Goal: Task Accomplishment & Management: Complete application form

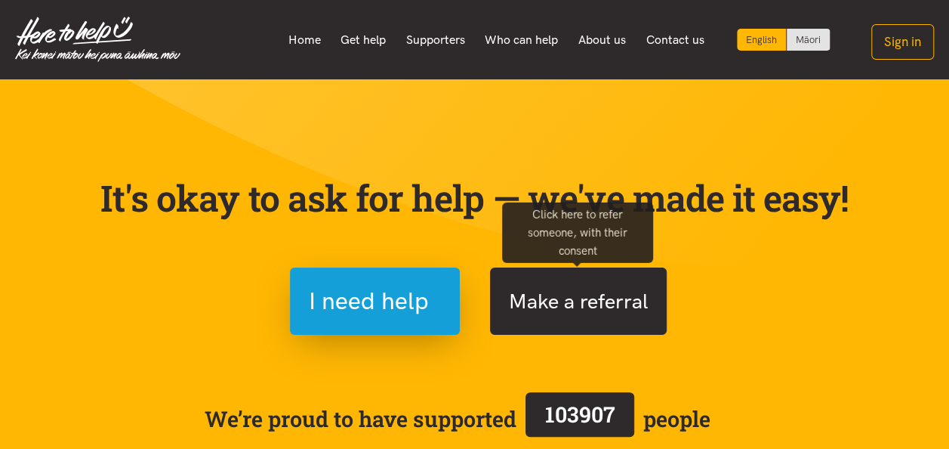
click at [574, 305] on button "Make a referral" at bounding box center [578, 300] width 177 height 67
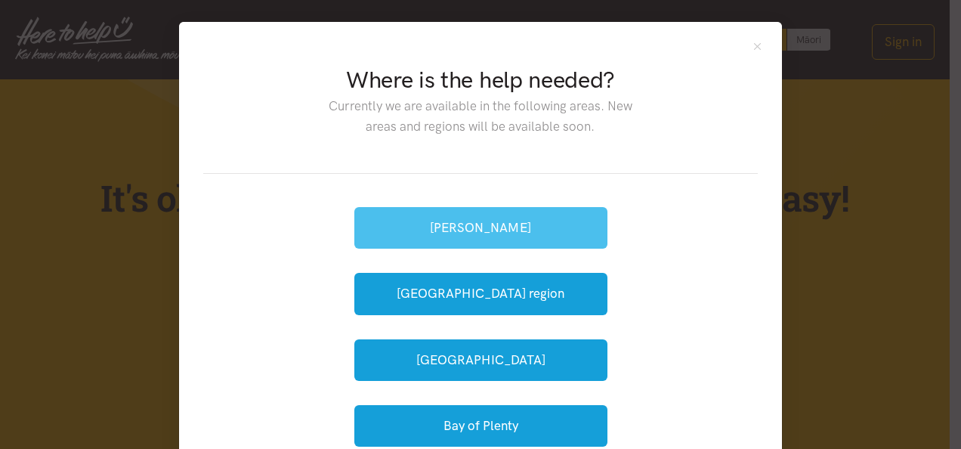
click at [492, 228] on button "[PERSON_NAME]" at bounding box center [480, 228] width 253 height 42
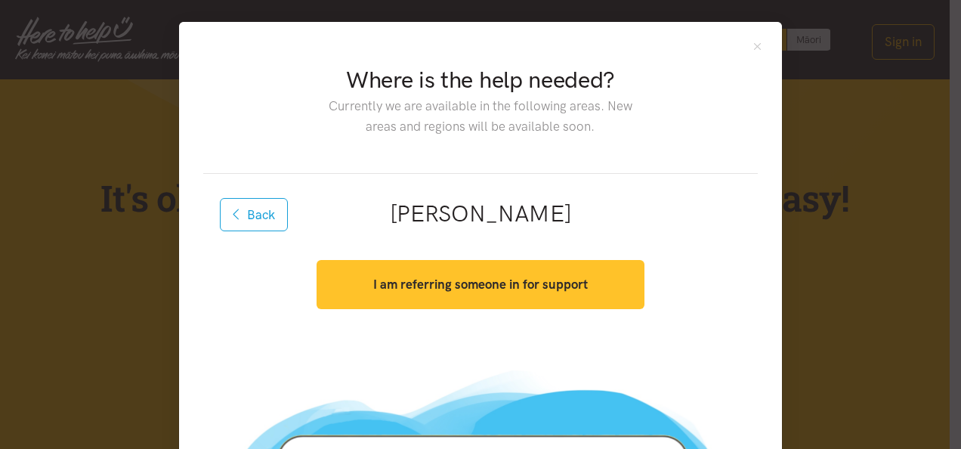
click at [424, 285] on strong "I am referring someone in for support" at bounding box center [480, 283] width 215 height 15
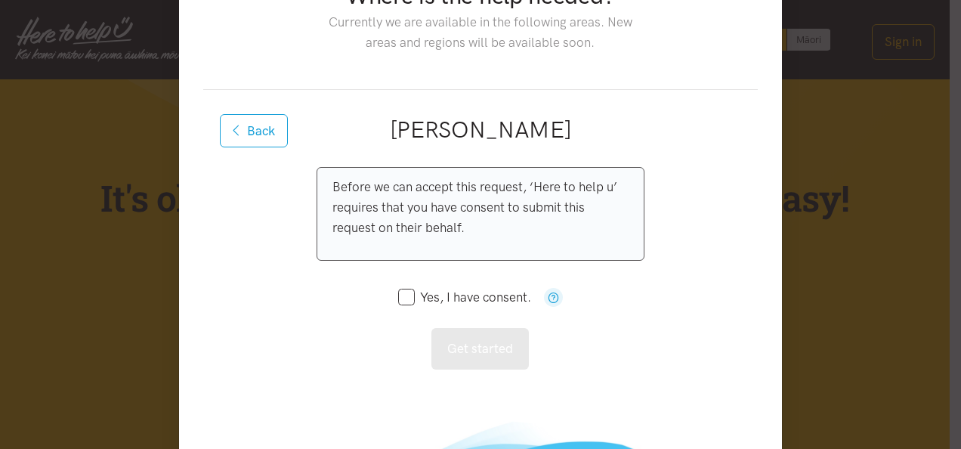
scroll to position [151, 0]
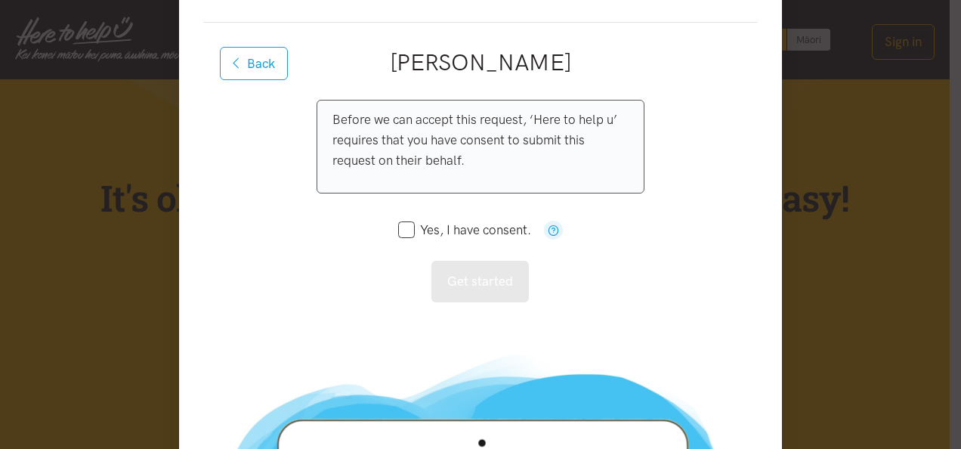
click at [403, 230] on input "Yes, I have consent." at bounding box center [464, 230] width 133 height 13
checkbox input "true"
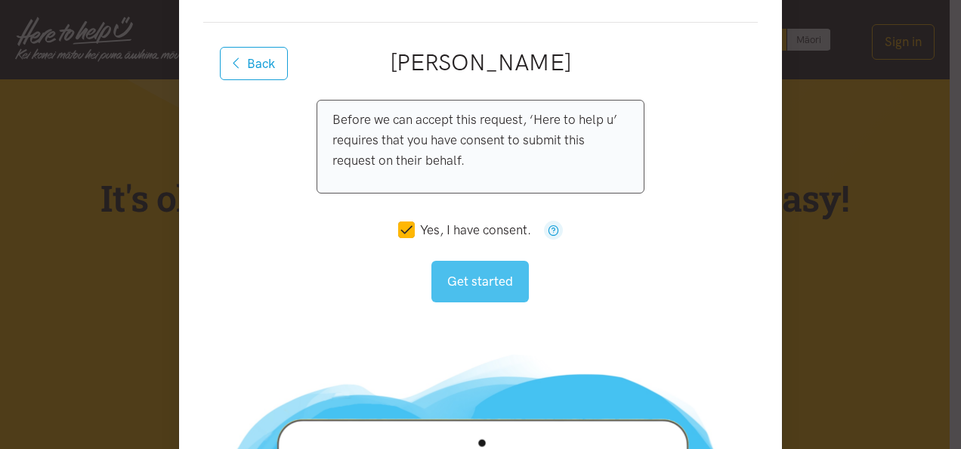
click at [480, 285] on button "Get started" at bounding box center [479, 282] width 97 height 42
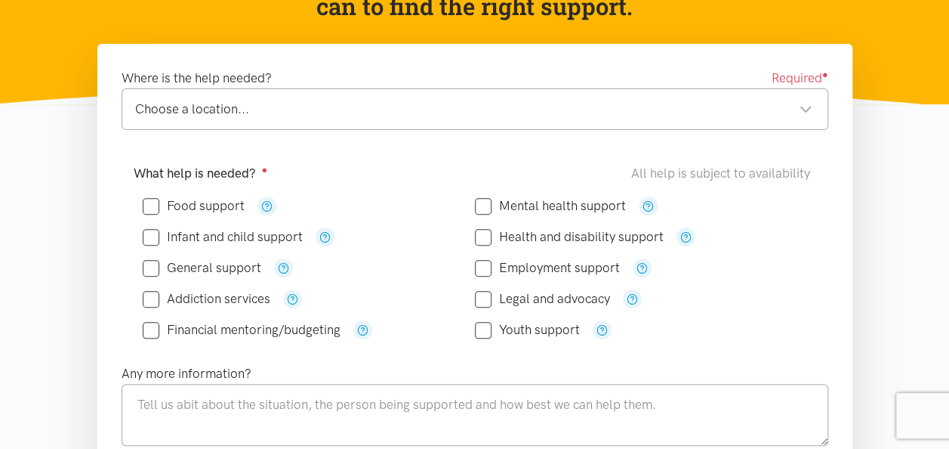
scroll to position [227, 0]
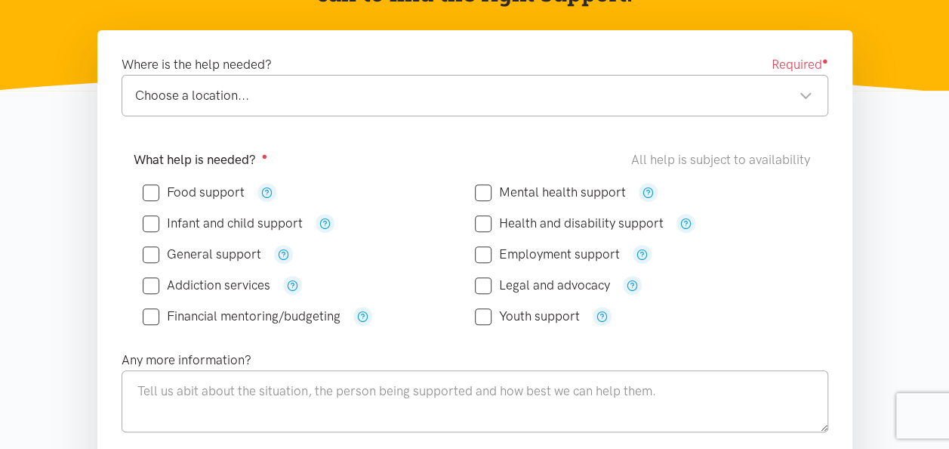
click at [808, 97] on div "Choose a location..." at bounding box center [473, 95] width 677 height 20
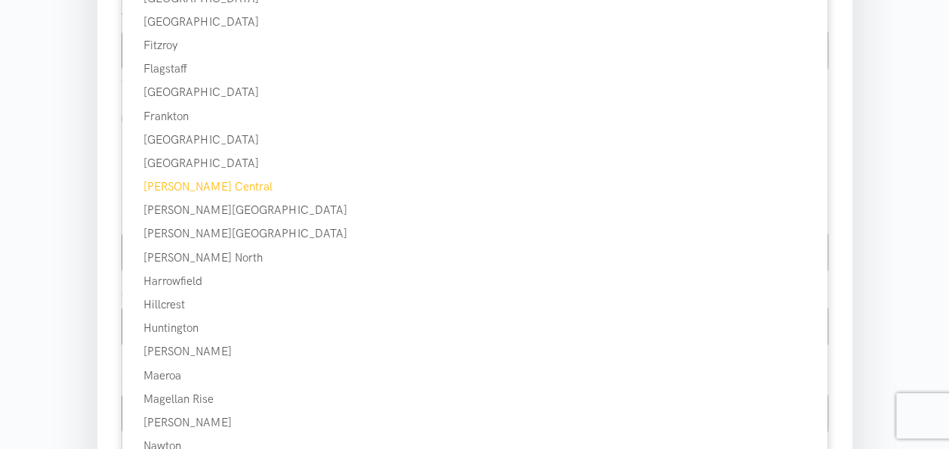
scroll to position [755, 0]
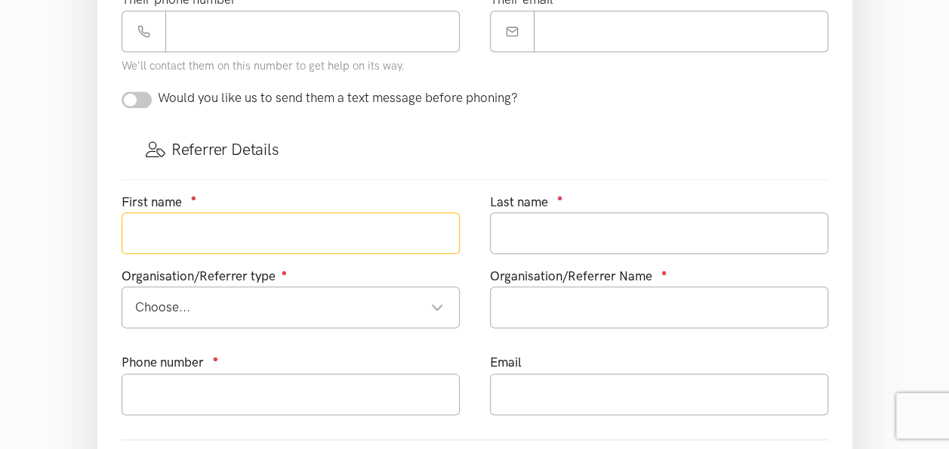
click at [181, 229] on input "text" at bounding box center [291, 233] width 338 height 42
type input "Charles"
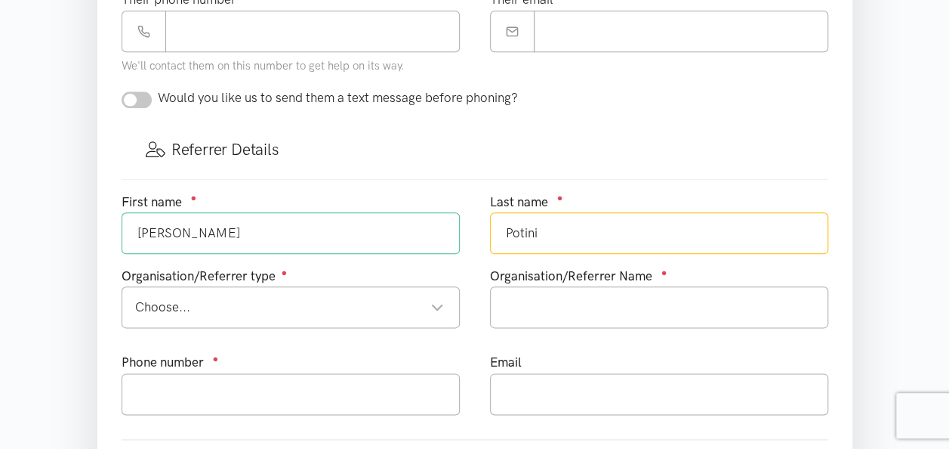
click at [193, 301] on div "Choose..." at bounding box center [289, 307] width 309 height 20
type input "Potini"
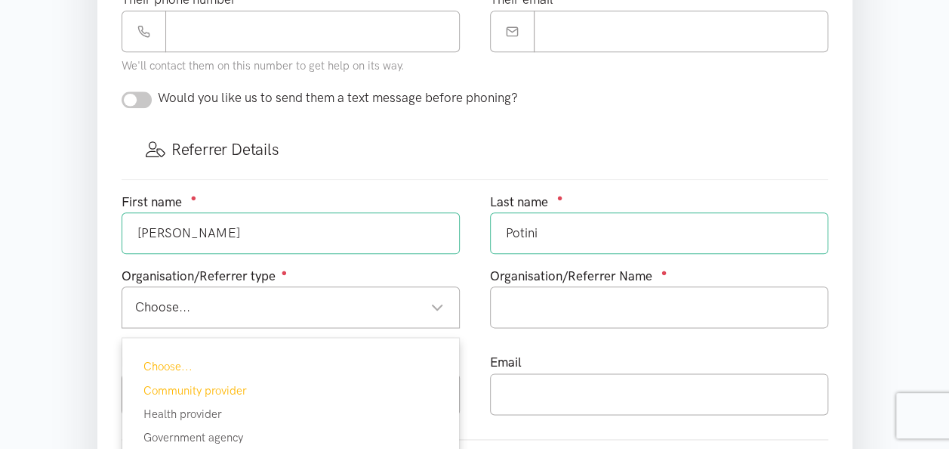
scroll to position [831, 0]
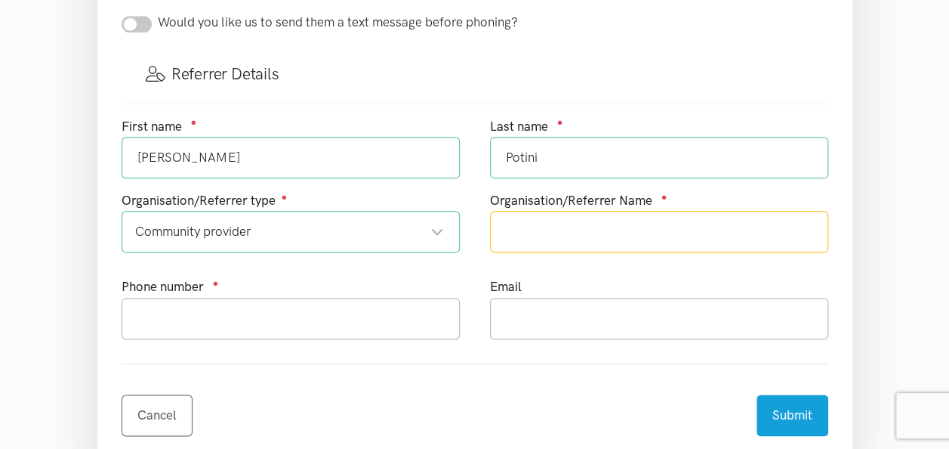
click at [566, 228] on input "text" at bounding box center [659, 232] width 338 height 42
type input "Matua mai Moana Community Day Program Kaute Pasifika Trust"
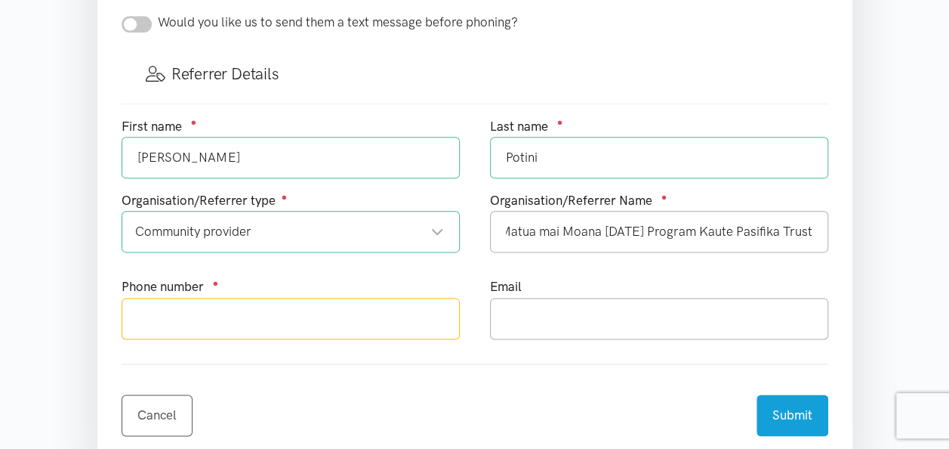
click at [236, 322] on input "text" at bounding box center [291, 319] width 338 height 42
type input "02108596678"
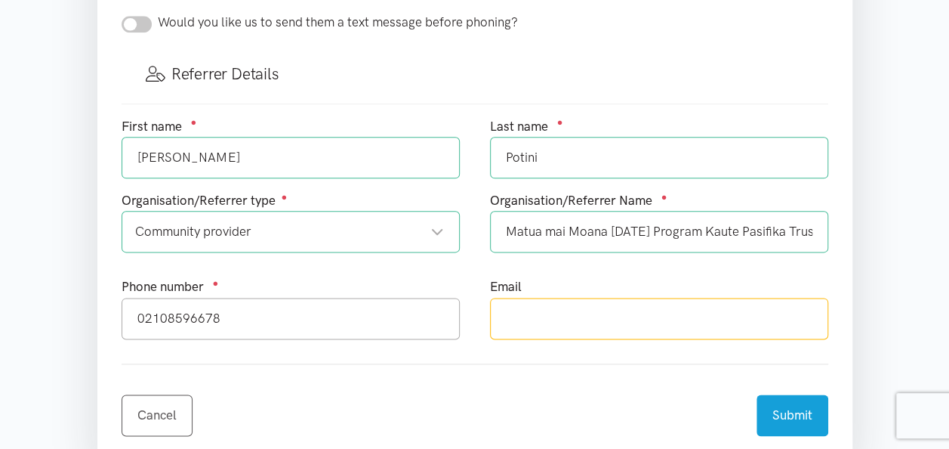
click at [526, 315] on input "text" at bounding box center [659, 319] width 338 height 42
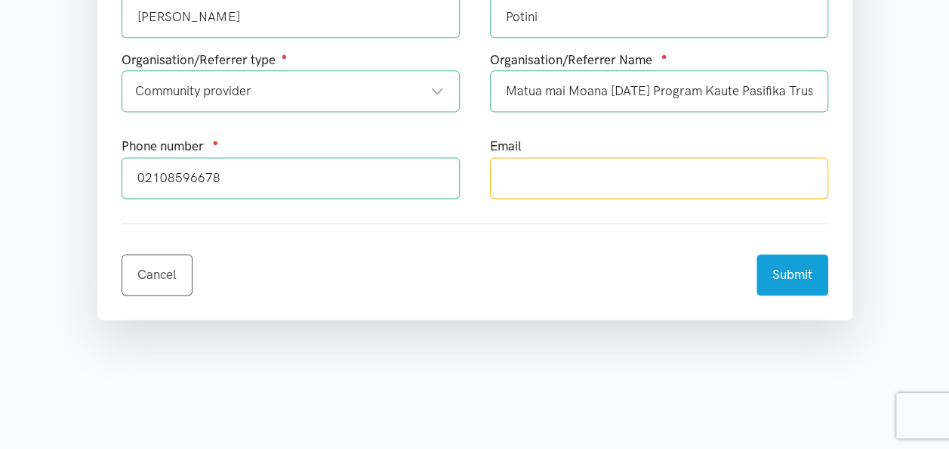
scroll to position [982, 0]
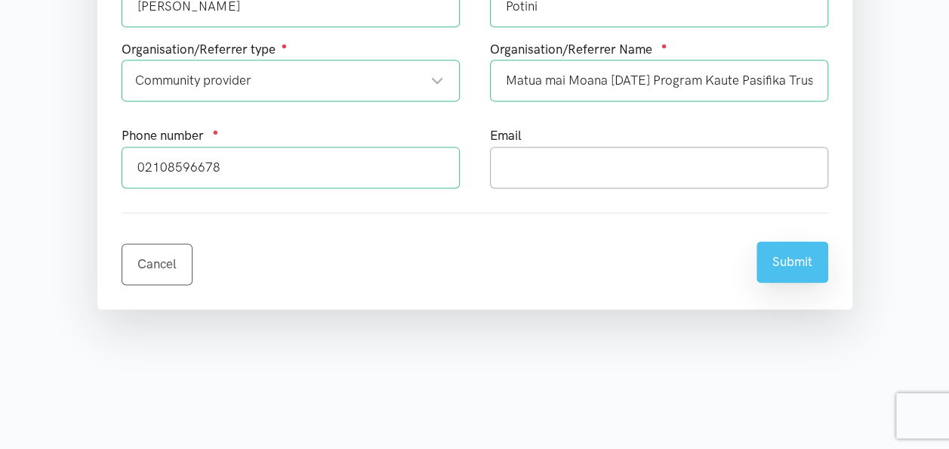
click at [787, 252] on button "Submit" at bounding box center [793, 262] width 72 height 42
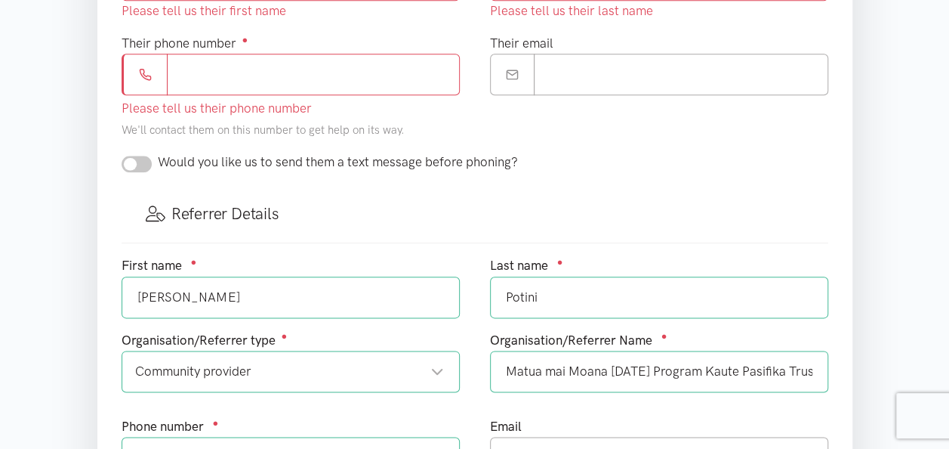
scroll to position [680, 0]
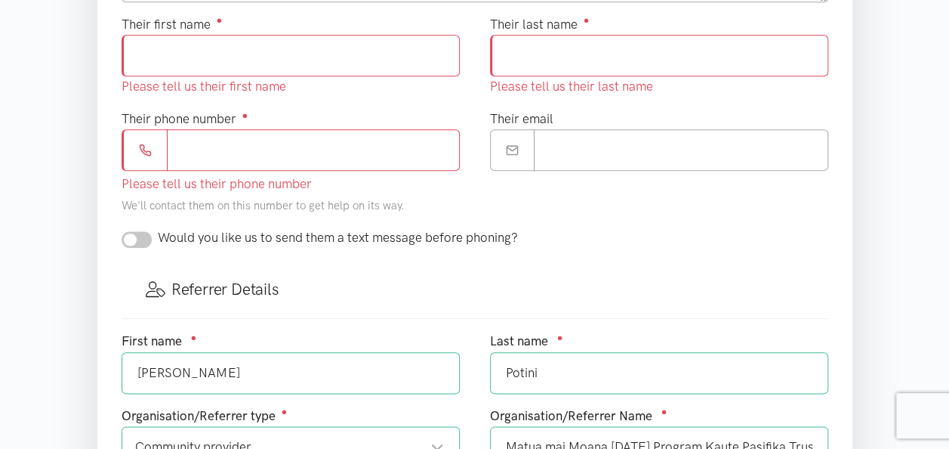
click at [180, 140] on input "Their phone number ●" at bounding box center [313, 150] width 293 height 42
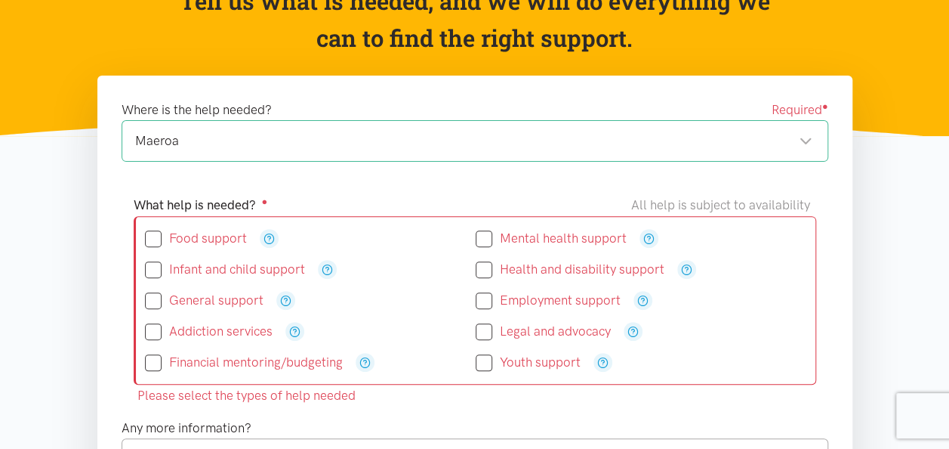
scroll to position [151, 0]
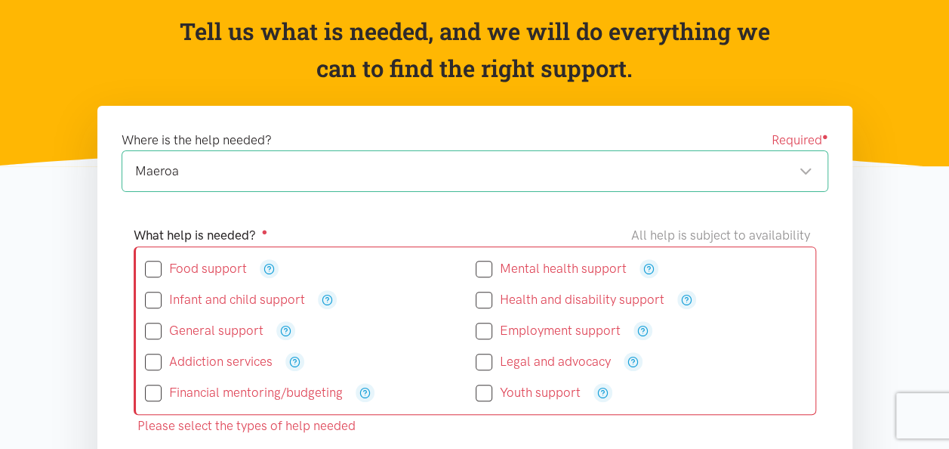
click at [153, 269] on input "Food support" at bounding box center [196, 268] width 102 height 13
checkbox input "true"
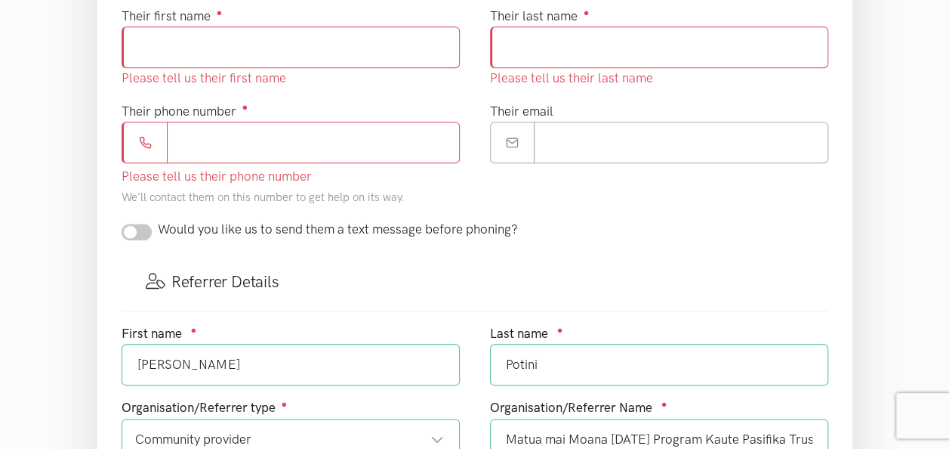
scroll to position [680, 0]
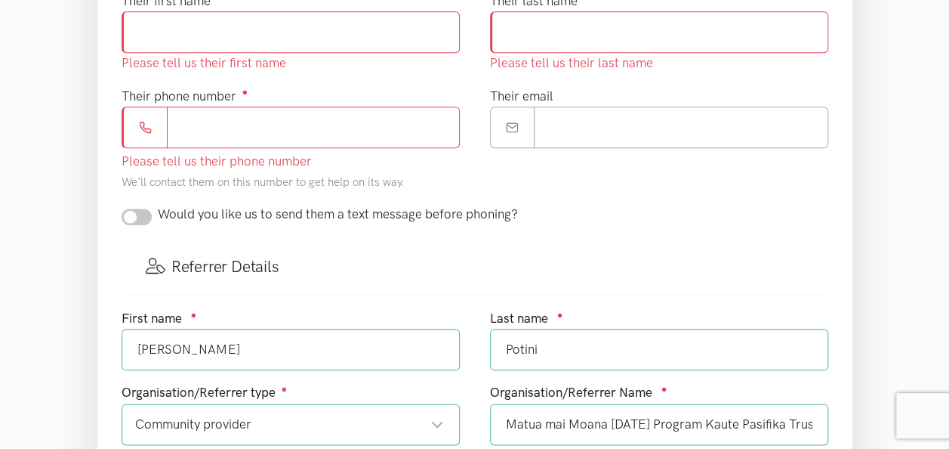
click at [189, 348] on input "Charles" at bounding box center [291, 350] width 338 height 42
drag, startPoint x: 180, startPoint y: 344, endPoint x: 134, endPoint y: 349, distance: 46.3
click at [134, 349] on input "Charles" at bounding box center [291, 350] width 338 height 42
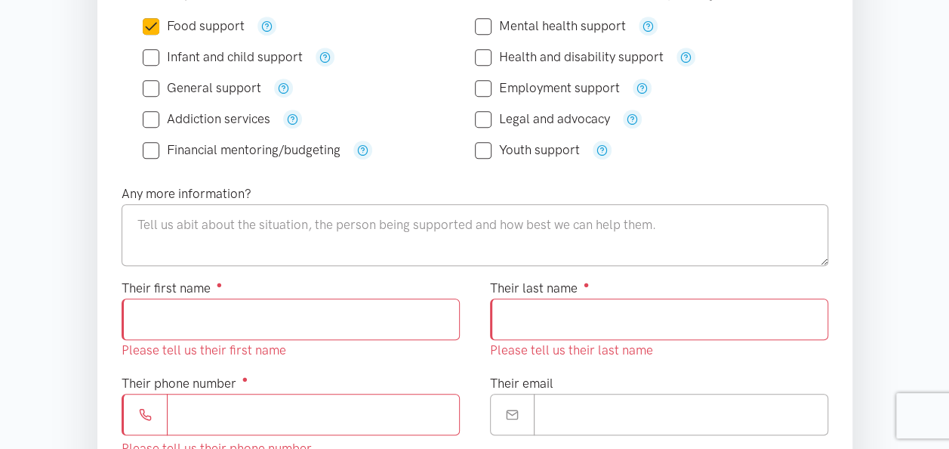
scroll to position [453, 0]
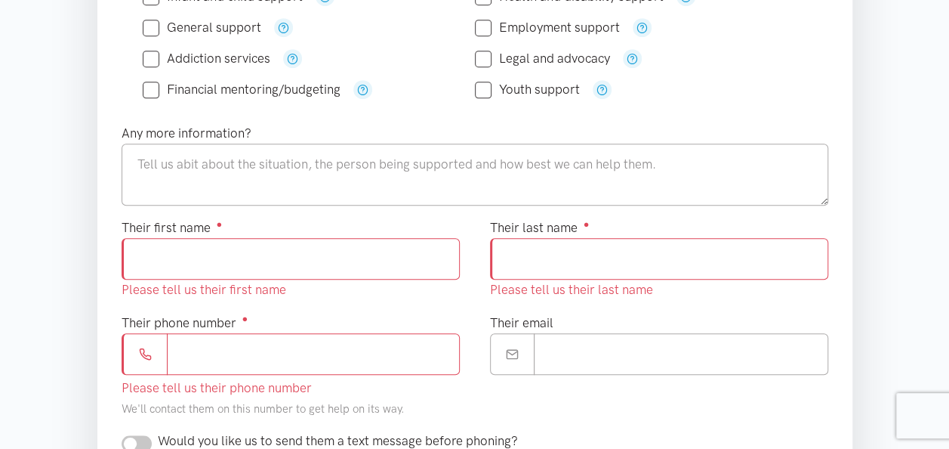
click at [158, 255] on input "Their first name ●" at bounding box center [291, 259] width 338 height 42
paste input "*******"
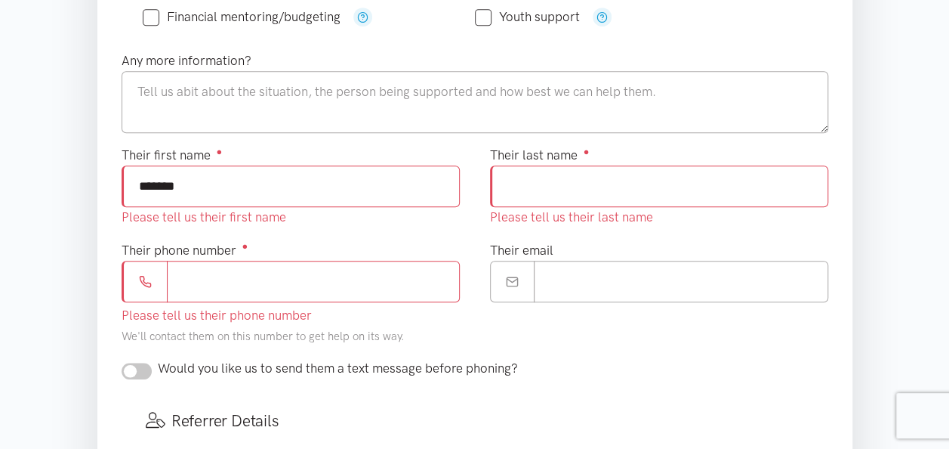
scroll to position [680, 0]
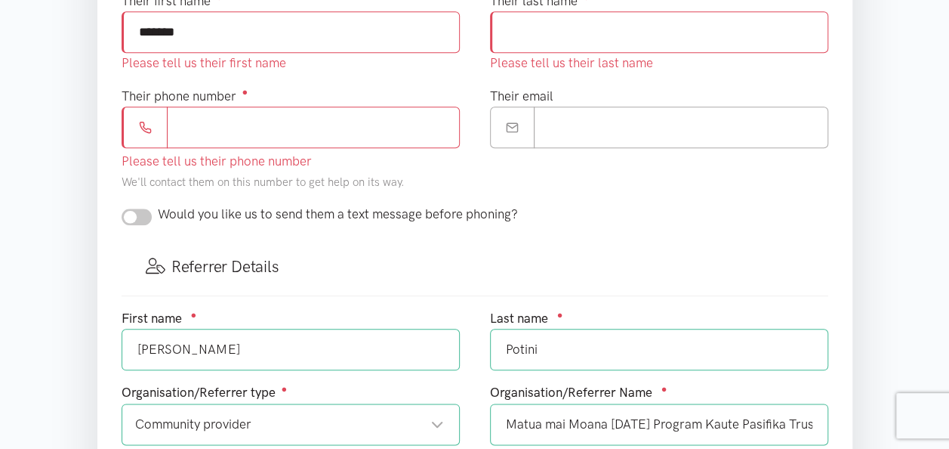
type input "*******"
click at [204, 341] on input "Charles" at bounding box center [291, 350] width 338 height 42
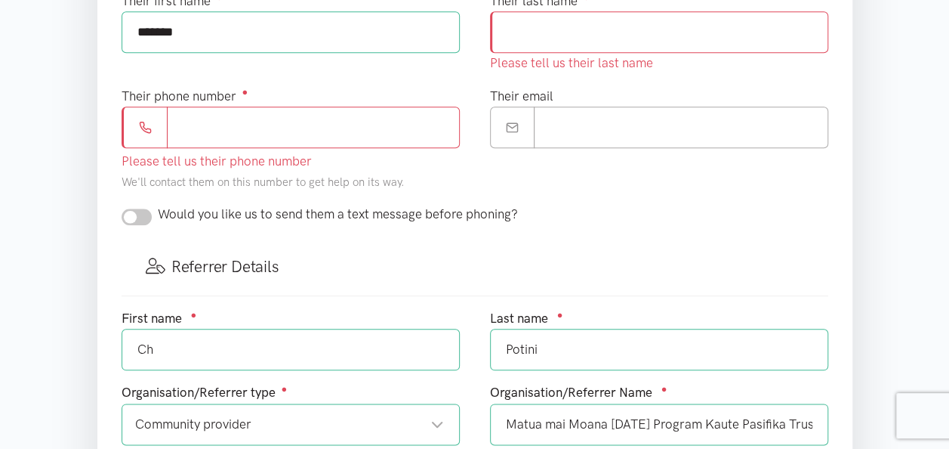
type input "C"
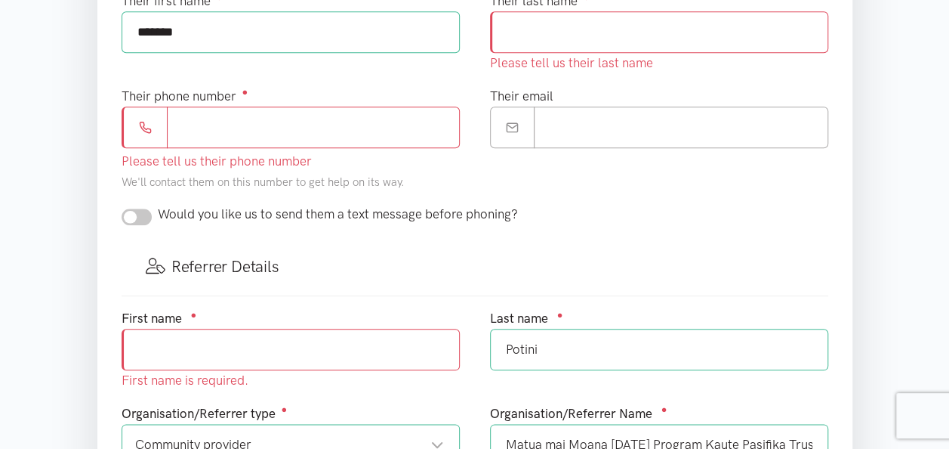
drag, startPoint x: 544, startPoint y: 344, endPoint x: 504, endPoint y: 345, distance: 40.1
click at [504, 345] on input "Potini" at bounding box center [659, 350] width 338 height 42
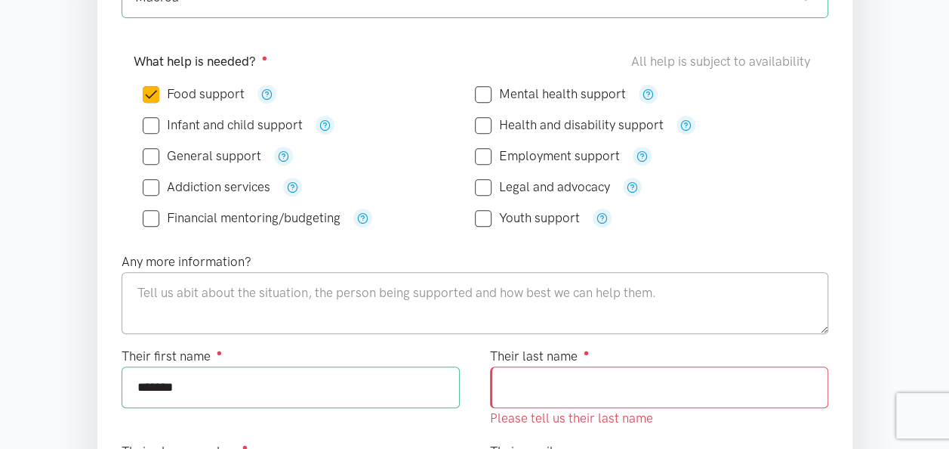
scroll to position [302, 0]
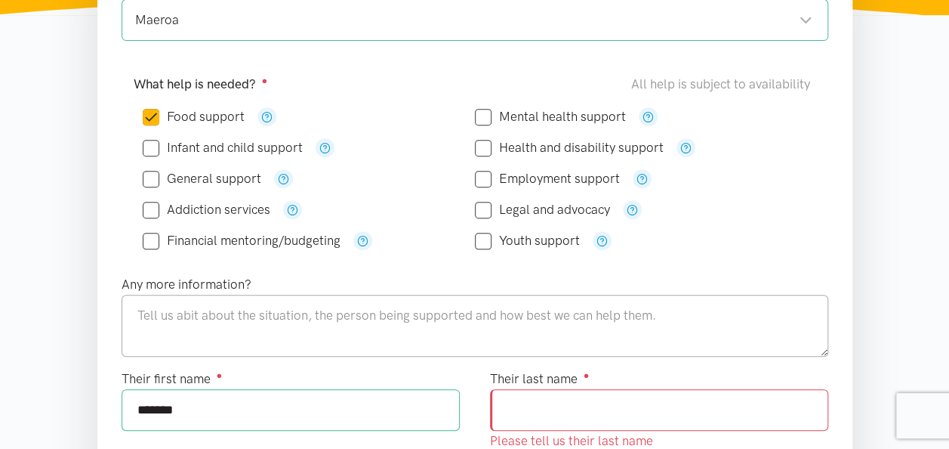
click at [536, 408] on input "Their last name ●" at bounding box center [659, 410] width 338 height 42
paste input "******"
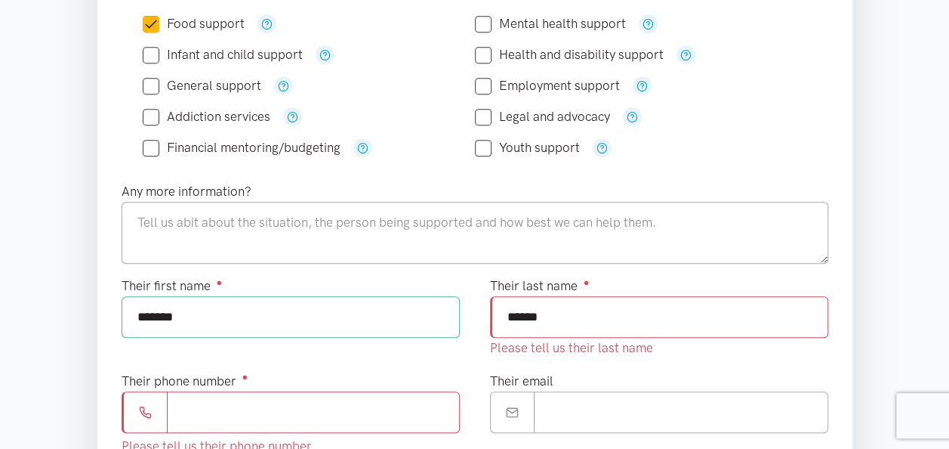
scroll to position [604, 0]
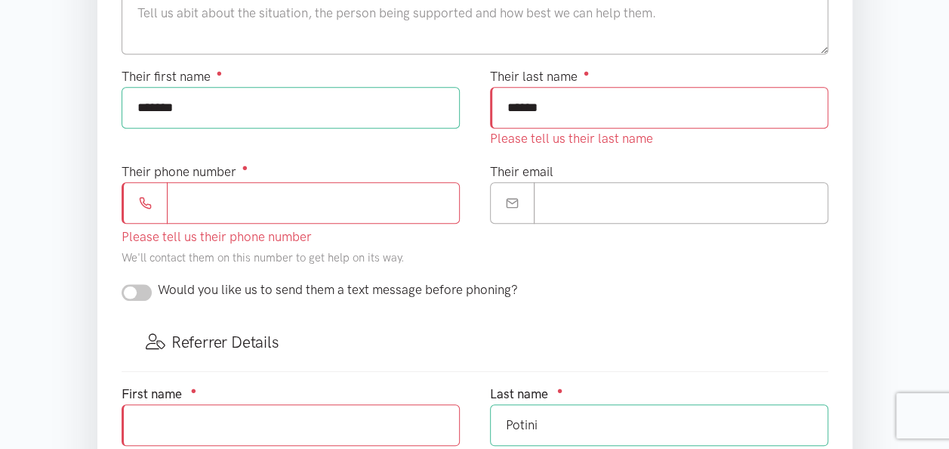
type input "******"
click at [567, 291] on form "Please select the types of help needed Where is the help needed? Required ● Mae…" at bounding box center [475, 201] width 707 height 1048
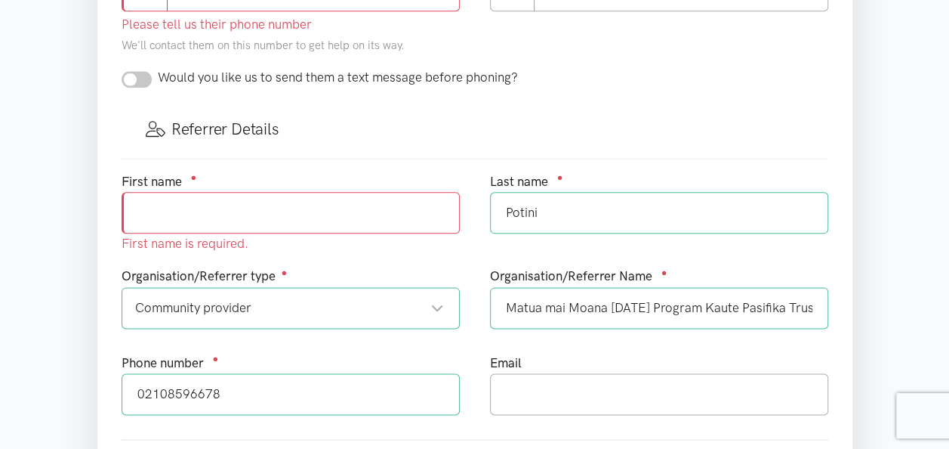
scroll to position [831, 0]
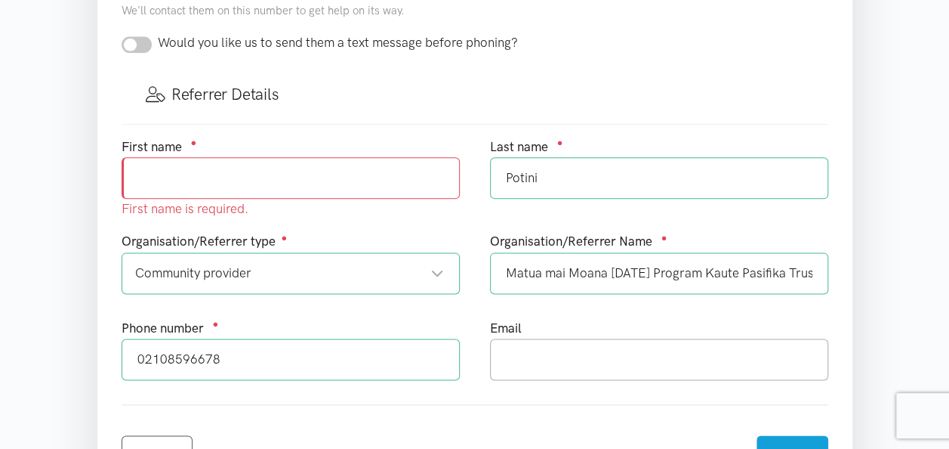
drag, startPoint x: 221, startPoint y: 347, endPoint x: 211, endPoint y: 364, distance: 19.3
click at [135, 353] on input "02108596678" at bounding box center [291, 359] width 338 height 42
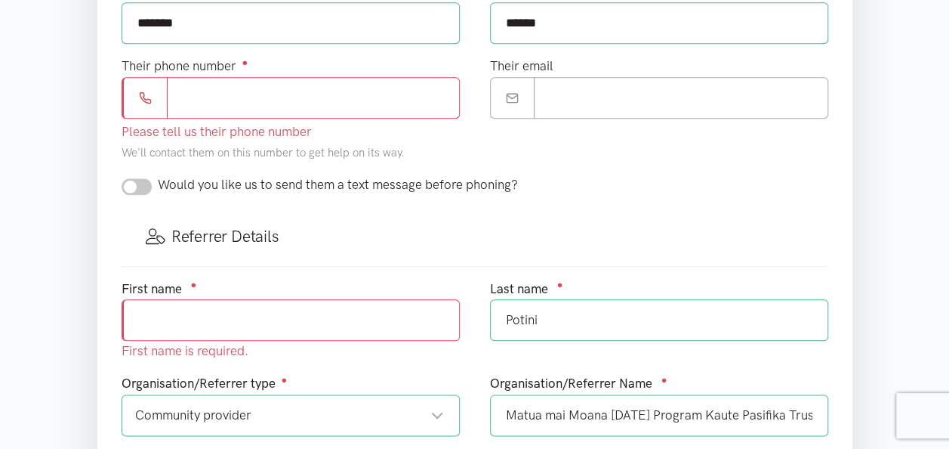
scroll to position [453, 0]
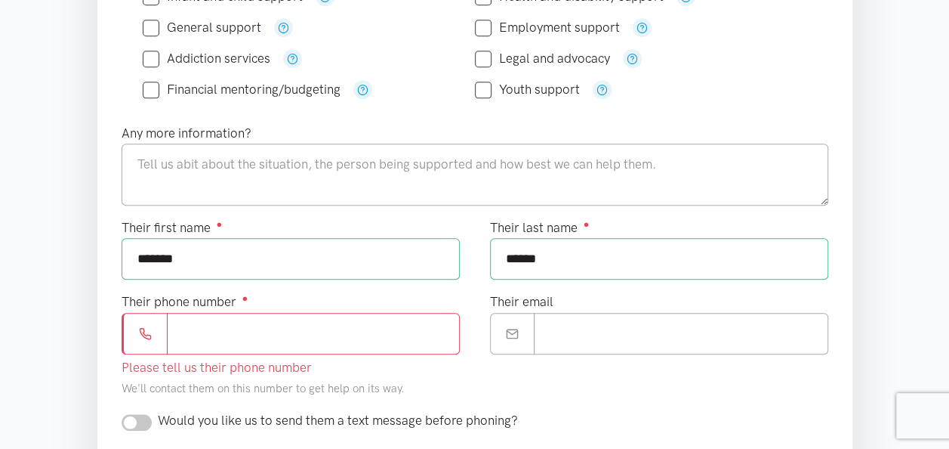
click at [183, 329] on input "Their phone number ●" at bounding box center [313, 334] width 293 height 42
paste input "**********"
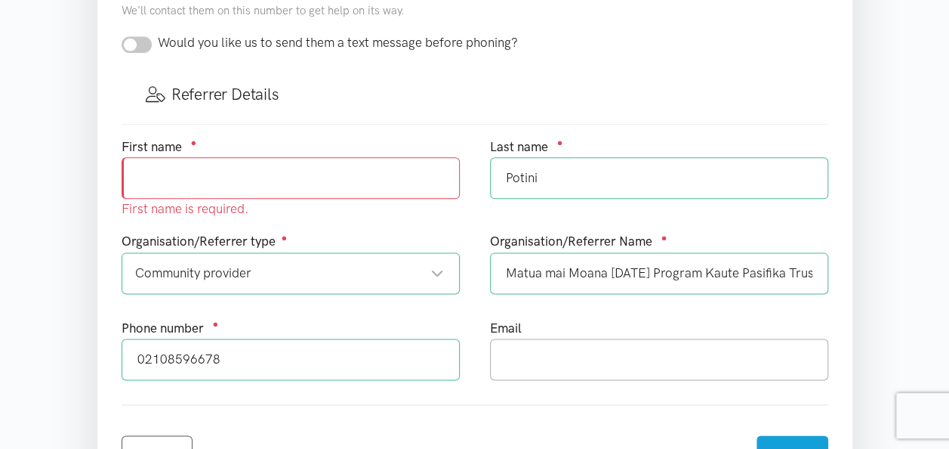
type input "**********"
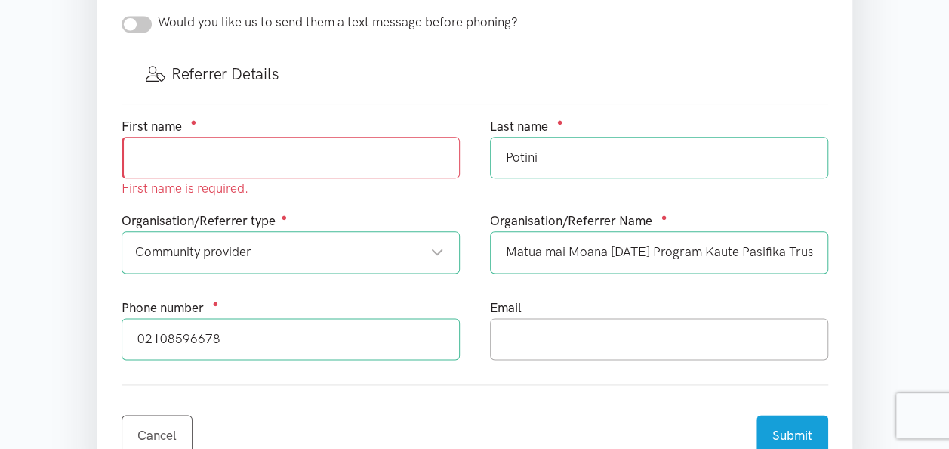
scroll to position [810, 0]
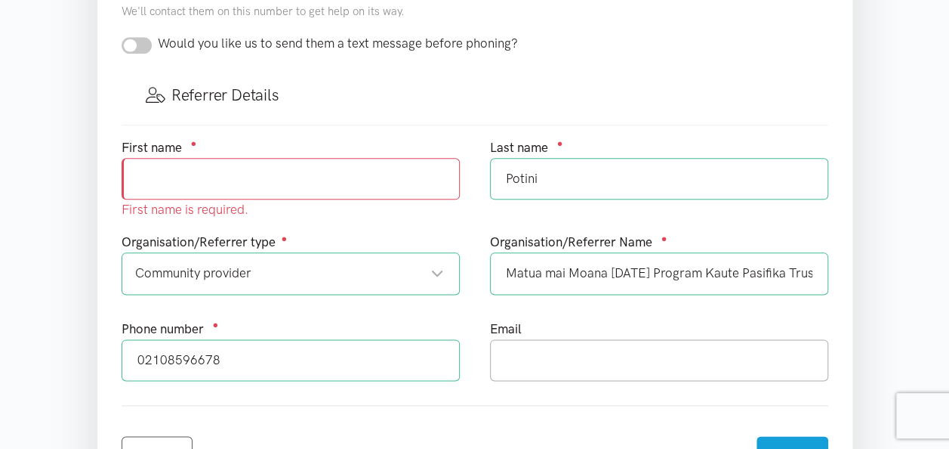
drag, startPoint x: 584, startPoint y: 332, endPoint x: 495, endPoint y: 322, distance: 88.9
click at [506, 322] on div "Email" at bounding box center [659, 350] width 338 height 62
drag, startPoint x: 222, startPoint y: 354, endPoint x: 139, endPoint y: 363, distance: 83.5
click at [139, 363] on input "02108596678" at bounding box center [291, 360] width 338 height 42
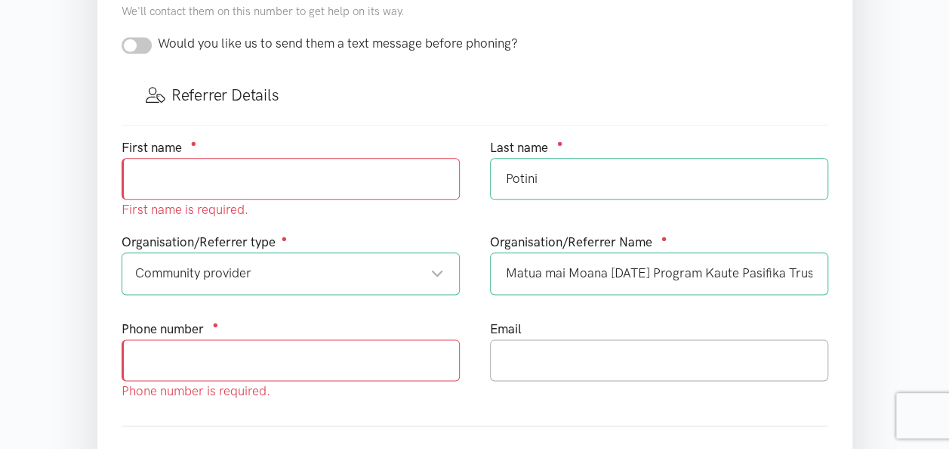
click at [160, 161] on input "text" at bounding box center [291, 179] width 338 height 42
type input "Tavita"
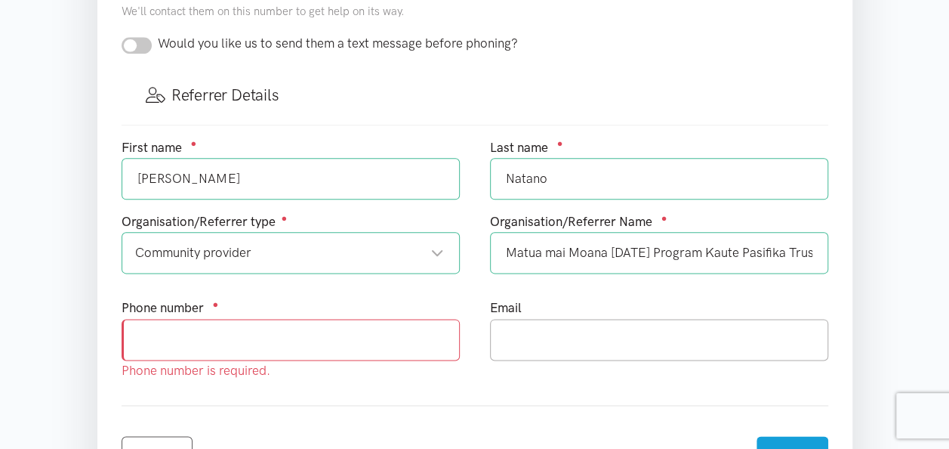
type input "Natano"
click at [168, 341] on input "text" at bounding box center [291, 340] width 338 height 42
click at [172, 341] on input "text" at bounding box center [291, 340] width 338 height 42
click at [172, 341] on input "0" at bounding box center [291, 340] width 338 height 42
type input "0211744018"
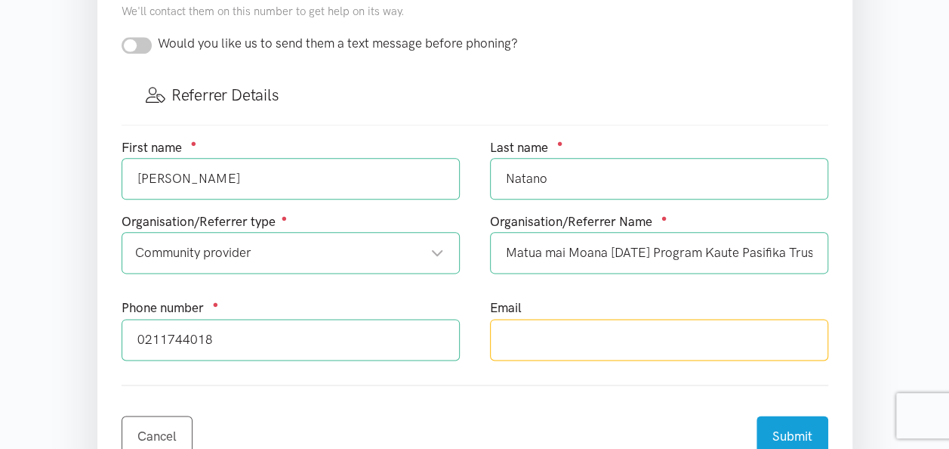
click at [534, 326] on input "text" at bounding box center [659, 340] width 338 height 42
type input "tavita.natano@kautepasifika.co.nz"
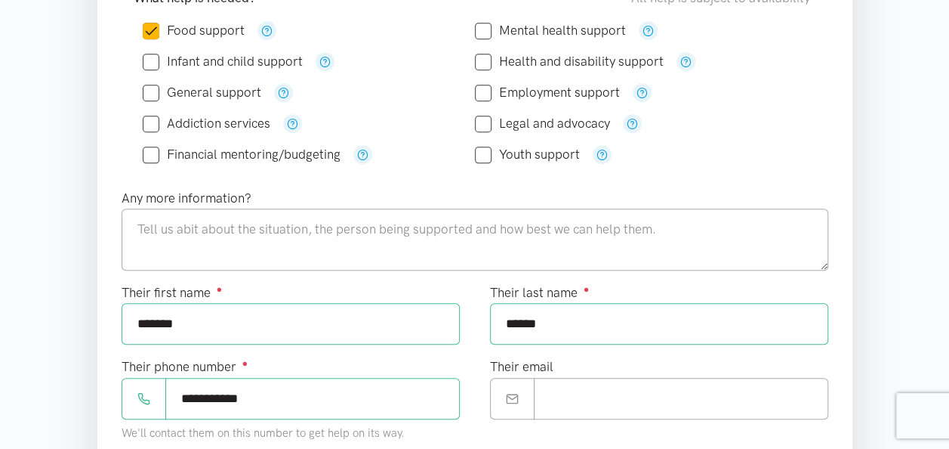
scroll to position [378, 0]
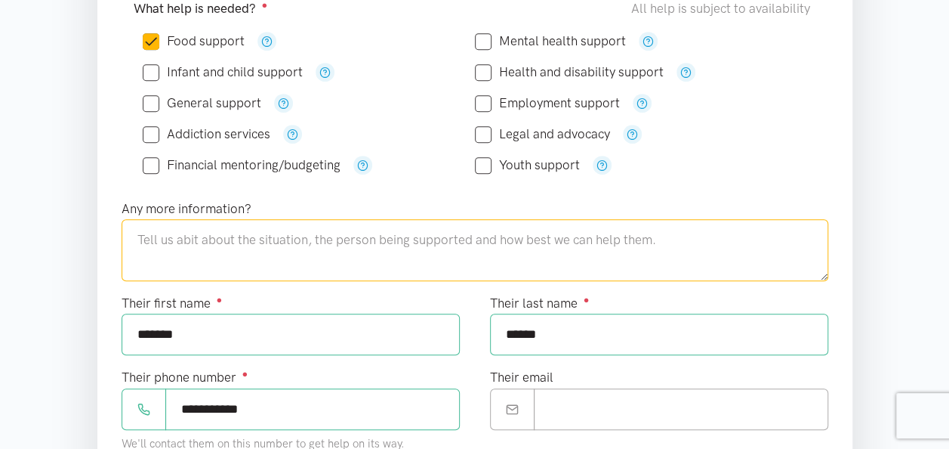
click at [150, 234] on textarea at bounding box center [475, 250] width 707 height 62
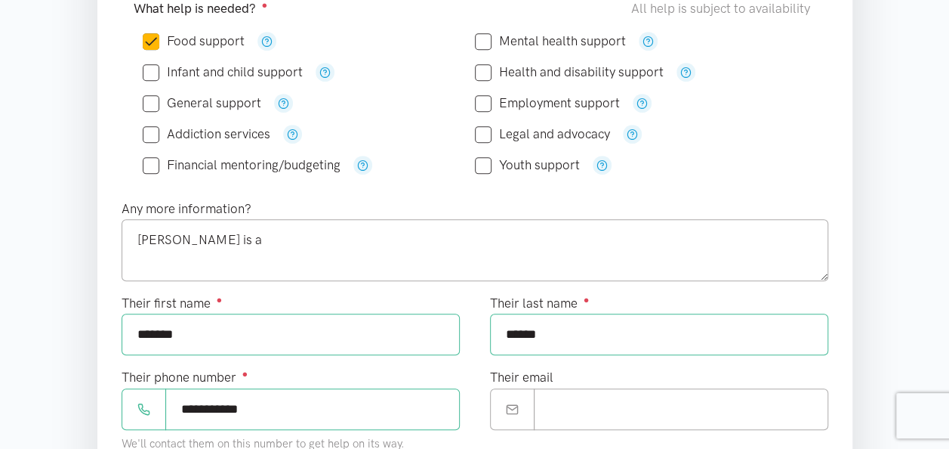
click at [292, 286] on div "Any more information? Mr Potini is a" at bounding box center [474, 246] width 737 height 95
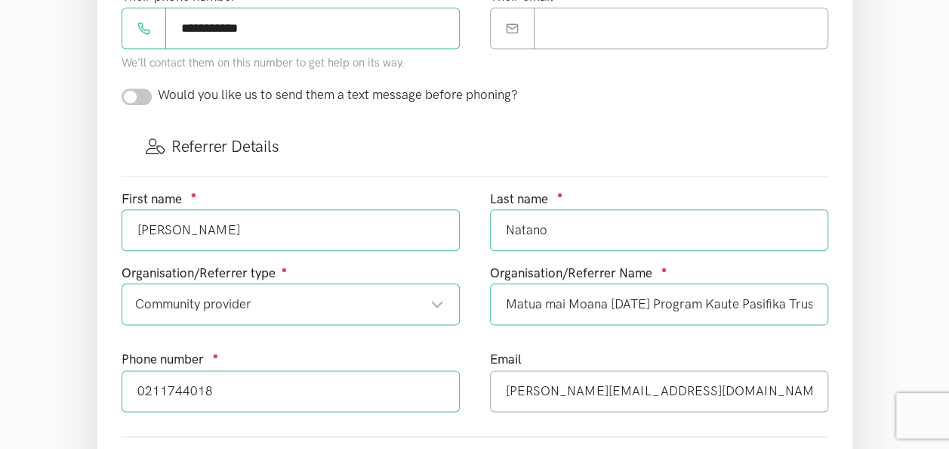
scroll to position [770, 0]
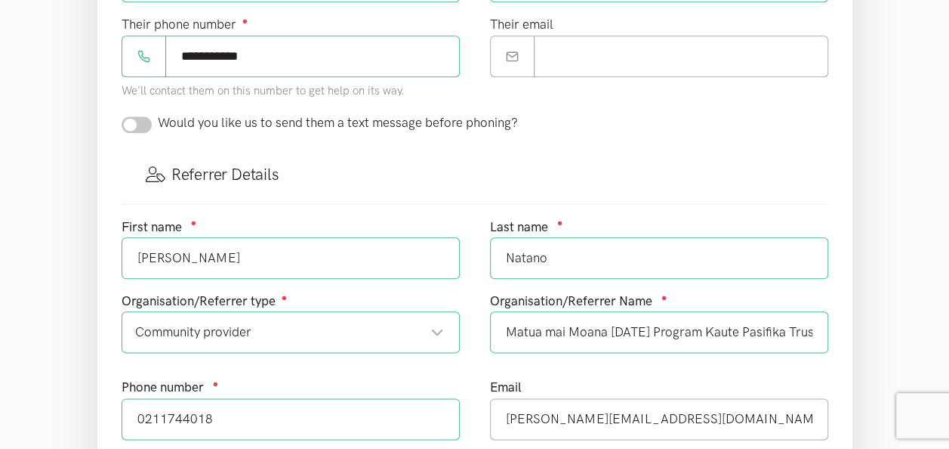
click at [295, 291] on div "Organisation/Referrer type ● Community provider Community provider Choose... Co…" at bounding box center [291, 322] width 338 height 62
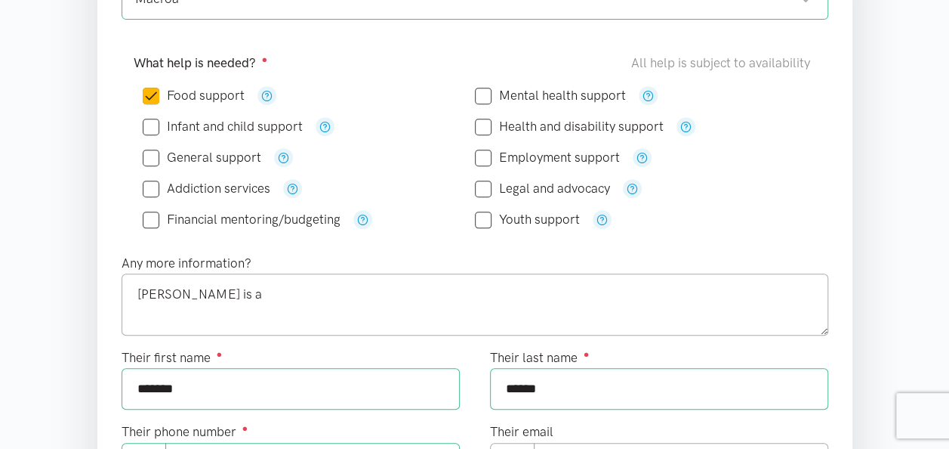
scroll to position [316, 0]
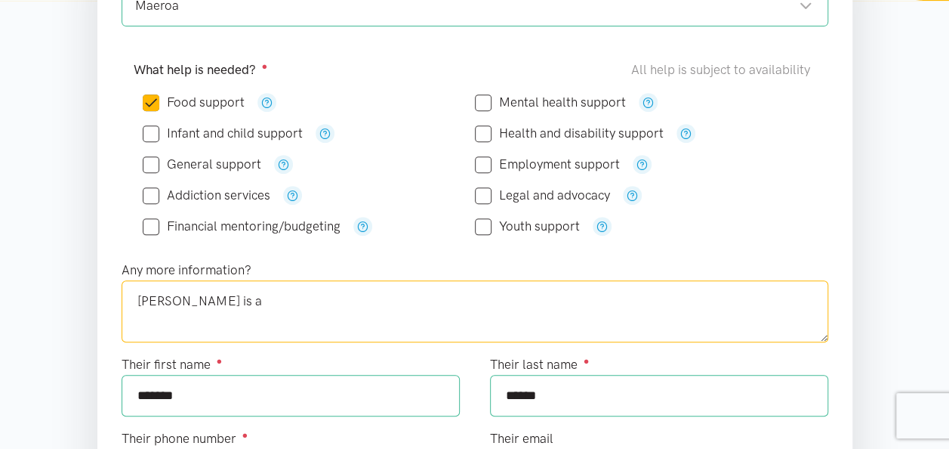
drag, startPoint x: 218, startPoint y: 299, endPoint x: 227, endPoint y: 302, distance: 8.8
click at [222, 299] on textarea "Mr Potini is a" at bounding box center [475, 311] width 707 height 62
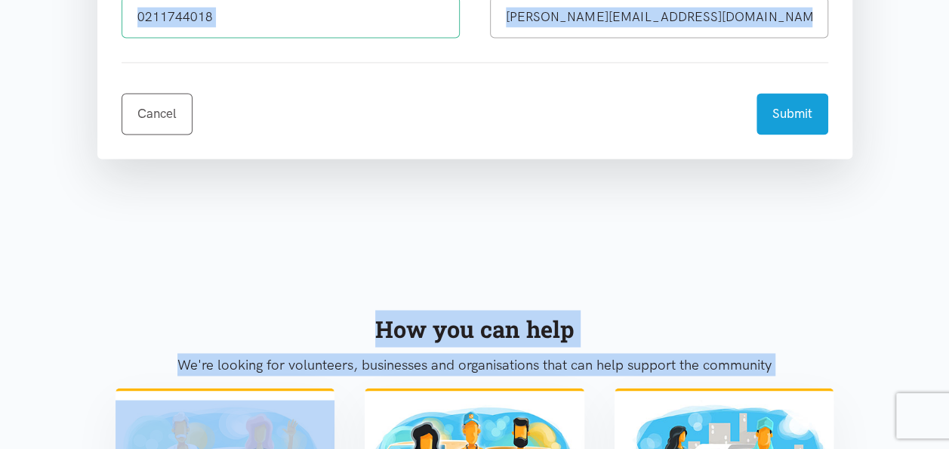
scroll to position [1379, 0]
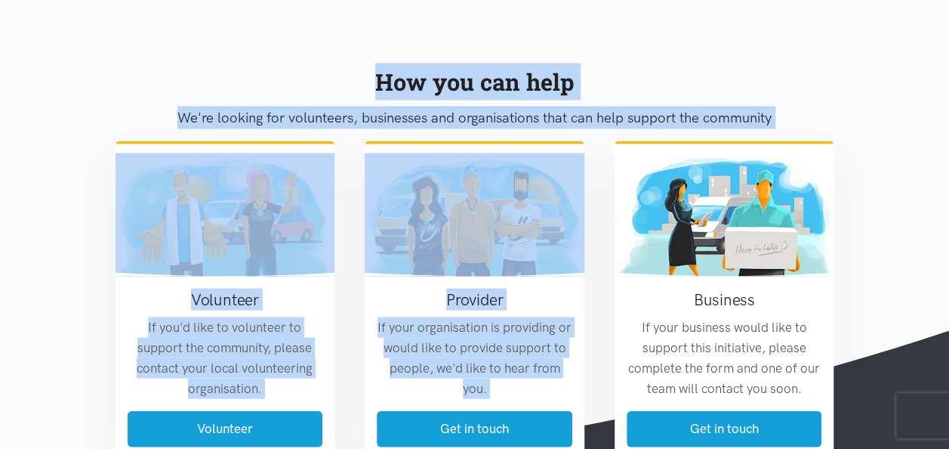
drag, startPoint x: 276, startPoint y: 360, endPoint x: 471, endPoint y: 487, distance: 232.5
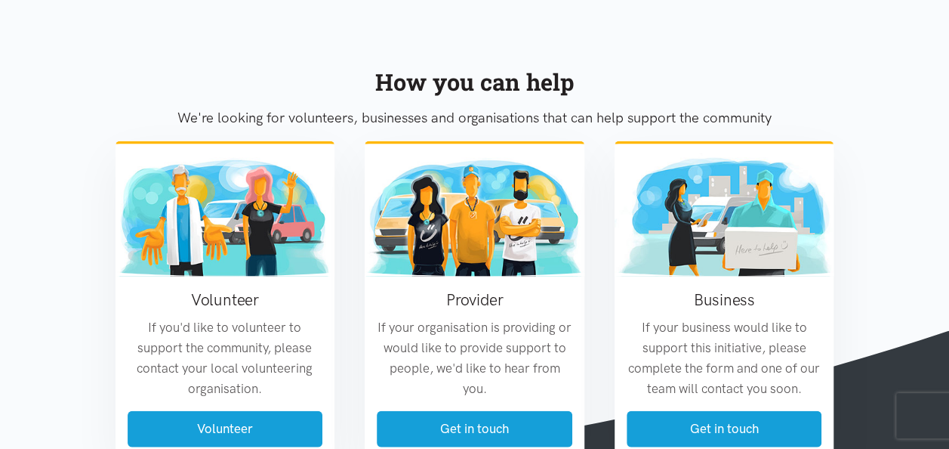
click at [906, 146] on section "How you can help We're looking for volunteers, businesses and organisations tha…" at bounding box center [474, 248] width 949 height 480
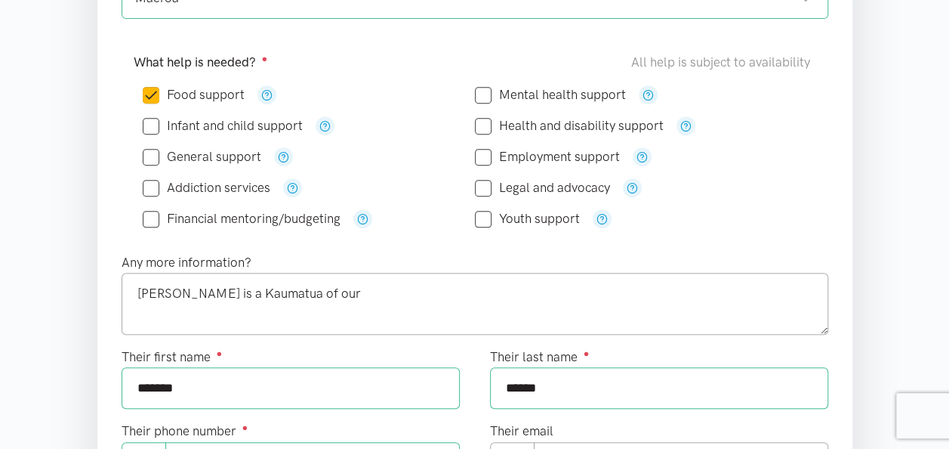
scroll to position [322, 0]
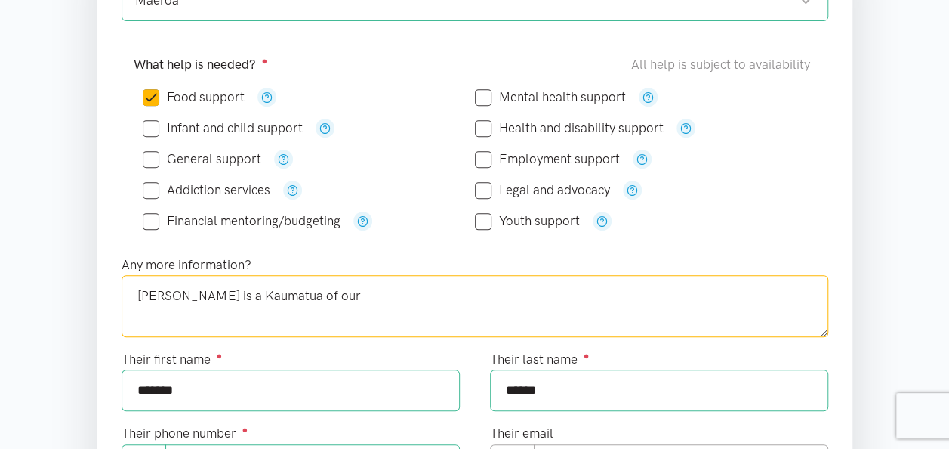
click at [322, 294] on textarea "Mr Potini is a Kaumatua of our" at bounding box center [475, 306] width 707 height 62
drag, startPoint x: 396, startPoint y: 316, endPoint x: 383, endPoint y: 412, distance: 97.5
click at [383, 412] on form "Please select the types of help needed Where is the help needed? Required ● Mae…" at bounding box center [475, 452] width 707 height 986
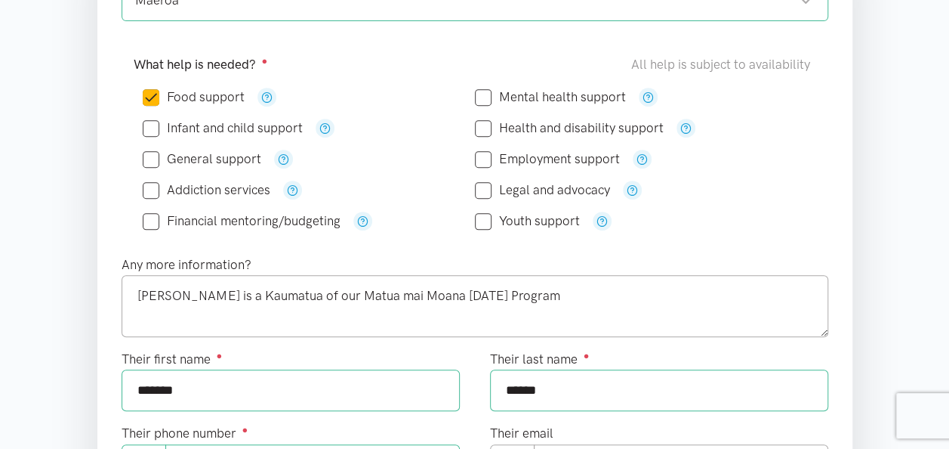
click at [384, 415] on div "Their first name ● *******" at bounding box center [290, 386] width 369 height 74
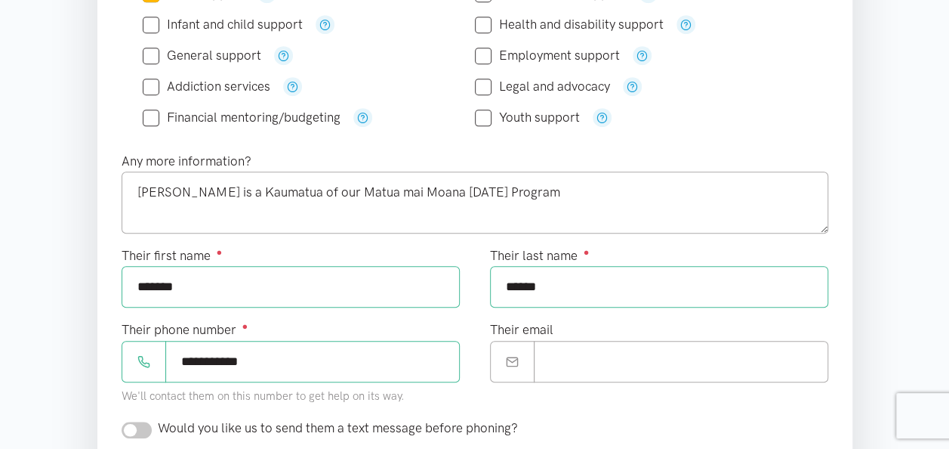
scroll to position [412, 0]
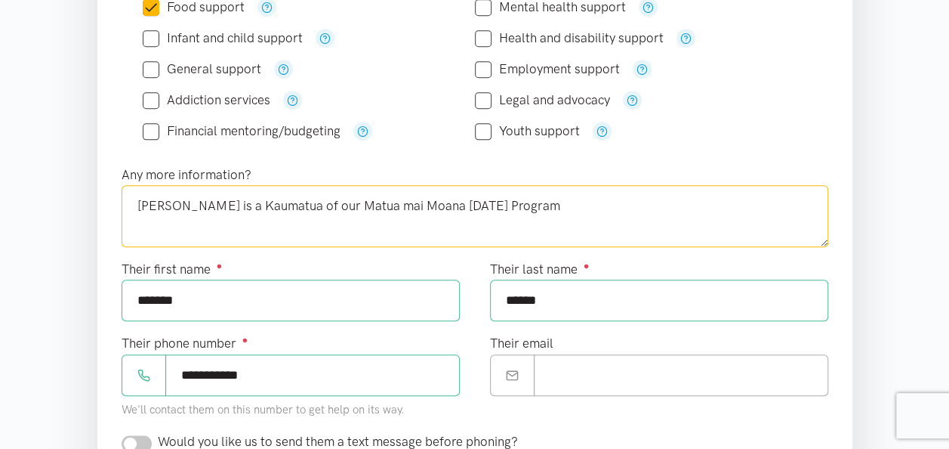
click at [584, 209] on textarea "Mr Potini is a Kaumatua of our Matua mai Moana Community Day Program" at bounding box center [475, 216] width 707 height 62
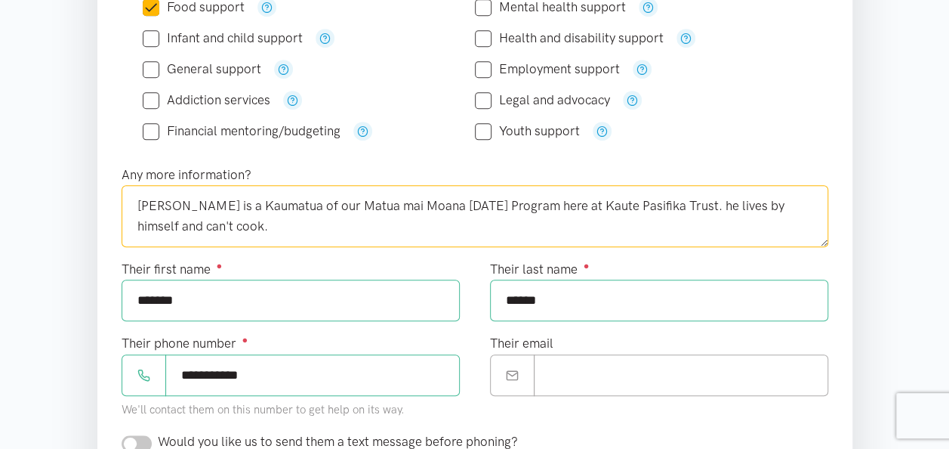
drag, startPoint x: 278, startPoint y: 219, endPoint x: 291, endPoint y: 227, distance: 15.3
click at [278, 221] on textarea "Mr Potini is a Kaumatua of our Matua mai Moana Community Day Program here at Ka…" at bounding box center [475, 216] width 707 height 62
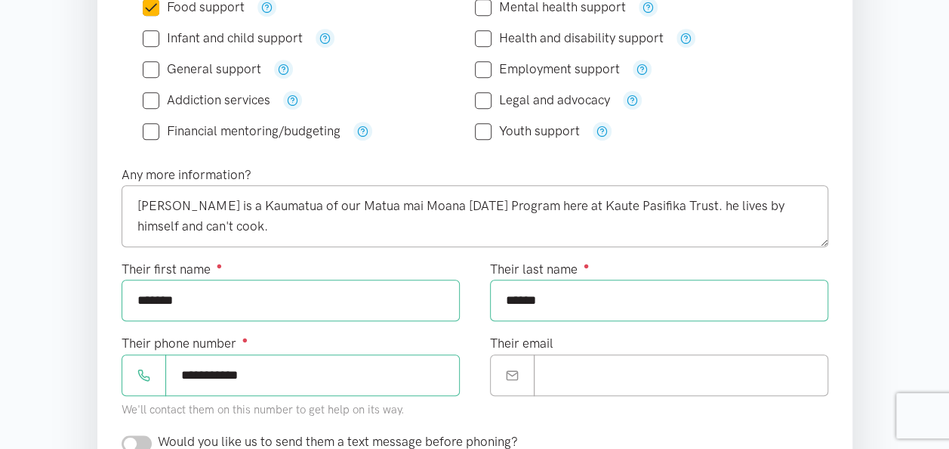
click at [406, 131] on div "Financial mentoring/budgeting" at bounding box center [309, 131] width 332 height 19
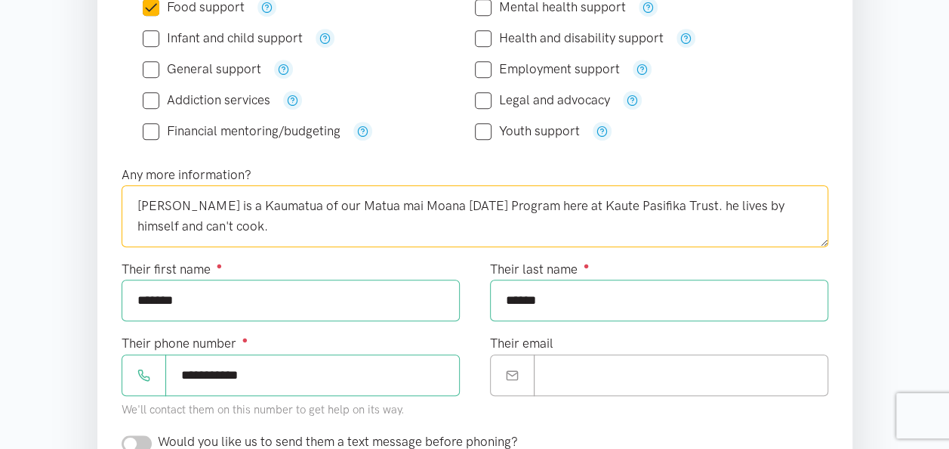
click at [285, 221] on textarea "Mr Potini is a Kaumatua of our Matua mai Moana Community Day Program here at Ka…" at bounding box center [475, 216] width 707 height 62
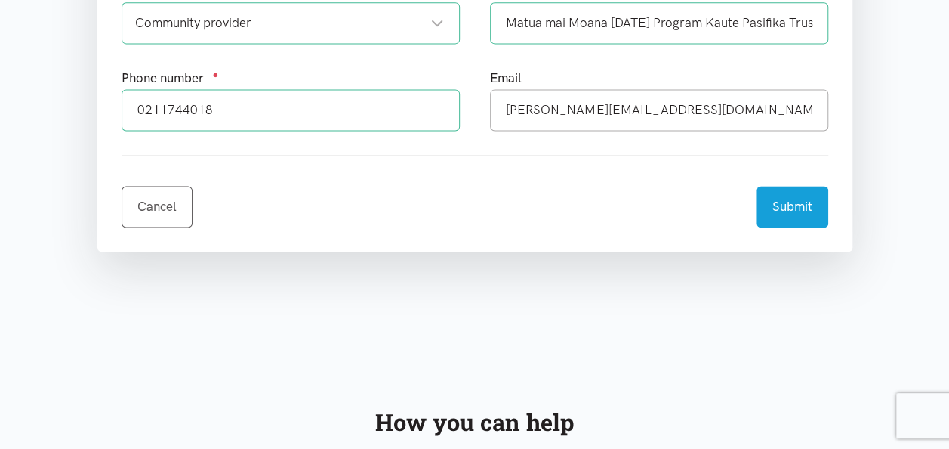
scroll to position [1016, 0]
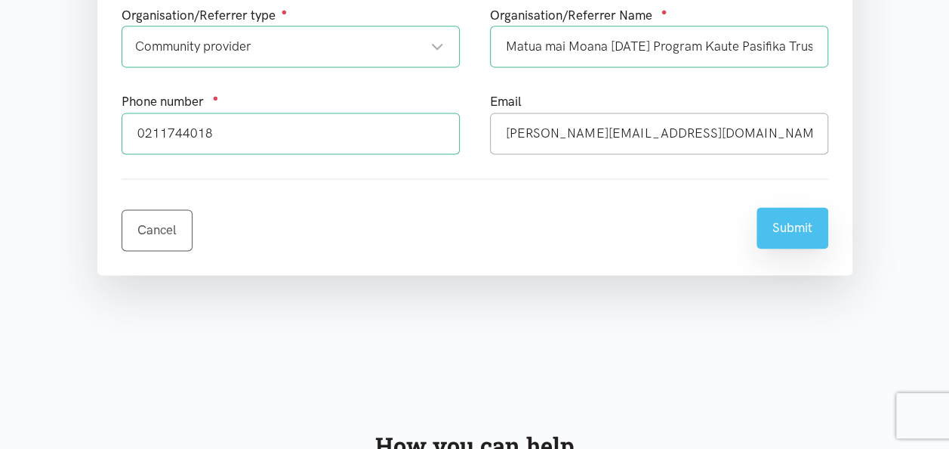
type textarea "Mr Potini is a Kaumatua of our Matua mai Moana Community Day Program here at Ka…"
click at [793, 220] on button "Submit" at bounding box center [793, 228] width 72 height 42
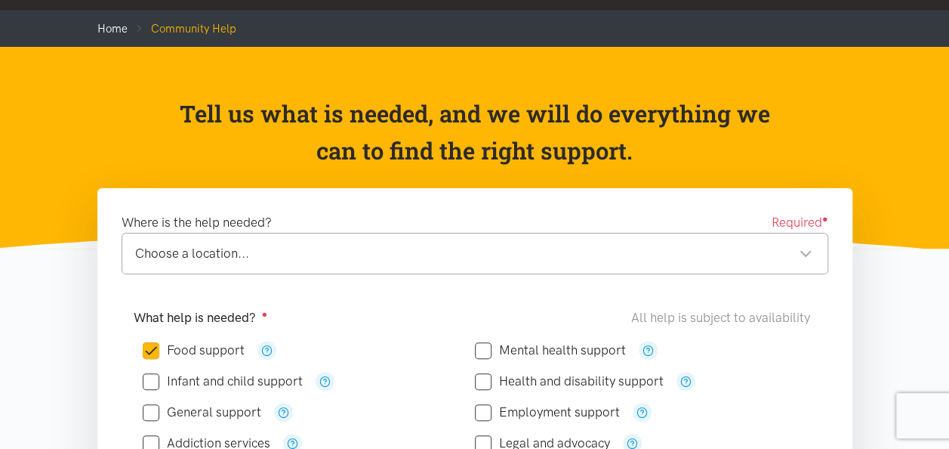
scroll to position [151, 0]
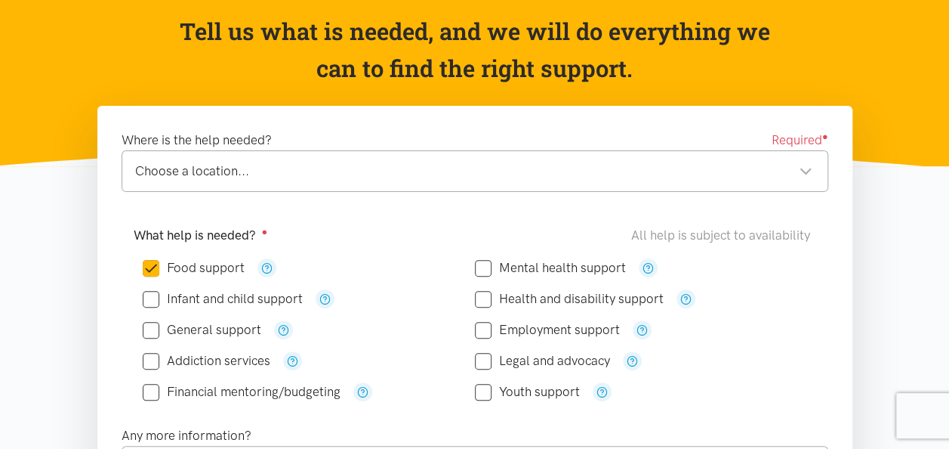
click at [802, 170] on div "Choose a location..." at bounding box center [473, 171] width 677 height 20
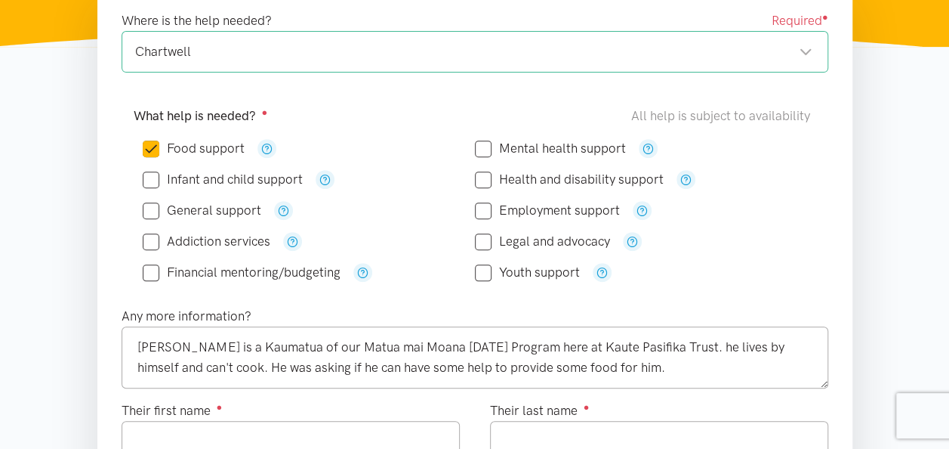
scroll to position [302, 0]
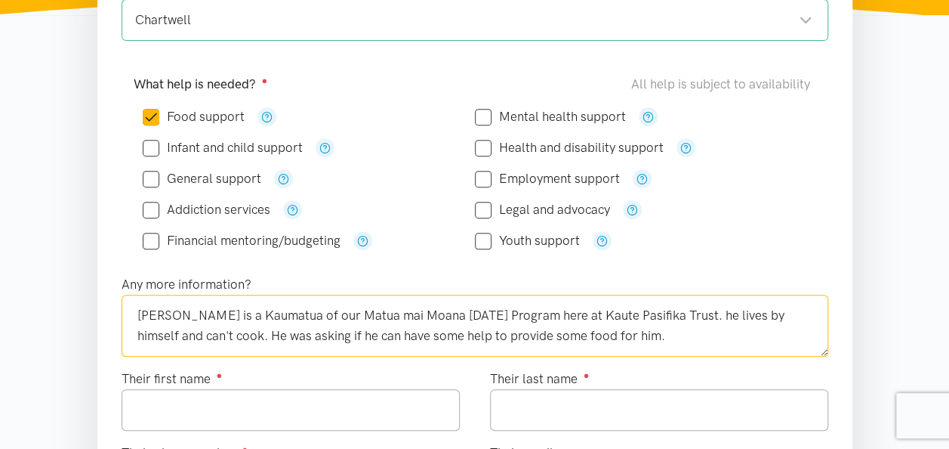
drag, startPoint x: 139, startPoint y: 311, endPoint x: 683, endPoint y: 341, distance: 544.6
click at [683, 341] on textarea "[PERSON_NAME] is a Kaumatua of our Matua mai Moana [DATE] Program here at Kaute…" at bounding box center [475, 326] width 707 height 62
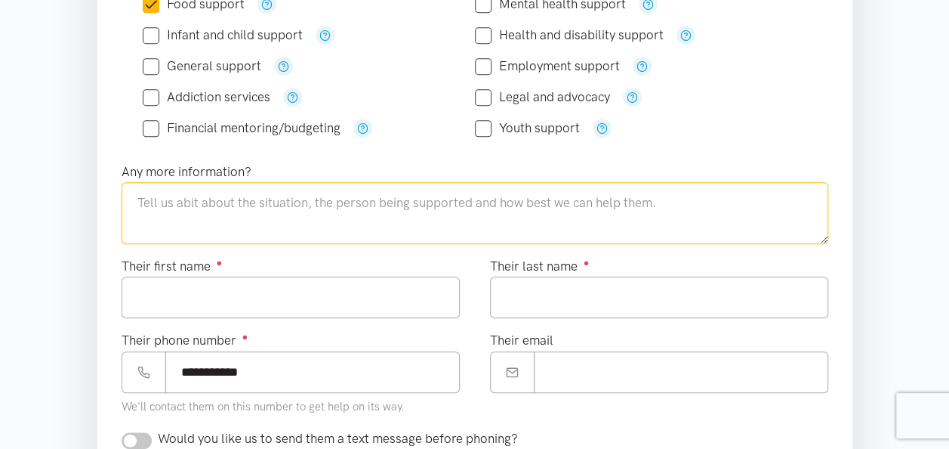
scroll to position [453, 0]
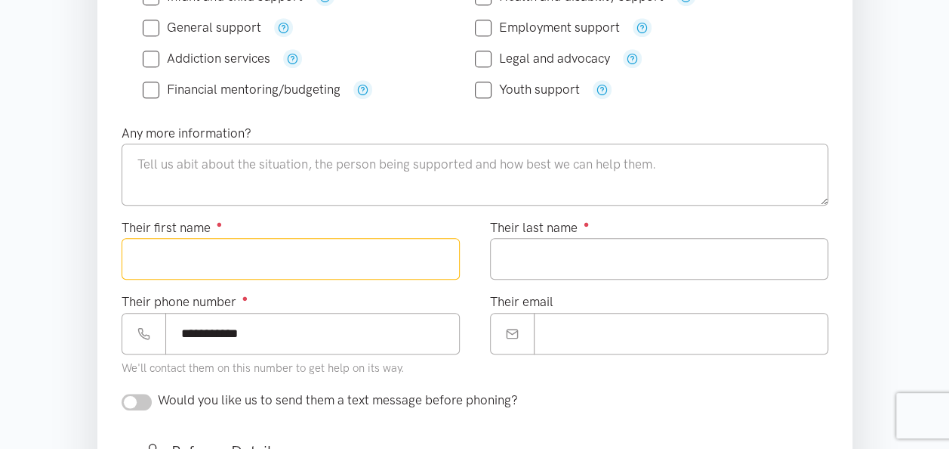
click at [163, 248] on input "Their first name ●" at bounding box center [291, 259] width 338 height 42
drag, startPoint x: 249, startPoint y: 267, endPoint x: 275, endPoint y: 273, distance: 26.6
click at [275, 273] on input "Their first name ●" at bounding box center [291, 259] width 338 height 42
click at [514, 255] on input "Their last name ●" at bounding box center [659, 259] width 338 height 42
click at [292, 258] on input "**********" at bounding box center [291, 259] width 338 height 42
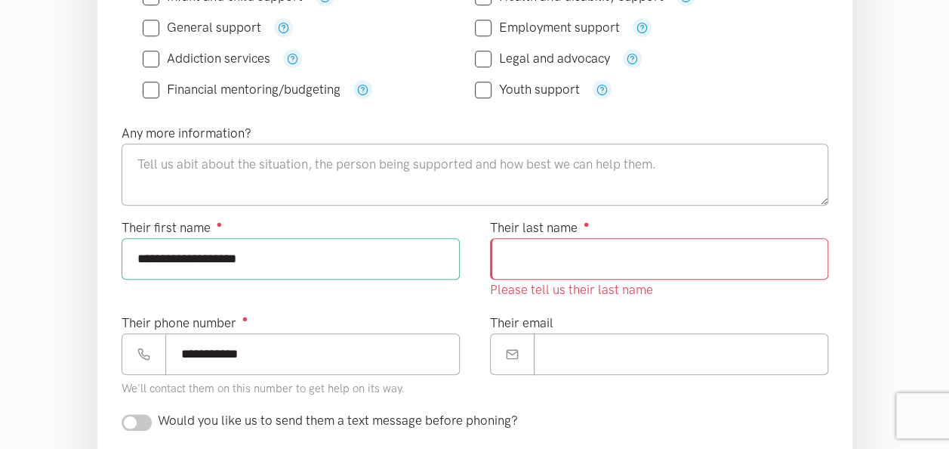
click at [326, 274] on input "**********" at bounding box center [291, 259] width 338 height 42
type input "**********"
click at [515, 256] on input "Their last name ●" at bounding box center [659, 259] width 338 height 42
type input "******"
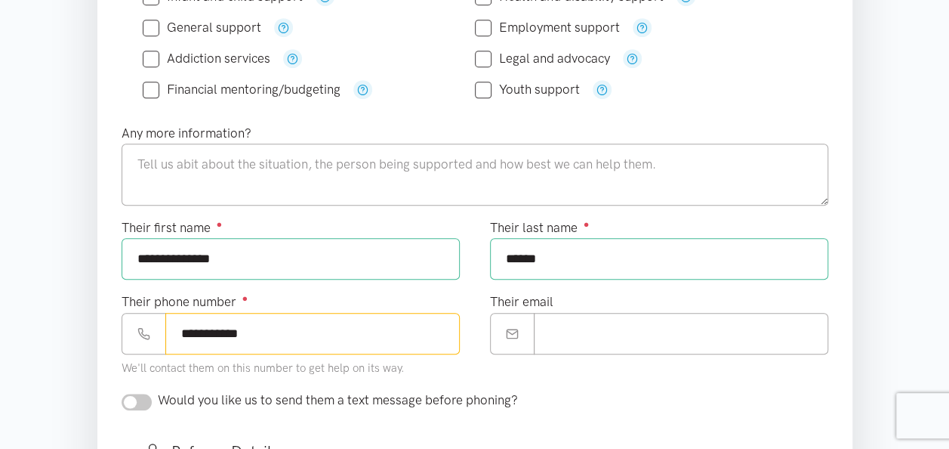
drag, startPoint x: 275, startPoint y: 349, endPoint x: 181, endPoint y: 353, distance: 93.8
click at [177, 350] on div "**********" at bounding box center [291, 335] width 338 height 86
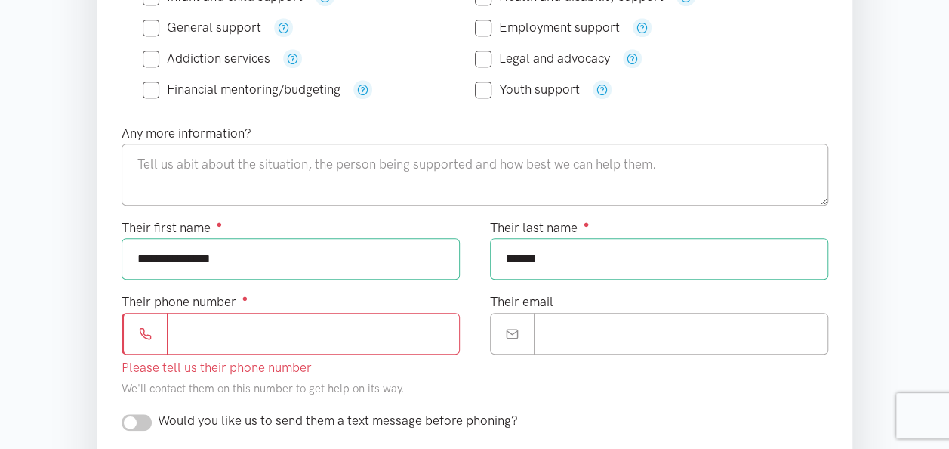
click at [271, 370] on div "Their phone number ● Please tell us their phone number We'll contact them on th…" at bounding box center [291, 345] width 338 height 106
click at [196, 328] on input "Their phone number ●" at bounding box center [313, 334] width 293 height 42
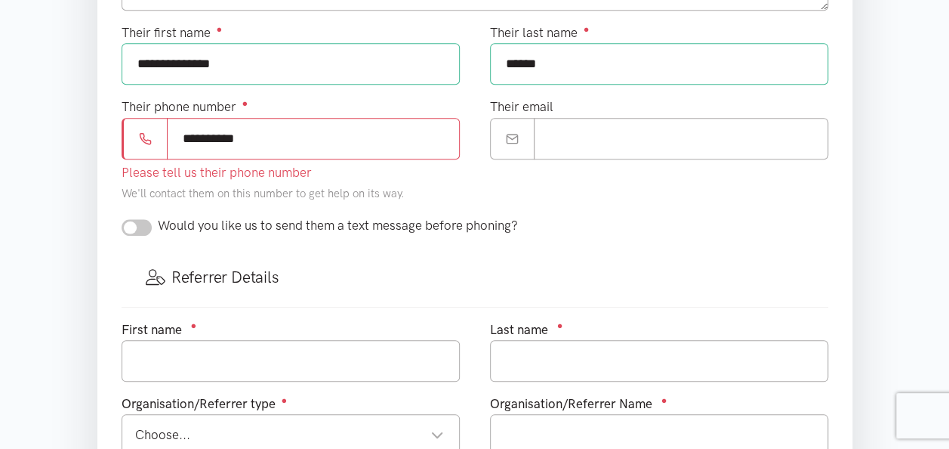
scroll to position [680, 0]
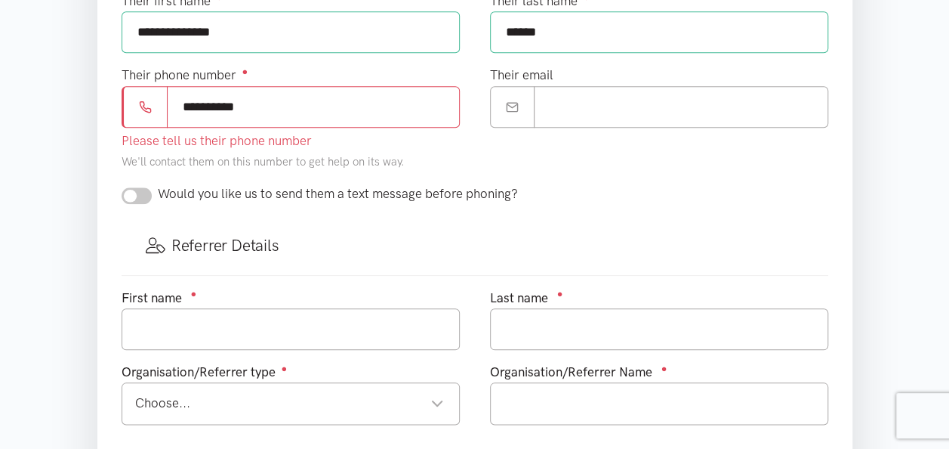
type input "**********"
click at [197, 316] on input "text" at bounding box center [291, 329] width 338 height 42
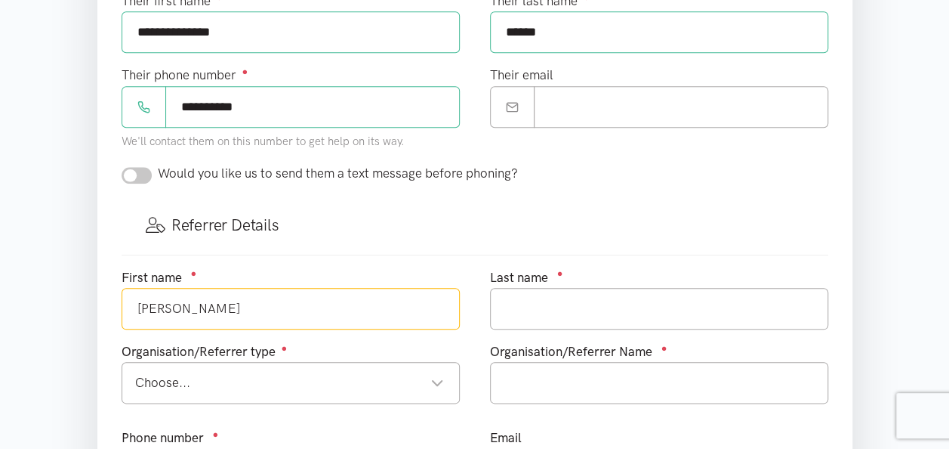
type input "Tavita"
click at [434, 375] on div "Choose..." at bounding box center [289, 382] width 309 height 20
type input "Natano"
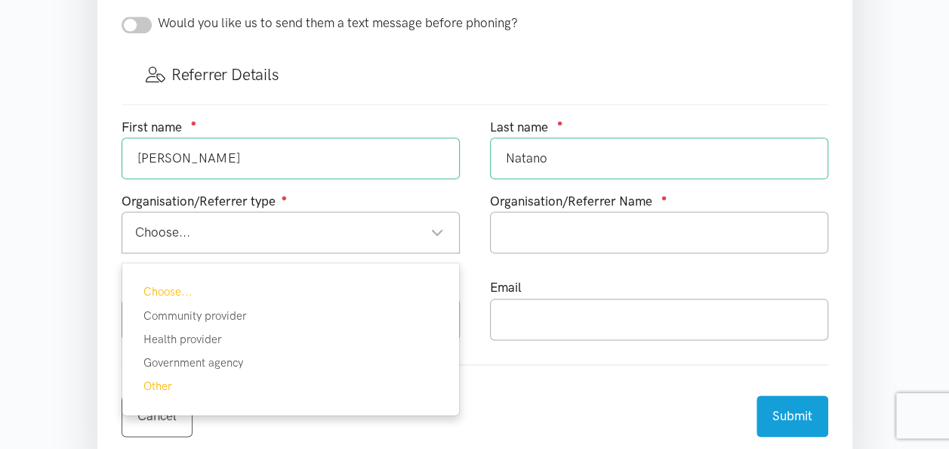
scroll to position [831, 0]
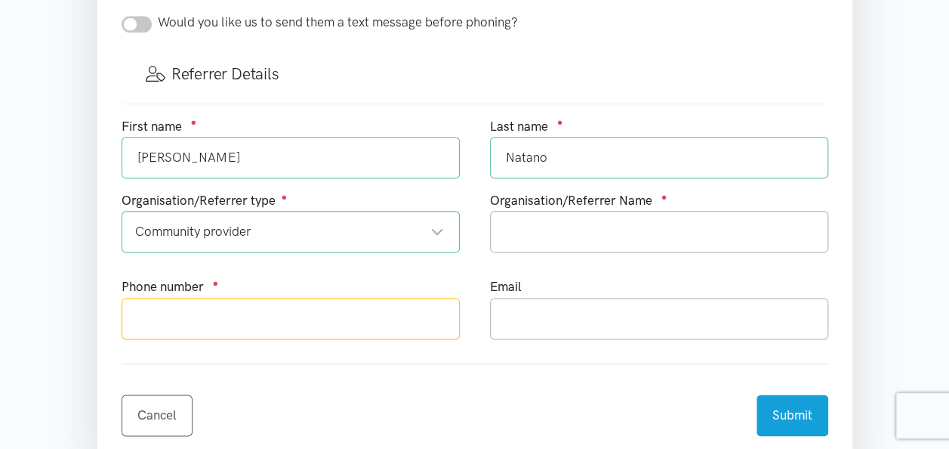
click at [234, 319] on input "text" at bounding box center [291, 319] width 338 height 42
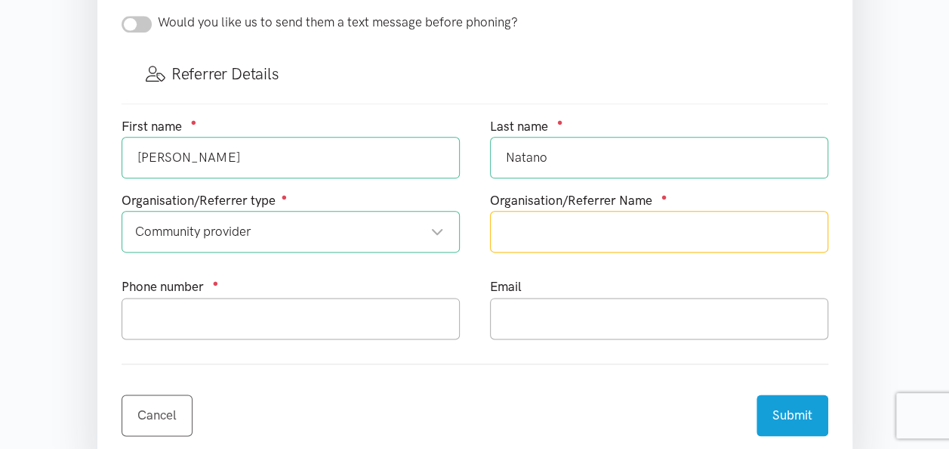
click at [540, 229] on input "text" at bounding box center [659, 232] width 338 height 42
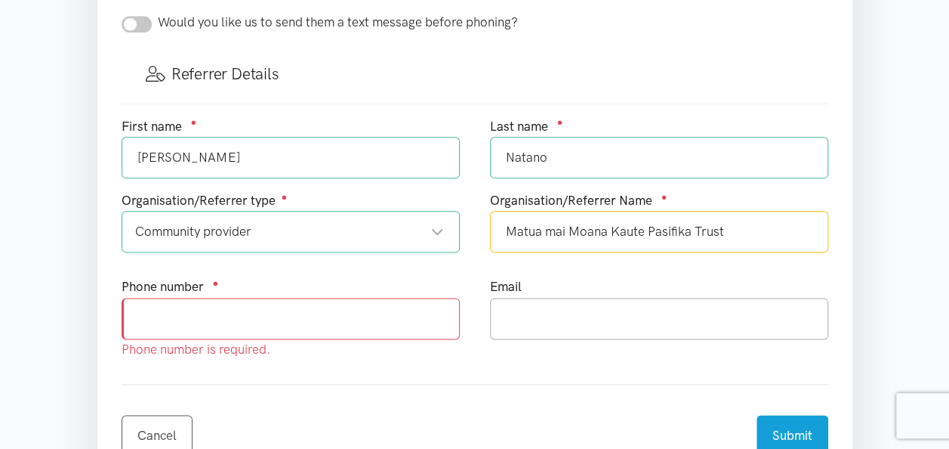
type input "Matua mai Moana Kaute Pasifika Trust"
click at [195, 323] on input "text" at bounding box center [291, 319] width 338 height 42
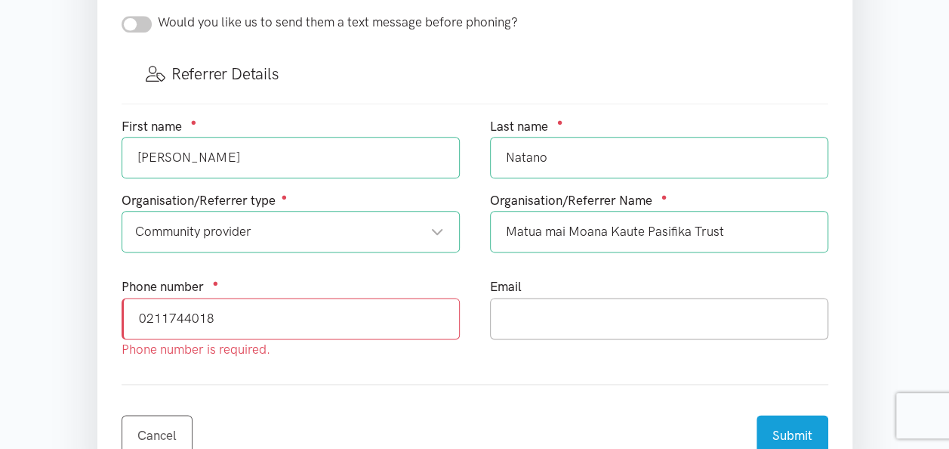
type input "0211744018"
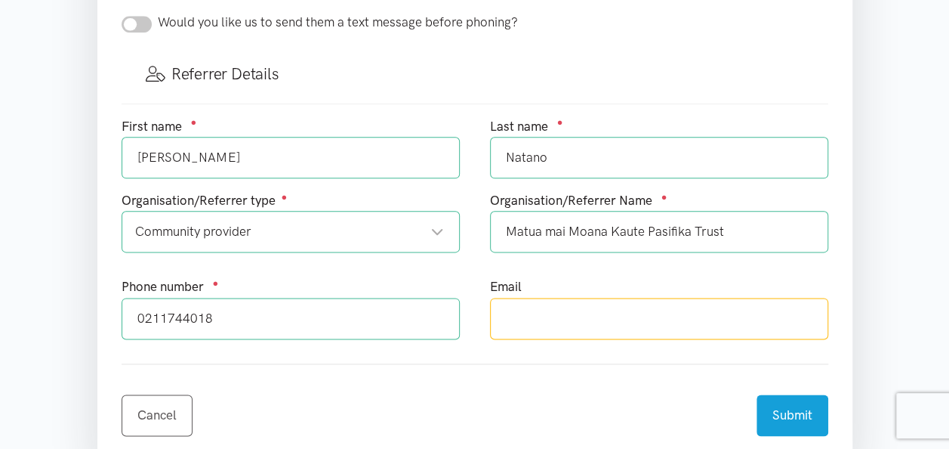
click at [520, 308] on input "text" at bounding box center [659, 319] width 338 height 42
type input "tavita.natano@kautepasifika.co.nz"
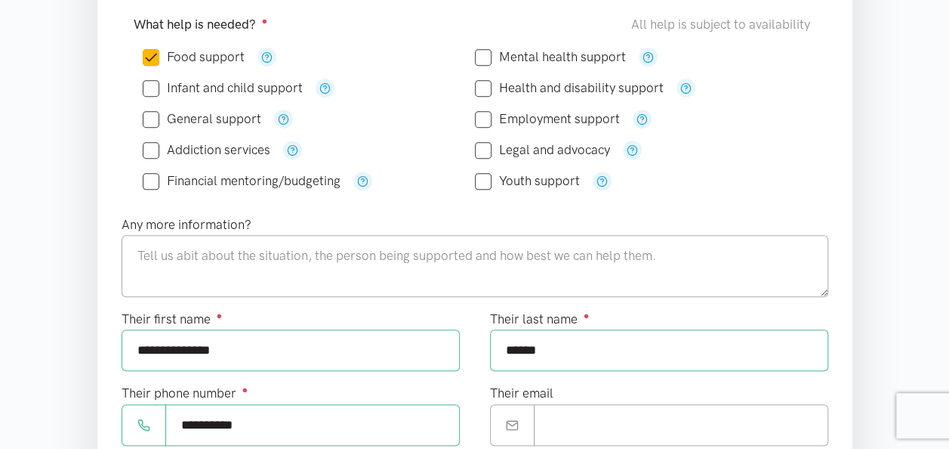
scroll to position [302, 0]
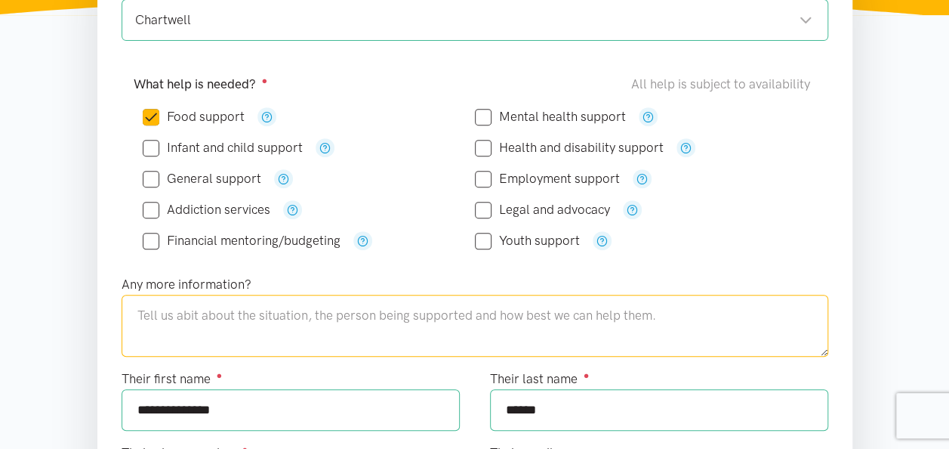
click at [159, 311] on textarea at bounding box center [475, 326] width 707 height 62
type textarea "t"
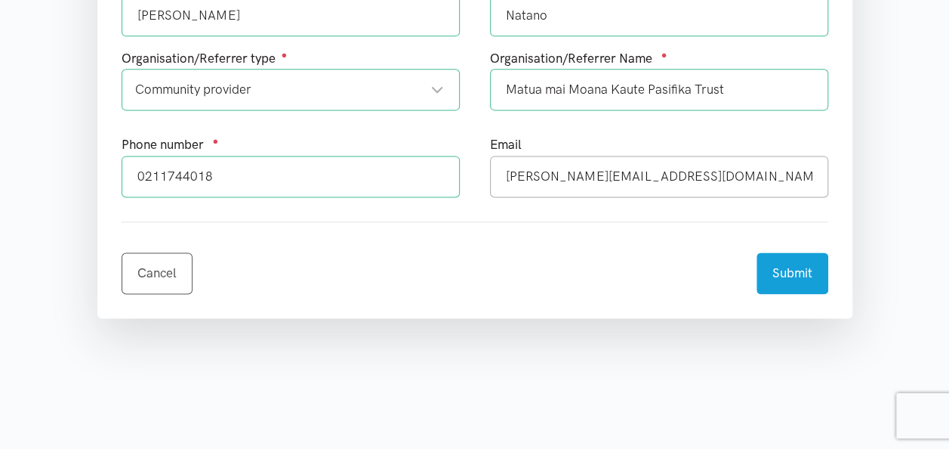
scroll to position [982, 0]
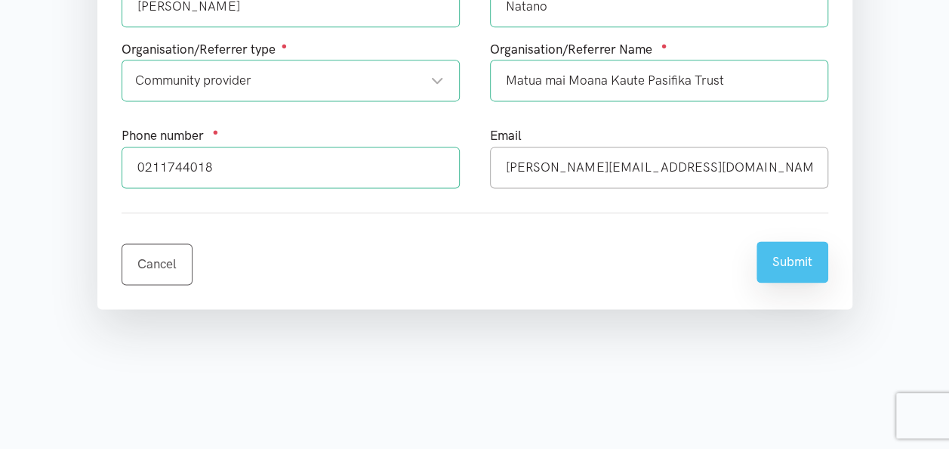
type textarea "Mr & Mrs Tebano are both members of our Matua mai Moana community day program f…"
click at [798, 249] on button "Submit" at bounding box center [793, 262] width 72 height 42
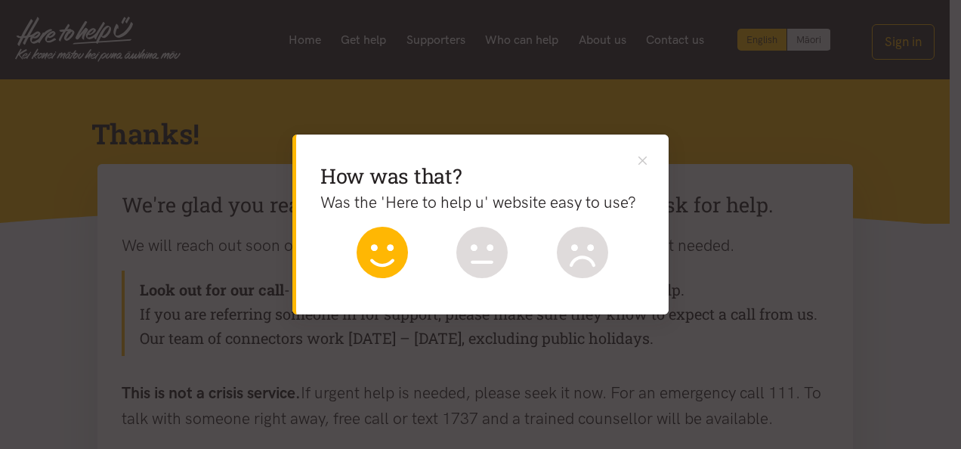
click at [384, 248] on icon at bounding box center [381, 252] width 51 height 51
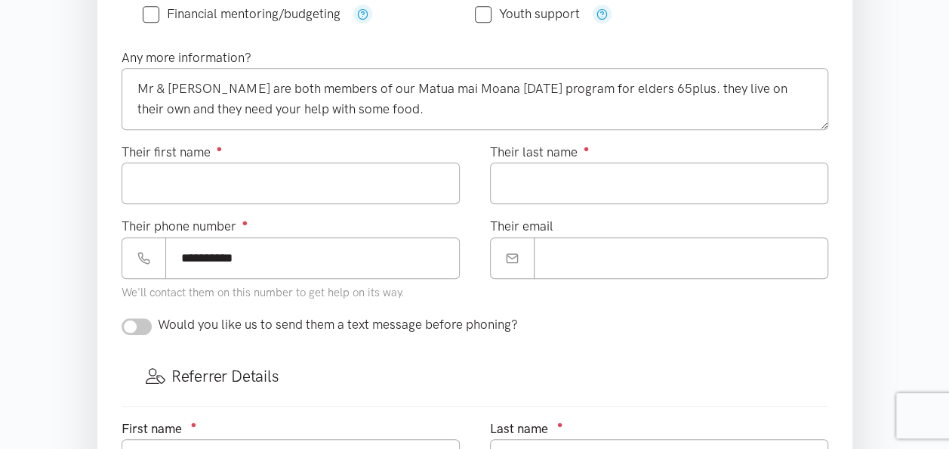
scroll to position [151, 0]
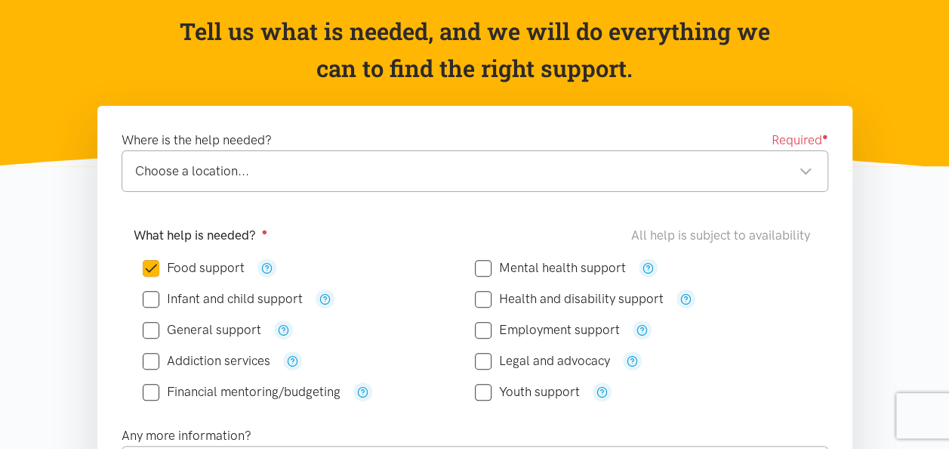
click at [576, 162] on div "Choose a location..." at bounding box center [473, 171] width 677 height 20
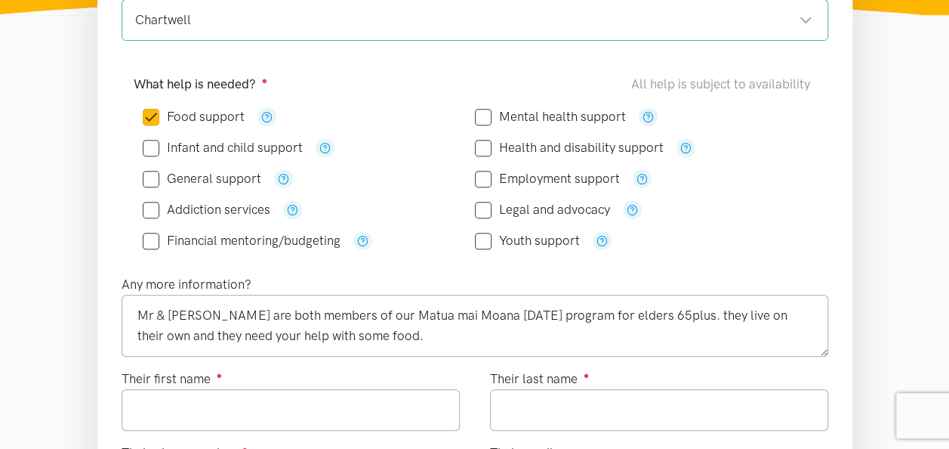
scroll to position [378, 0]
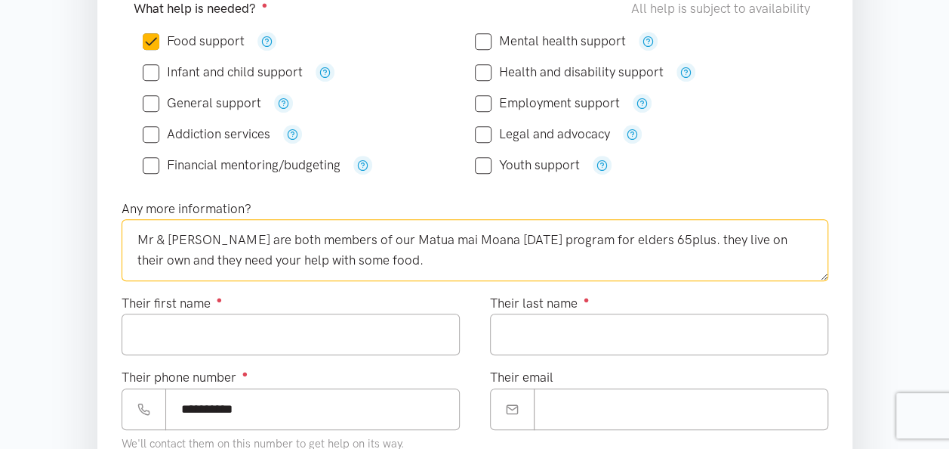
drag, startPoint x: 431, startPoint y: 257, endPoint x: 161, endPoint y: 258, distance: 269.6
click at [137, 236] on textarea "Mr & [PERSON_NAME] are both members of our Matua mai Moana [DATE] program for e…" at bounding box center [475, 250] width 707 height 62
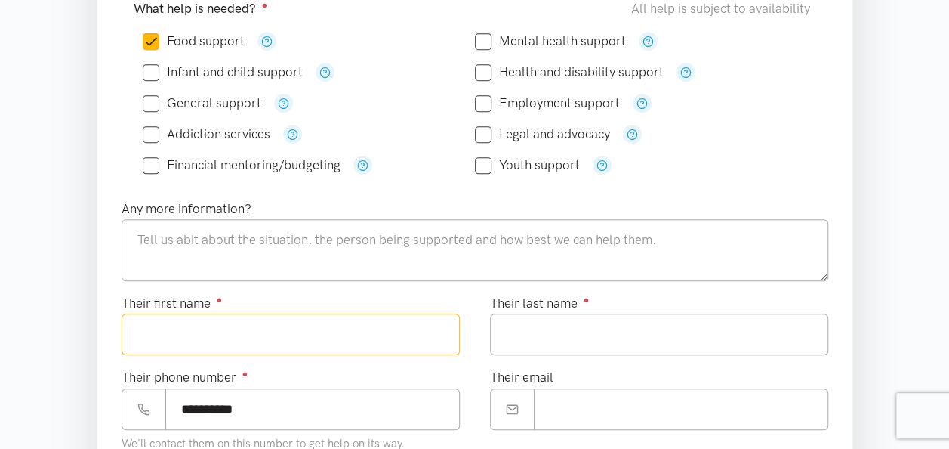
click at [220, 334] on input "Their first name ●" at bounding box center [291, 334] width 338 height 42
type input "****"
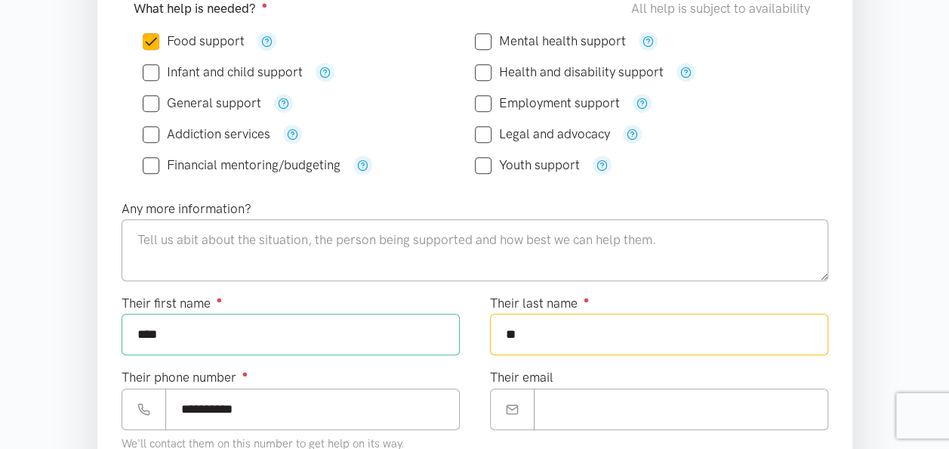
type input "*"
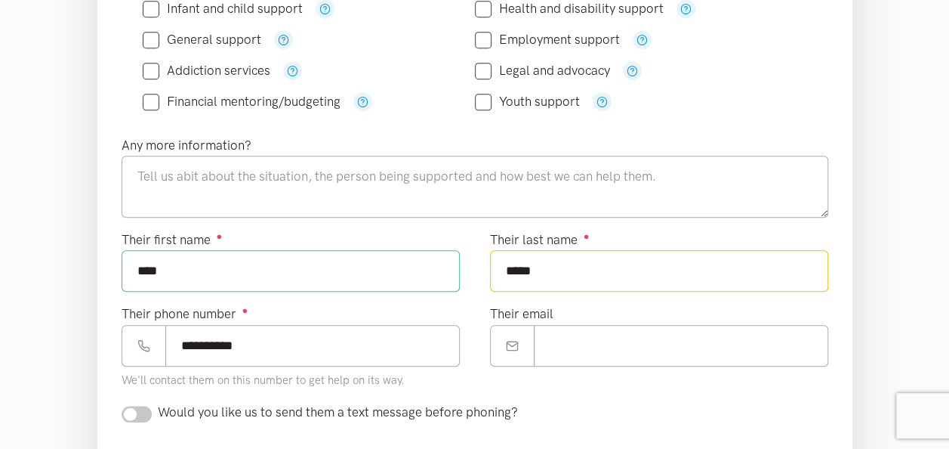
scroll to position [529, 0]
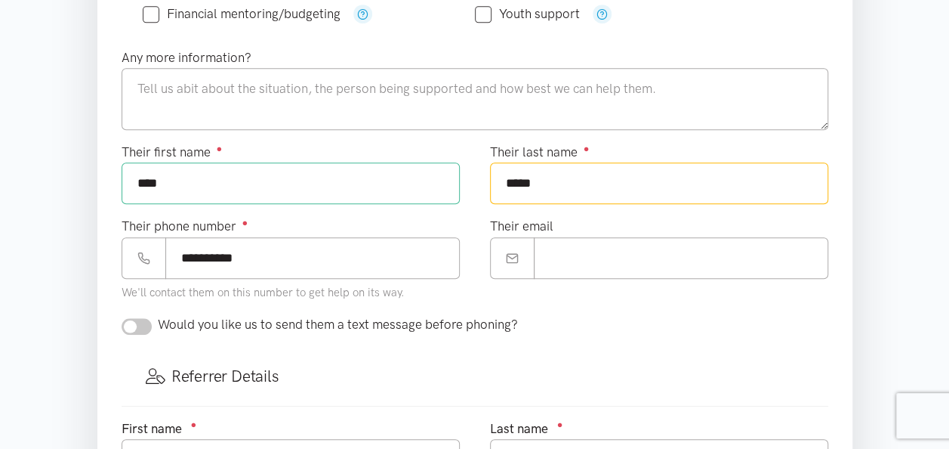
type input "*****"
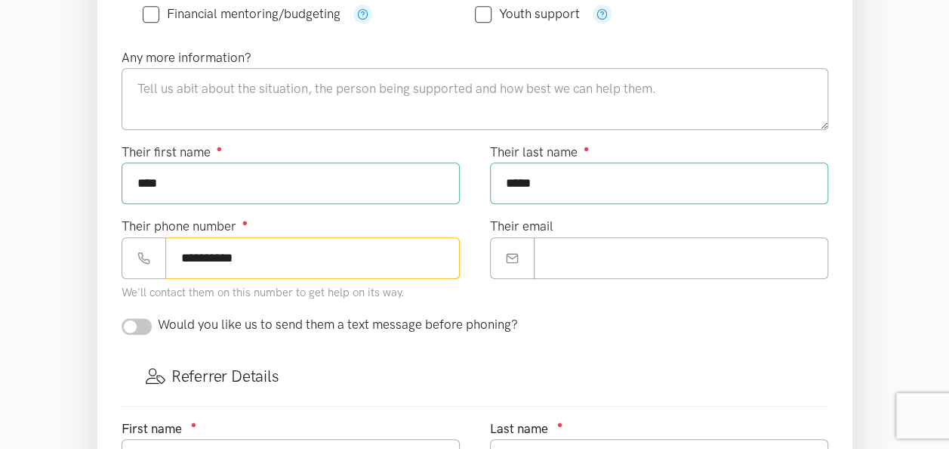
drag, startPoint x: 254, startPoint y: 252, endPoint x: 171, endPoint y: 264, distance: 83.9
click at [171, 264] on input "**********" at bounding box center [312, 258] width 295 height 42
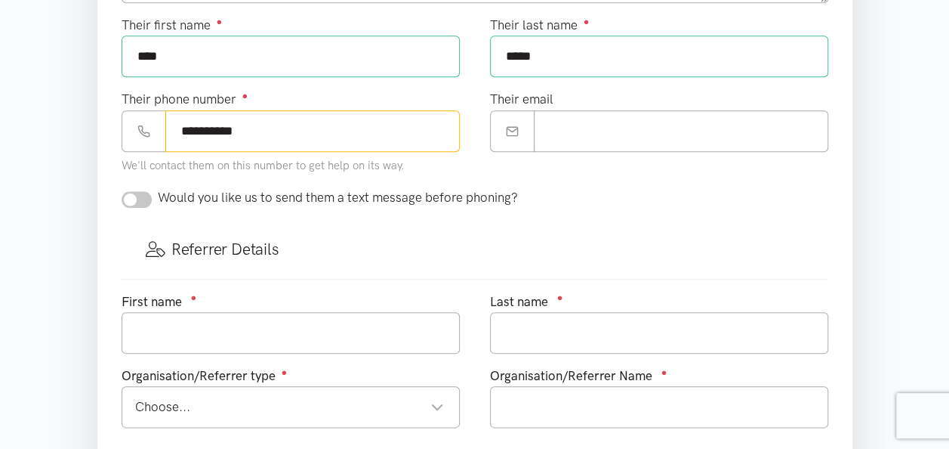
scroll to position [680, 0]
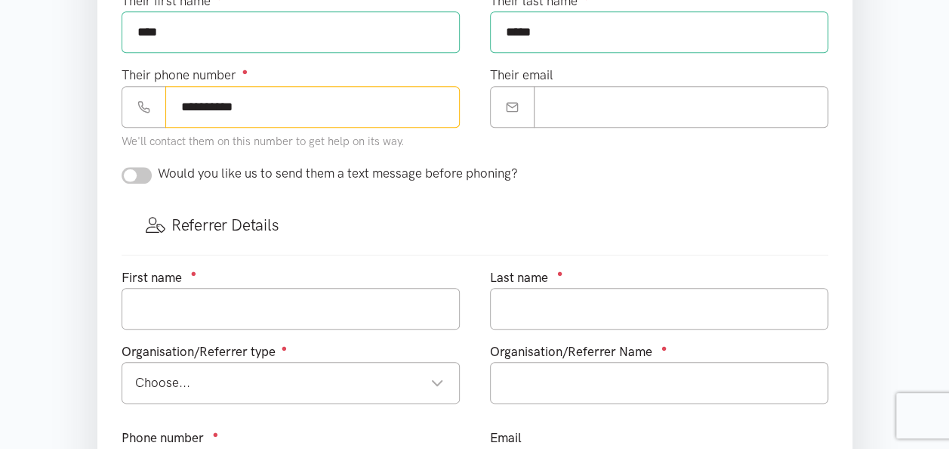
type input "**********"
click at [131, 169] on input "checkbox" at bounding box center [137, 175] width 30 height 17
checkbox input "true"
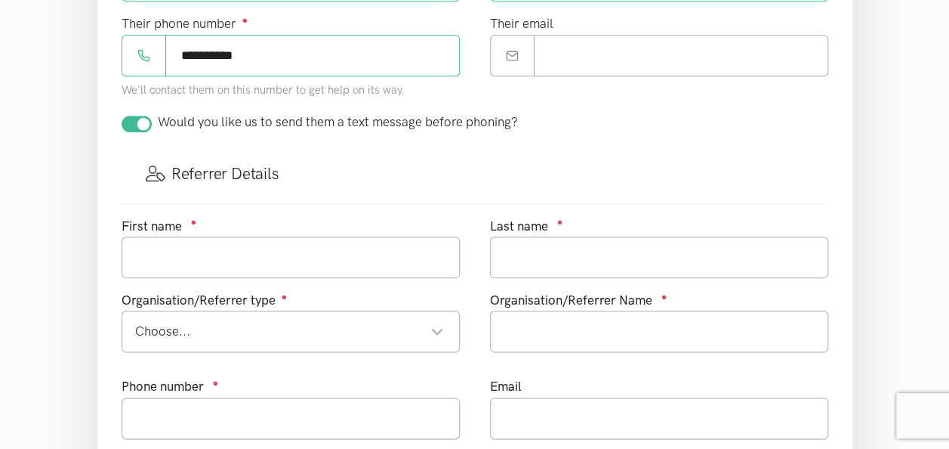
scroll to position [755, 0]
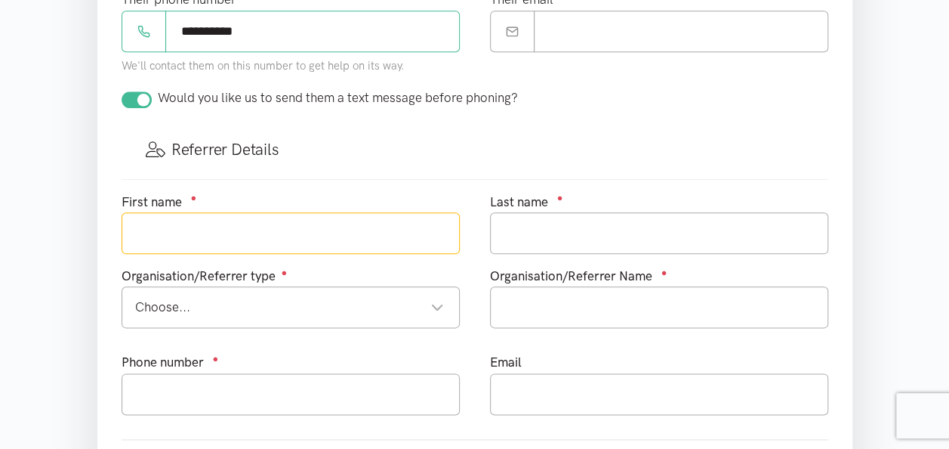
click at [186, 230] on input "text" at bounding box center [291, 233] width 338 height 42
type input "Tavita"
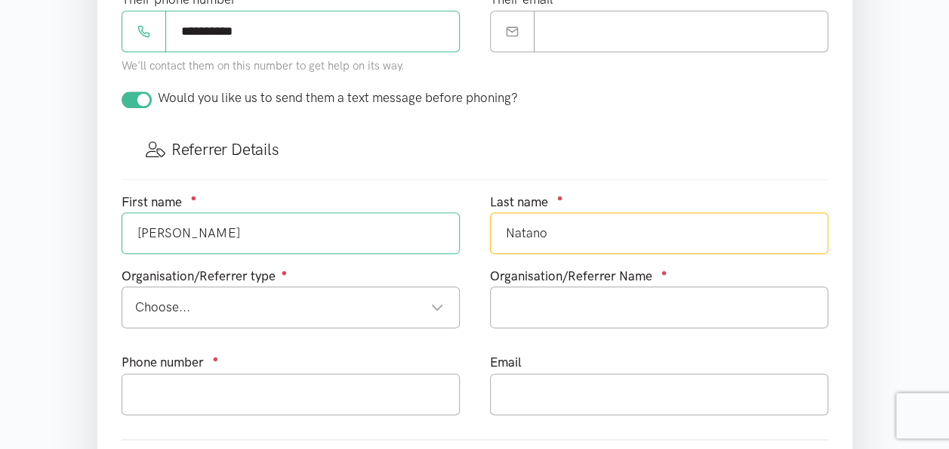
click at [382, 302] on div "Choose..." at bounding box center [289, 307] width 309 height 20
type input "Natano"
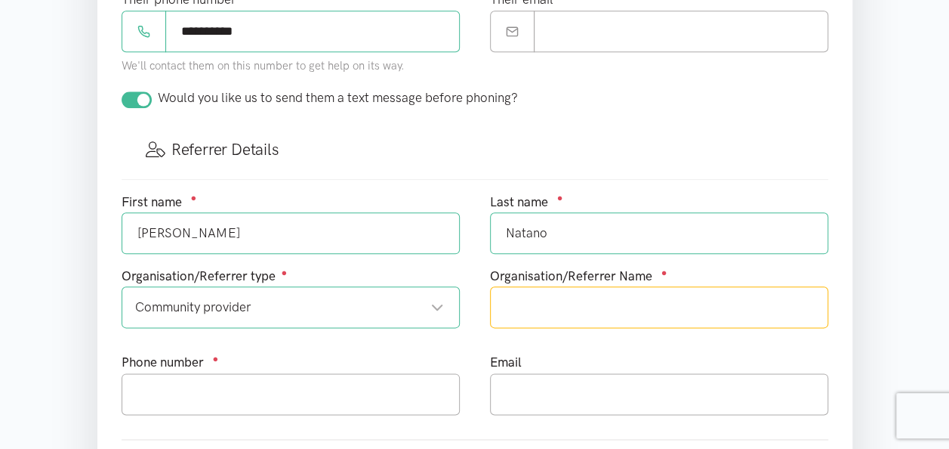
click at [544, 296] on input "text" at bounding box center [659, 307] width 338 height 42
click at [545, 295] on input "Matua mai Moana" at bounding box center [659, 307] width 338 height 42
click at [619, 301] on input "Matua mai Moana" at bounding box center [659, 307] width 338 height 42
type input "Matua mai Moana Community day program"
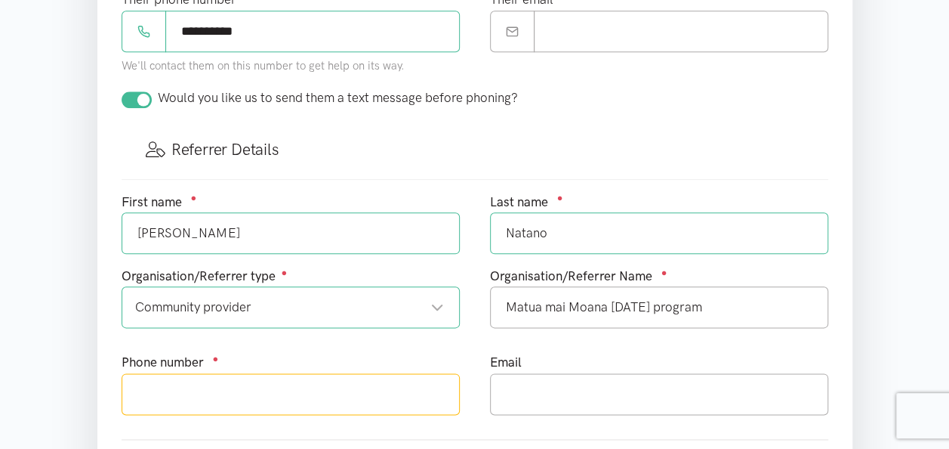
click at [248, 391] on input "text" at bounding box center [291, 394] width 338 height 42
type input "0211744018"
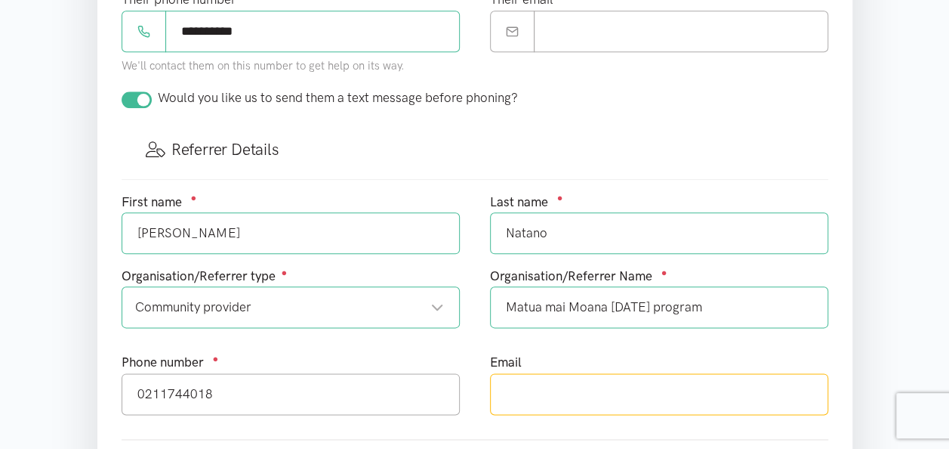
click at [515, 393] on input "text" at bounding box center [659, 394] width 338 height 42
type input "tavita.natano@kautepasifika.co.nz"
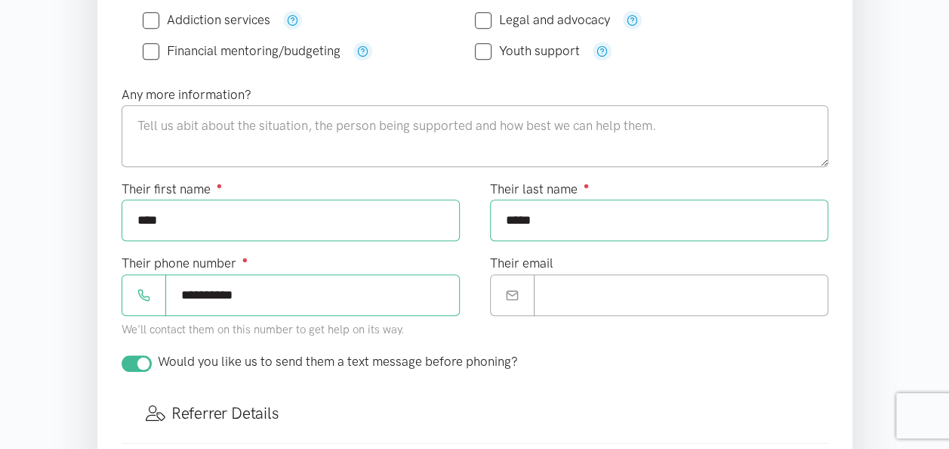
scroll to position [378, 0]
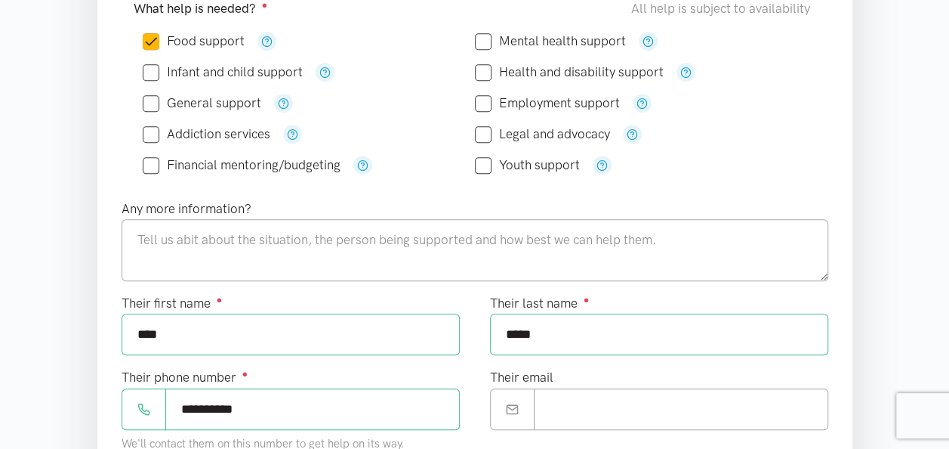
drag, startPoint x: 91, startPoint y: 269, endPoint x: 142, endPoint y: 231, distance: 63.7
click at [147, 236] on div "Where is the help needed? Required ● Chartwell Chartwell Hamilton locations Cho…" at bounding box center [475, 396] width 786 height 1034
click at [140, 230] on textarea at bounding box center [475, 250] width 707 height 62
click at [256, 291] on form "Where is the help needed? Required ● Chartwell Chartwell Hamilton locations Cho…" at bounding box center [475, 396] width 707 height 986
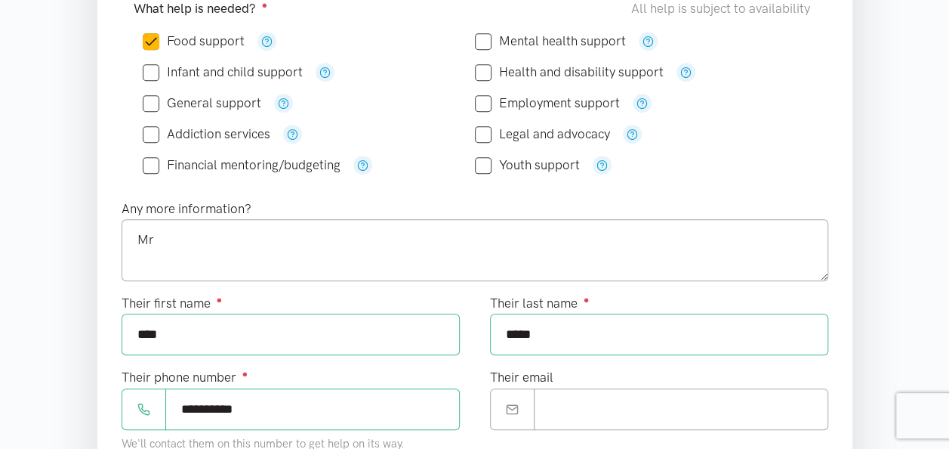
click at [256, 293] on div "Their first name ● ****" at bounding box center [291, 324] width 338 height 62
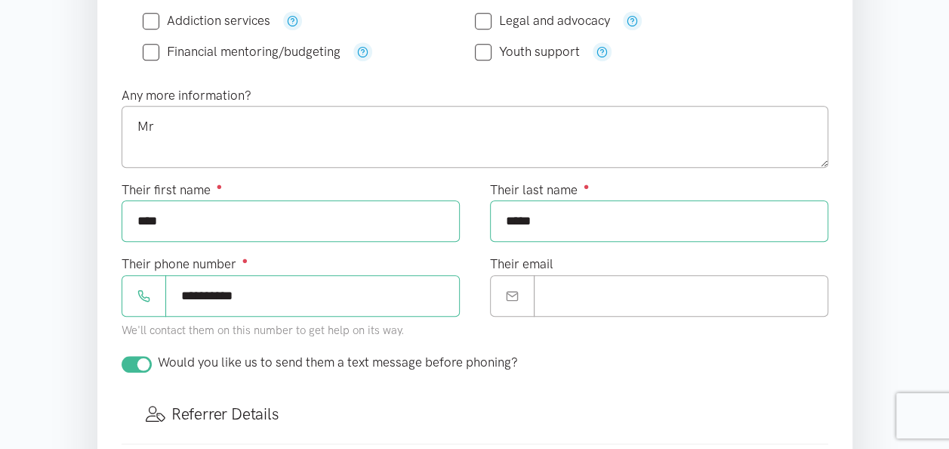
scroll to position [468, 0]
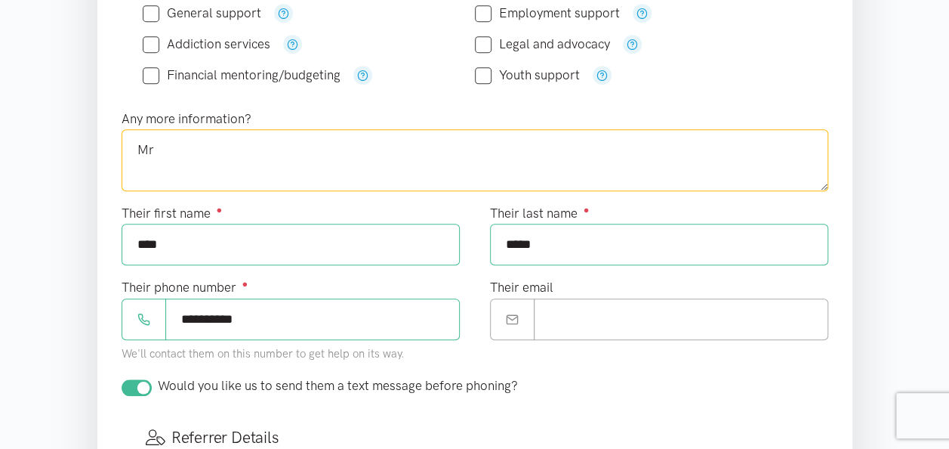
drag, startPoint x: 169, startPoint y: 146, endPoint x: 195, endPoint y: 151, distance: 26.2
click at [174, 145] on textarea "Mr" at bounding box center [475, 160] width 707 height 62
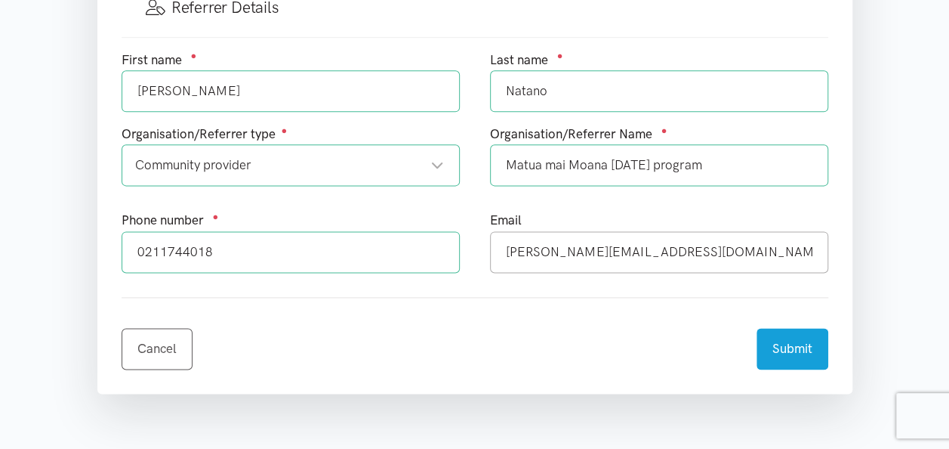
scroll to position [921, 0]
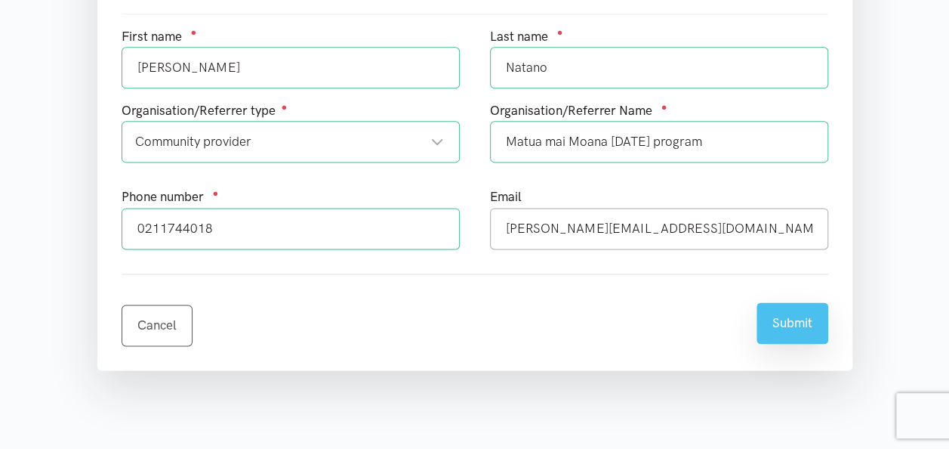
type textarea "Mr John is a member of our community day program for elders 65 plus here at Mat…"
click at [784, 310] on button "Submit" at bounding box center [793, 323] width 72 height 42
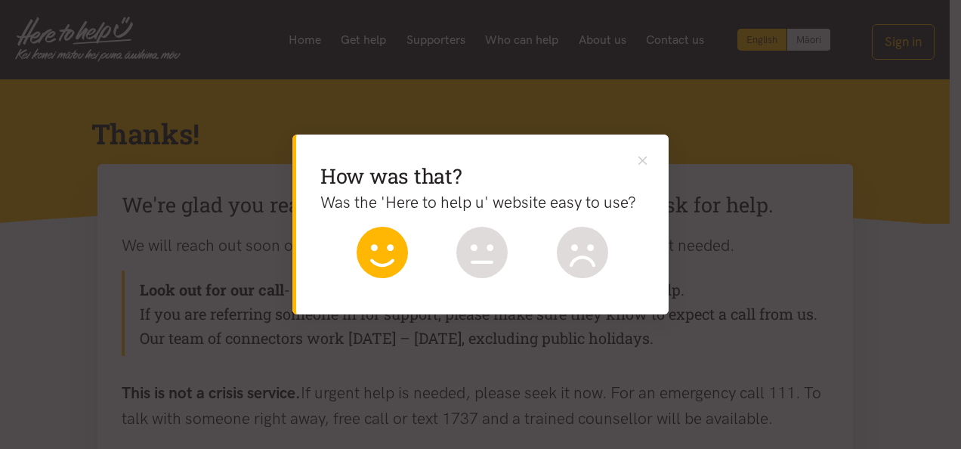
click at [371, 243] on icon at bounding box center [381, 252] width 51 height 51
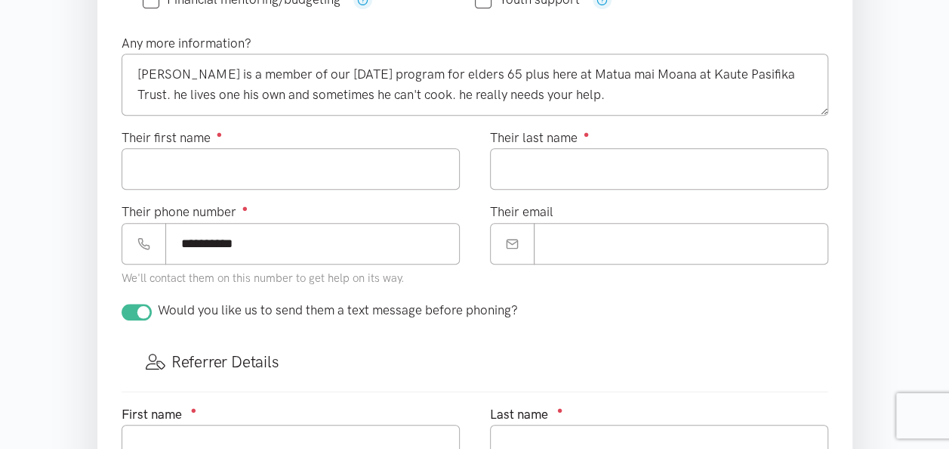
scroll to position [468, 0]
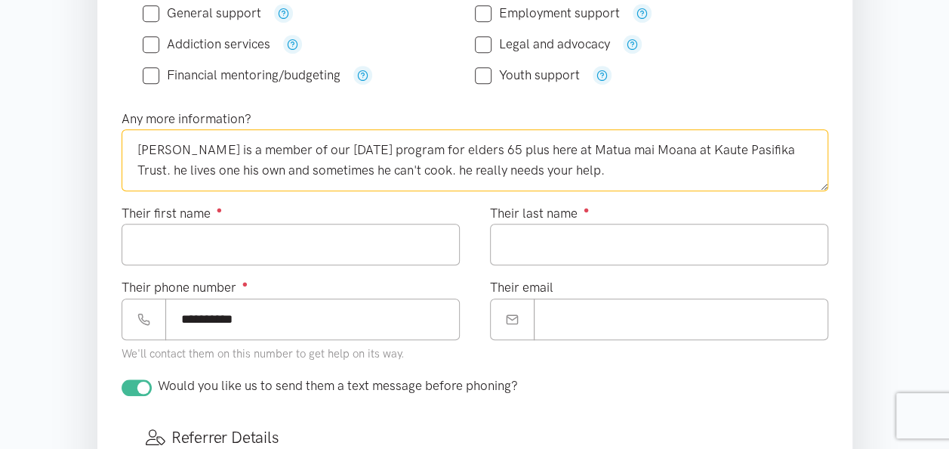
click at [136, 142] on textarea "[PERSON_NAME] is a member of our [DATE] program for elders 65 plus here at Matu…" at bounding box center [475, 160] width 707 height 62
click at [183, 144] on textarea "[PERSON_NAME] is a member of our [DATE] program for elders 65 plus here at Matu…" at bounding box center [475, 160] width 707 height 62
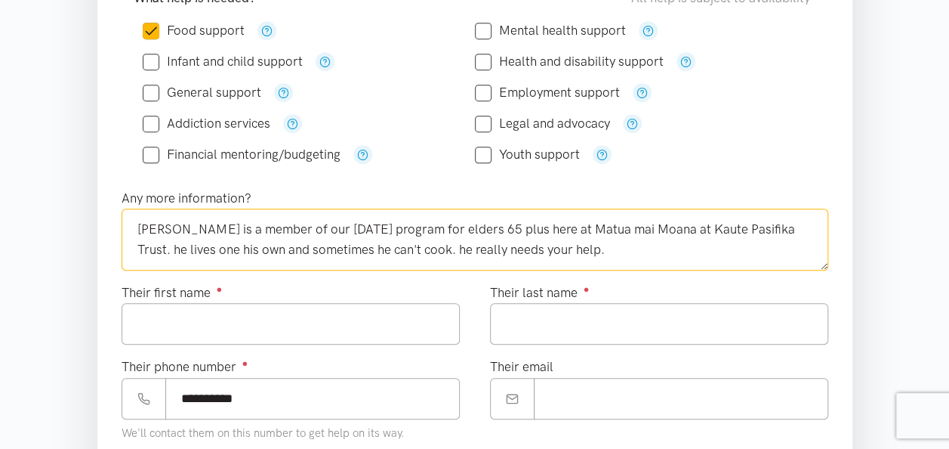
scroll to position [543, 0]
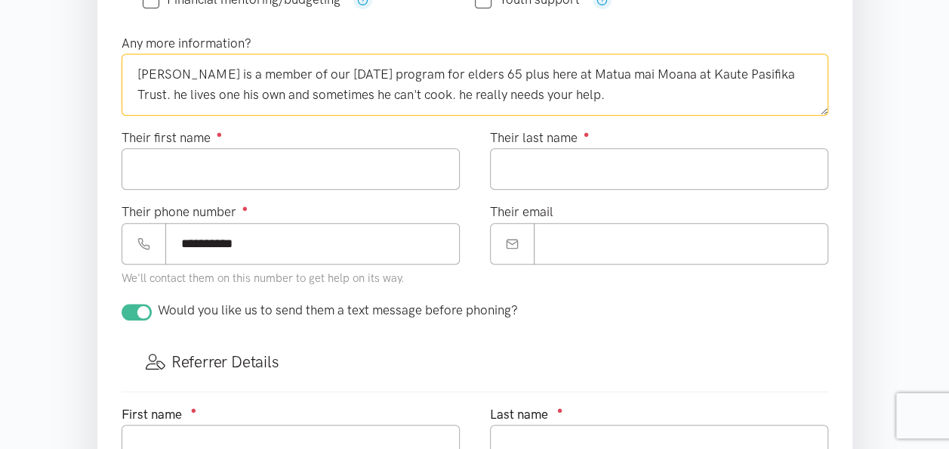
type textarea "[PERSON_NAME] is a member of our [DATE] program for elders 65 plus here at Matu…"
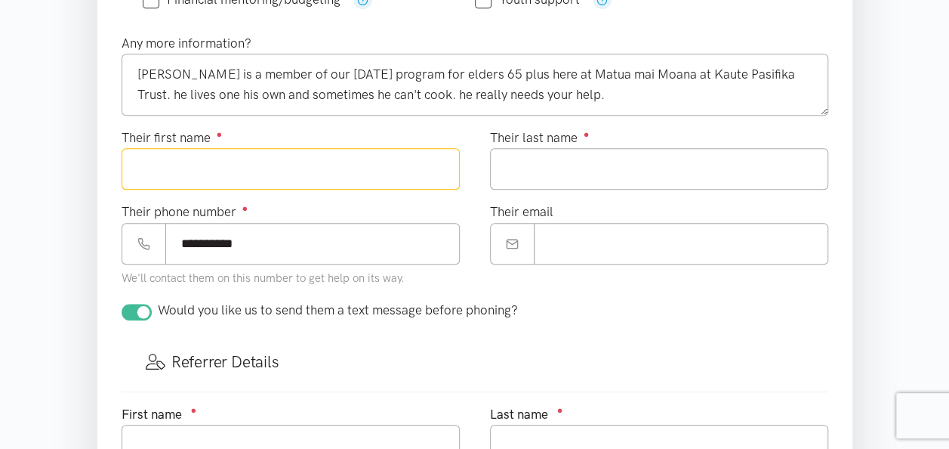
click at [171, 164] on input "Their first name ●" at bounding box center [291, 169] width 338 height 42
type input "******"
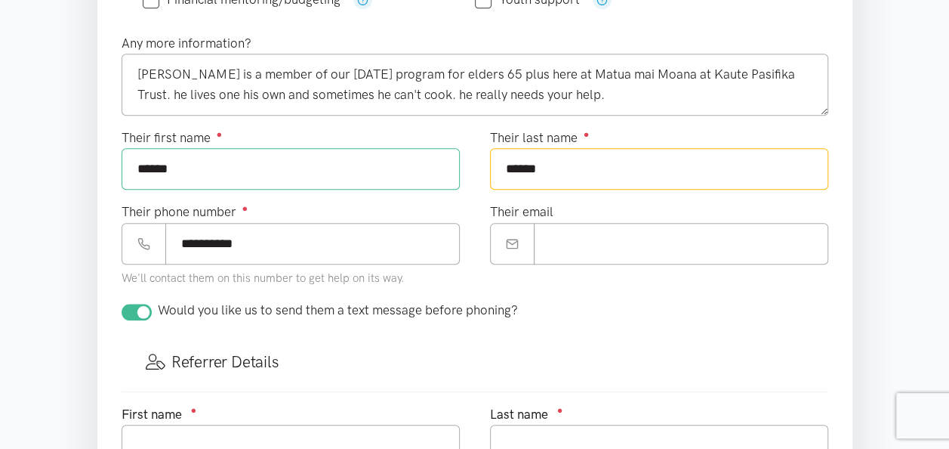
type input "******"
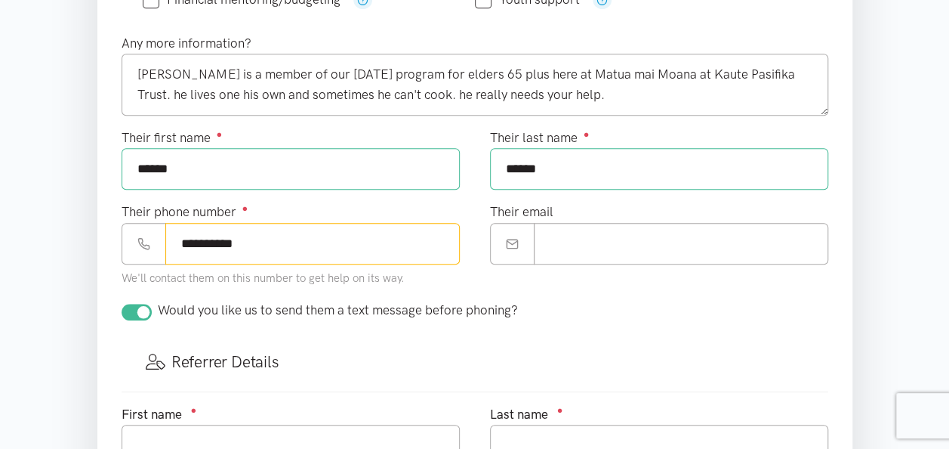
drag, startPoint x: 255, startPoint y: 238, endPoint x: 175, endPoint y: 255, distance: 81.8
click at [172, 246] on input "**********" at bounding box center [312, 244] width 295 height 42
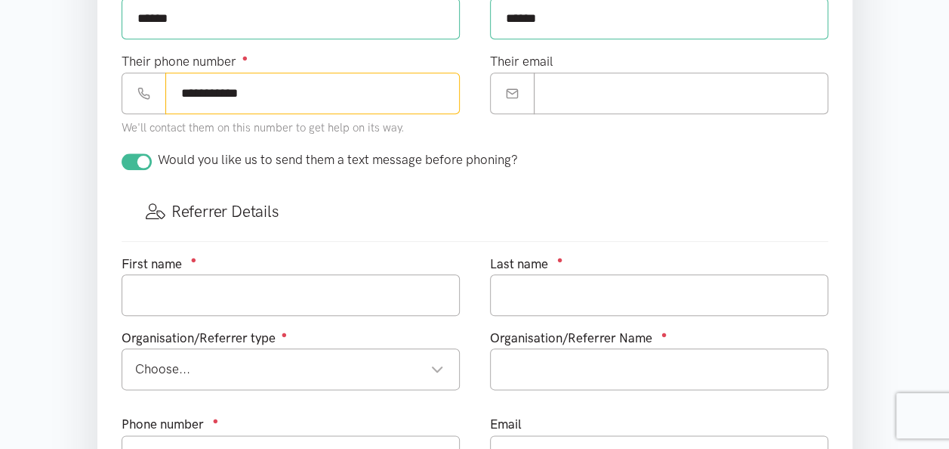
scroll to position [694, 0]
type input "**********"
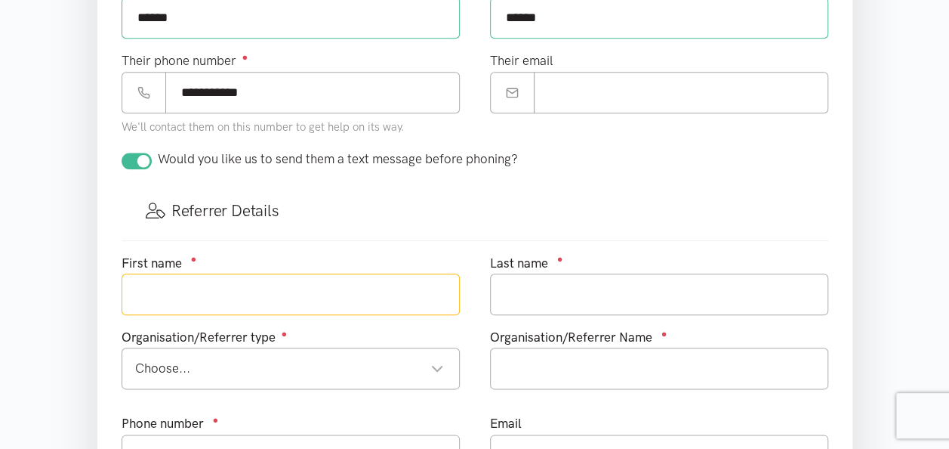
click at [169, 292] on input "text" at bounding box center [291, 294] width 338 height 42
type input "Tavita"
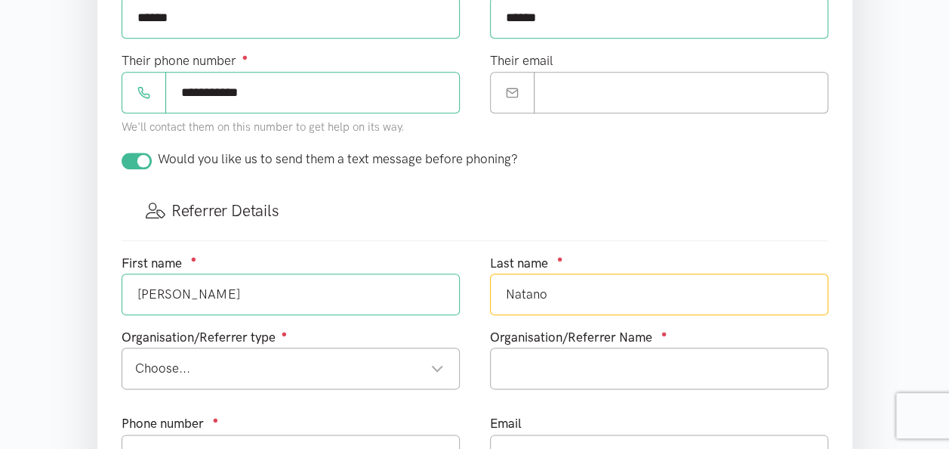
click at [218, 361] on div "Choose..." at bounding box center [289, 368] width 309 height 20
type input "Natano"
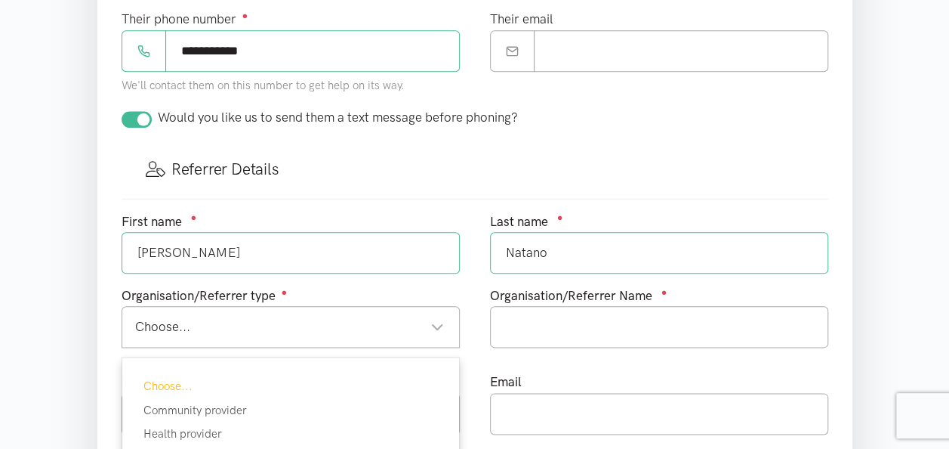
scroll to position [770, 0]
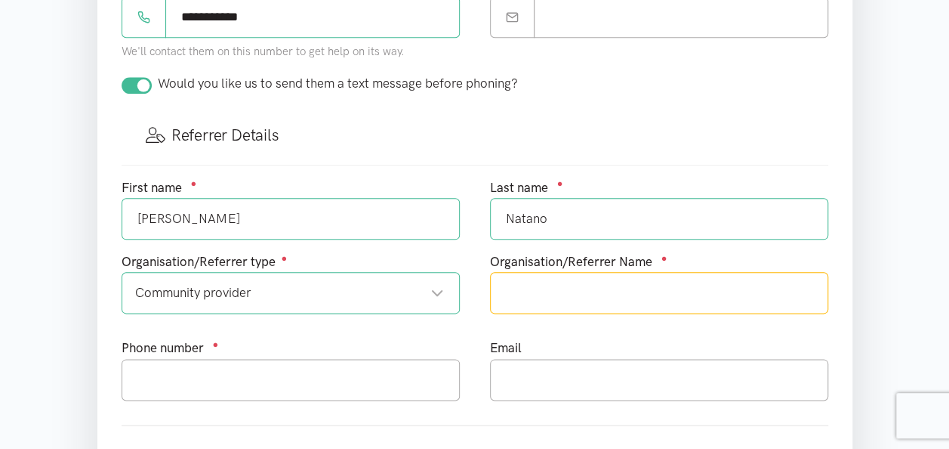
click at [539, 280] on input "text" at bounding box center [659, 293] width 338 height 42
type input "Matua mai Moana Community Day Program at Kaute Pasifika Trust"
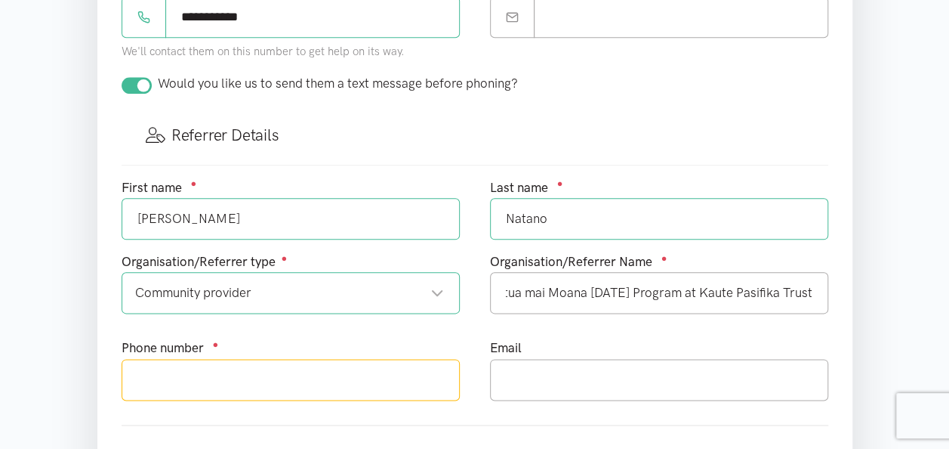
scroll to position [0, 0]
drag, startPoint x: 539, startPoint y: 278, endPoint x: 190, endPoint y: 366, distance: 359.8
click at [190, 366] on input "text" at bounding box center [291, 380] width 338 height 42
type input "0211744018"
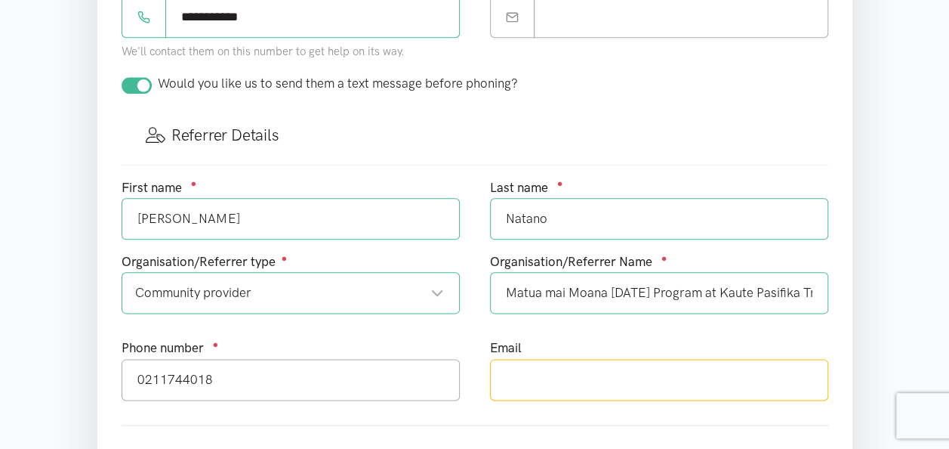
click at [516, 373] on input "text" at bounding box center [659, 380] width 338 height 42
type input "[PERSON_NAME][EMAIL_ADDRESS][DOMAIN_NAME]"
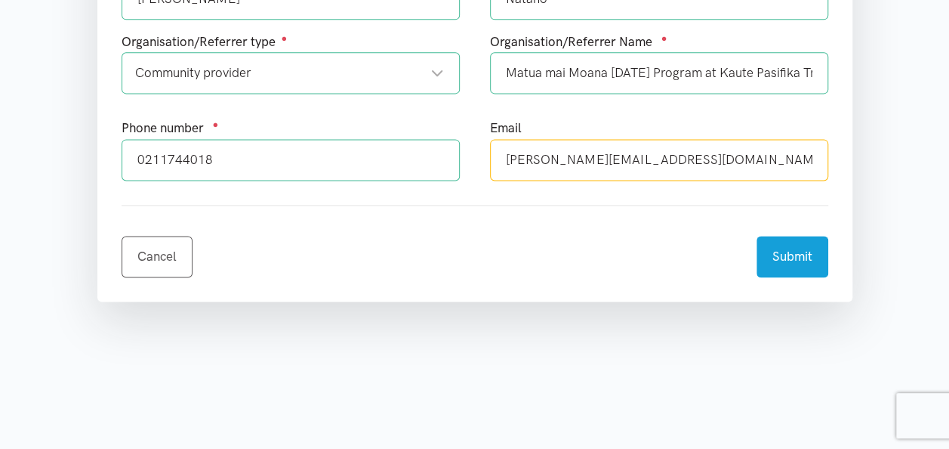
scroll to position [996, 0]
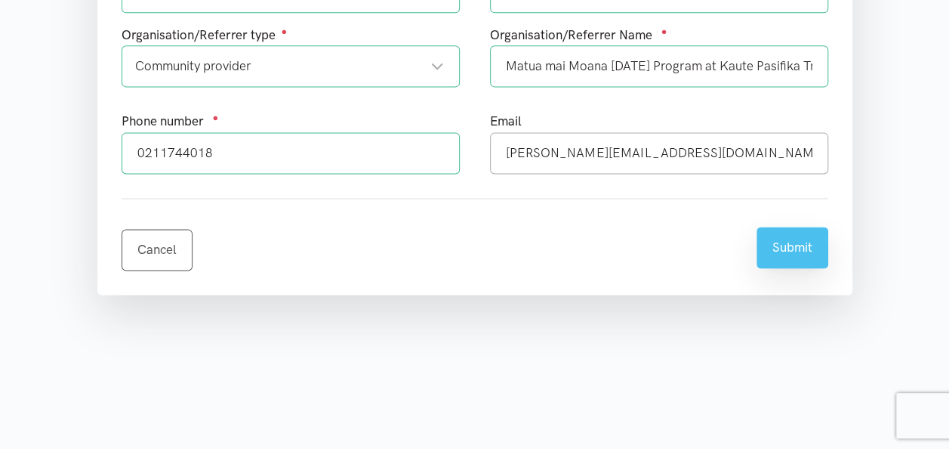
click at [796, 237] on button "Submit" at bounding box center [793, 248] width 72 height 42
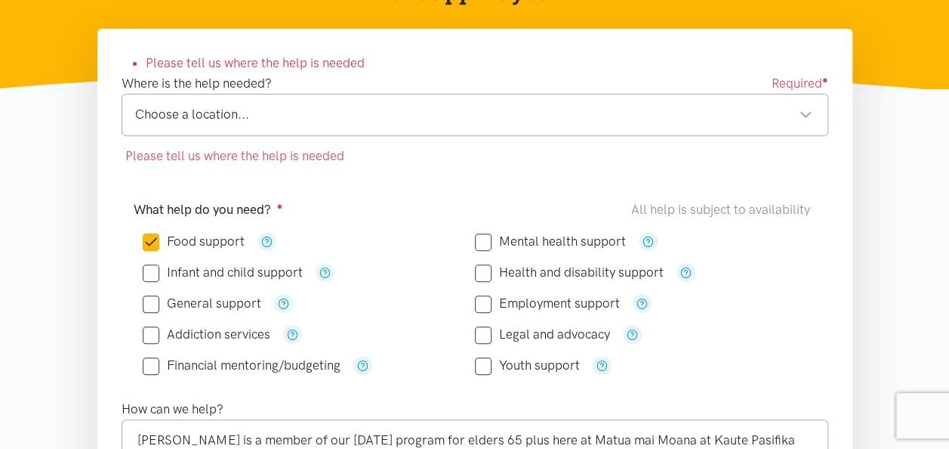
scroll to position [302, 0]
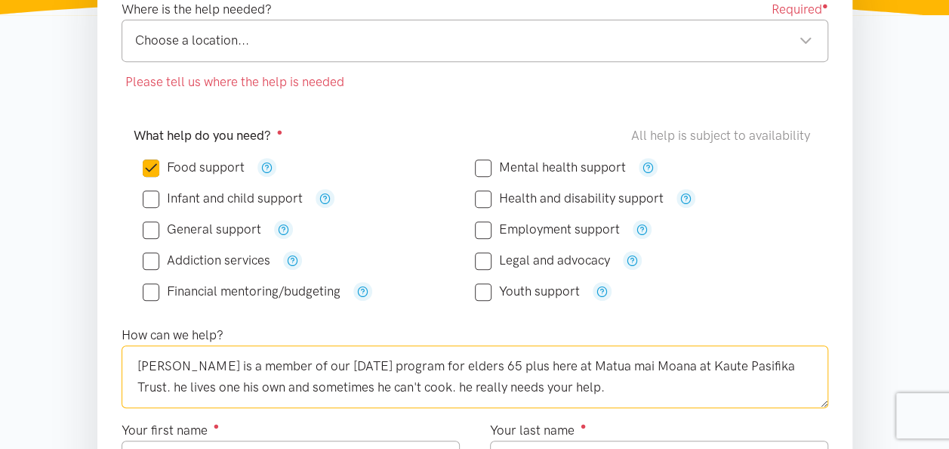
click at [195, 366] on textarea "[PERSON_NAME] is a member of our [DATE] program for elders 65 plus here at Matu…" at bounding box center [475, 376] width 707 height 62
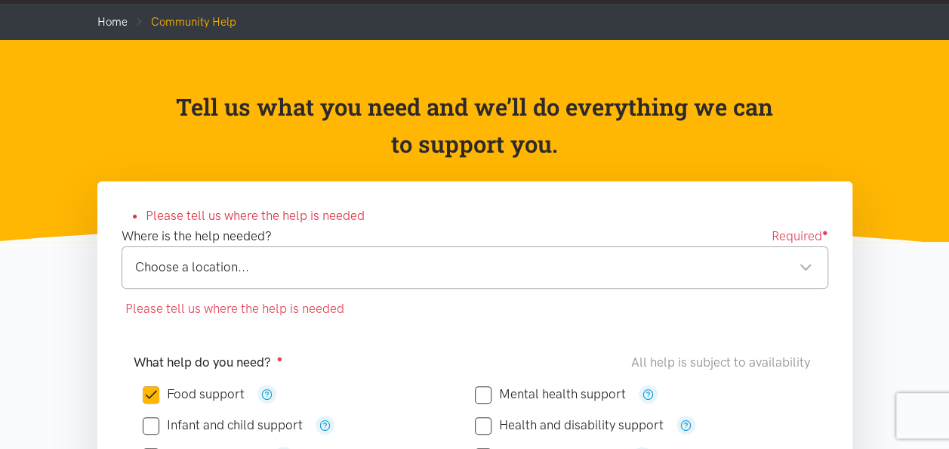
click at [806, 264] on div "Choose a location..." at bounding box center [473, 267] width 677 height 20
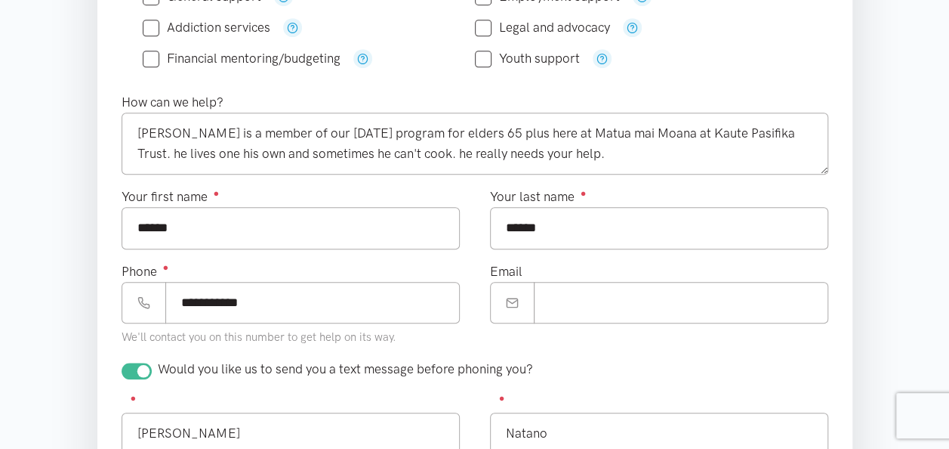
scroll to position [529, 0]
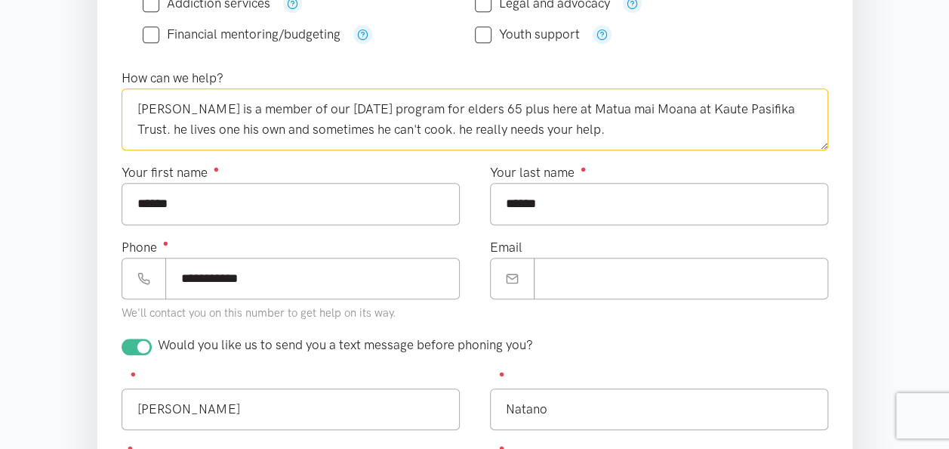
click at [195, 105] on textarea "Mr Seagai is a member of our community day program for elders 65 plus here at M…" at bounding box center [475, 119] width 707 height 62
type textarea "Mrs Alesana is a member of our community day program for elders 65 plus here at…"
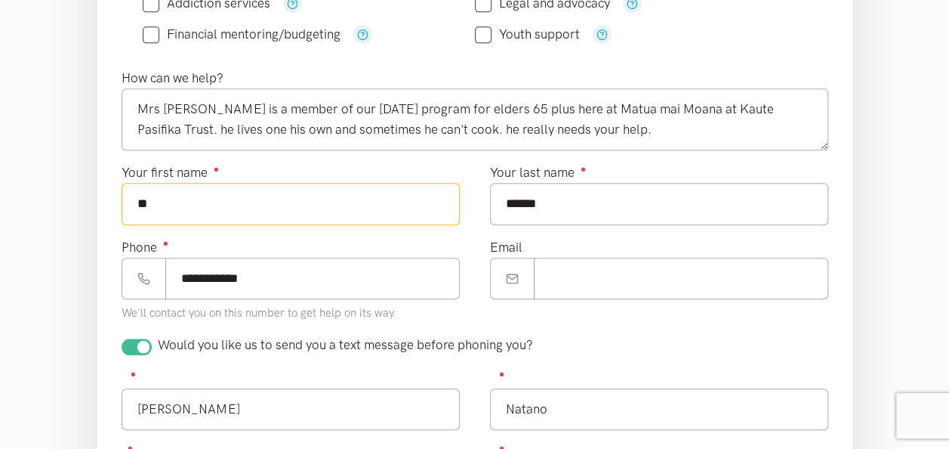
type input "*"
click at [215, 211] on input "Your first name ●" at bounding box center [291, 204] width 338 height 42
type input "******"
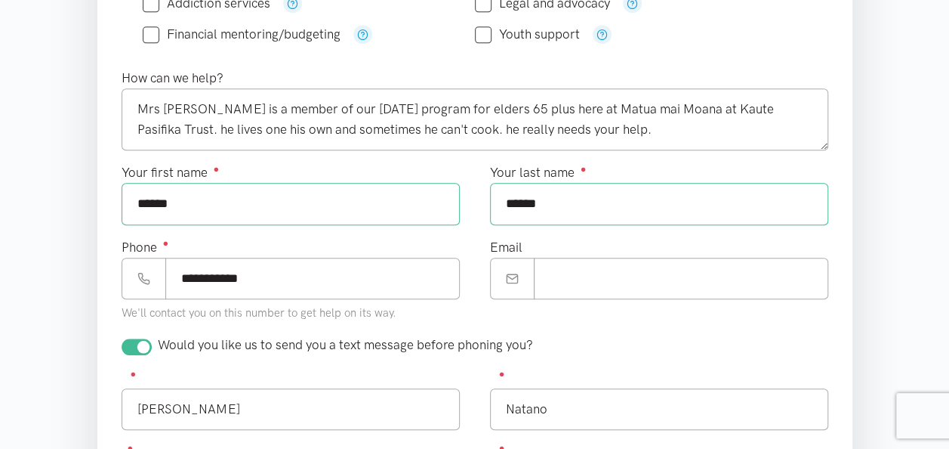
click at [69, 90] on section "Please tell us where the help is needed Where is the help needed? Required ● Fa…" at bounding box center [474, 343] width 949 height 1230
drag, startPoint x: 545, startPoint y: 194, endPoint x: 557, endPoint y: 198, distance: 12.7
click at [557, 198] on input "******" at bounding box center [659, 204] width 338 height 42
type input "*"
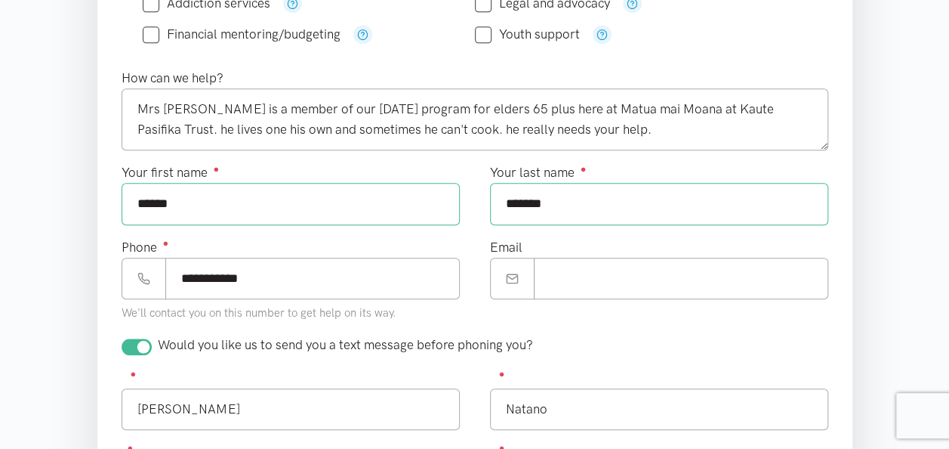
type input "*******"
click at [181, 276] on input "**********" at bounding box center [312, 279] width 295 height 42
drag, startPoint x: 267, startPoint y: 273, endPoint x: 183, endPoint y: 277, distance: 84.7
click at [183, 277] on input "**********" at bounding box center [312, 279] width 295 height 42
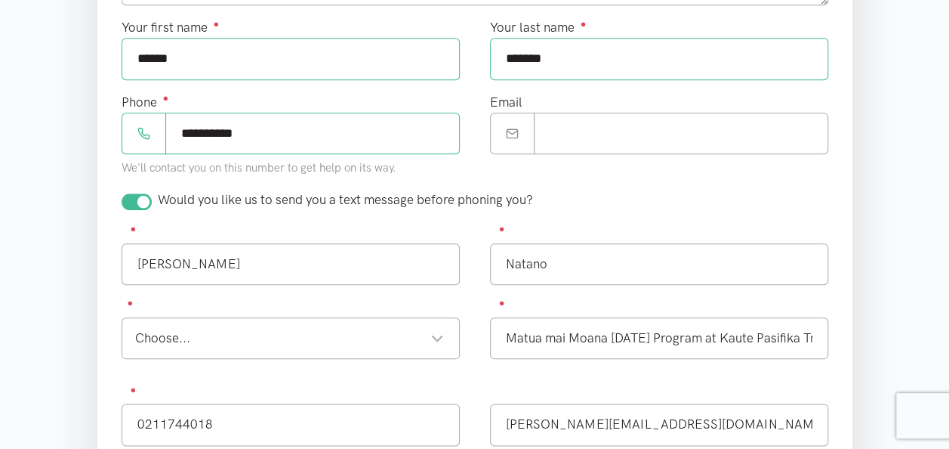
scroll to position [680, 0]
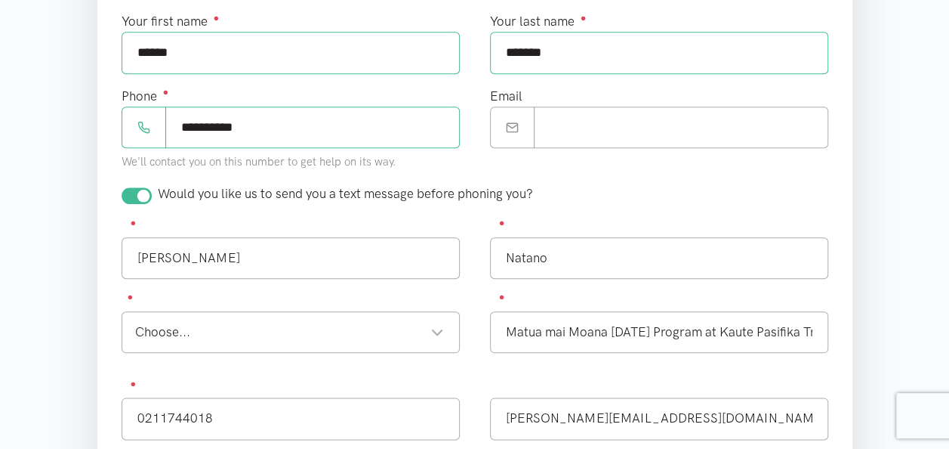
click at [269, 329] on div "Choose..." at bounding box center [289, 332] width 309 height 20
type input "**********"
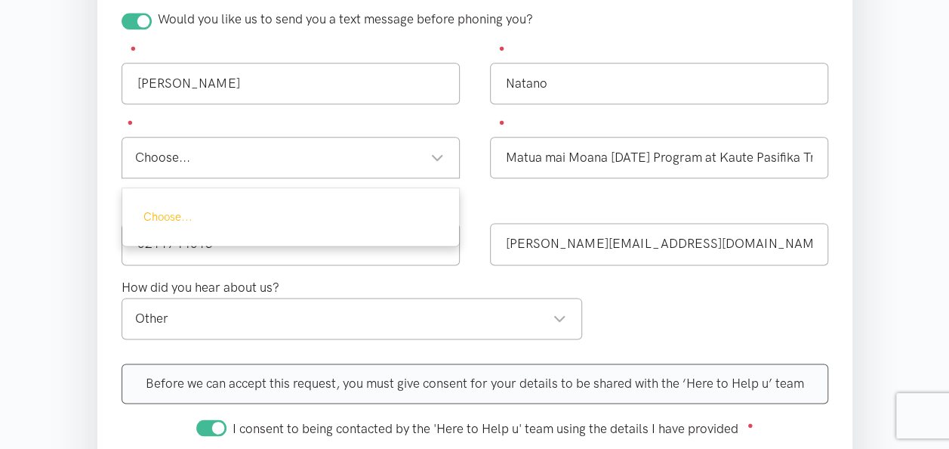
scroll to position [831, 0]
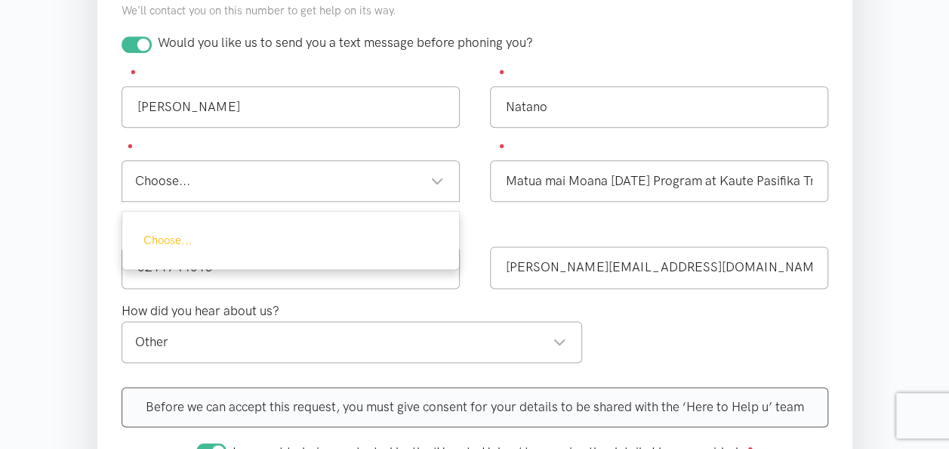
click at [376, 245] on div "Choose..." at bounding box center [291, 240] width 338 height 59
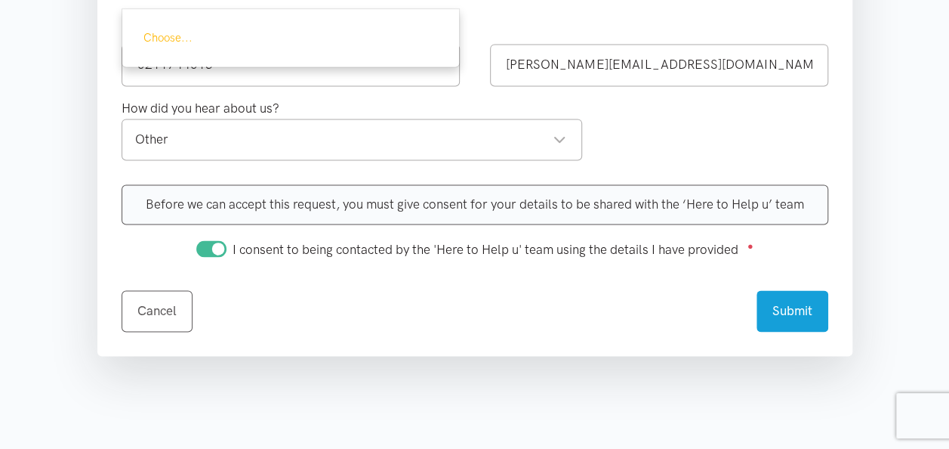
scroll to position [1057, 0]
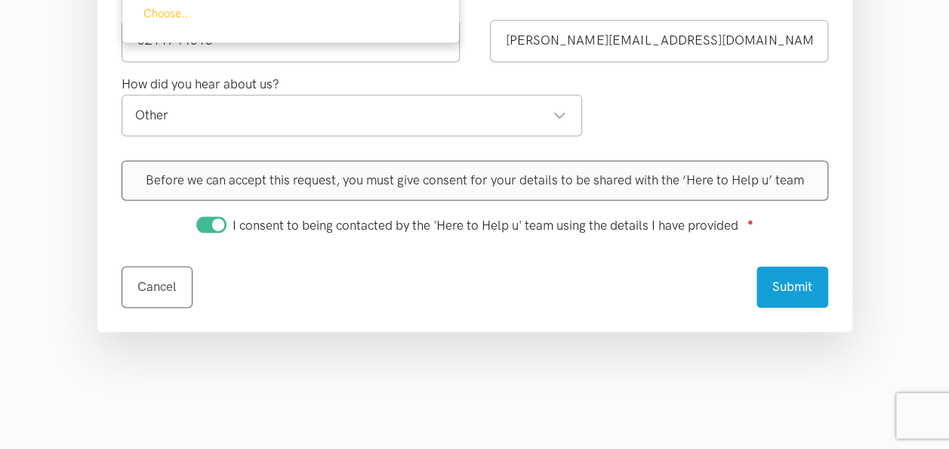
click at [548, 109] on div "Other" at bounding box center [351, 115] width 432 height 20
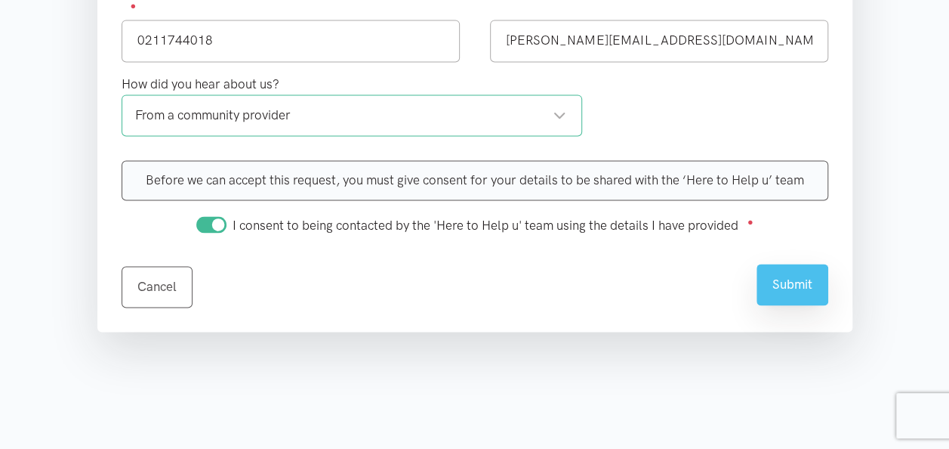
click at [790, 274] on button "Submit" at bounding box center [793, 285] width 72 height 42
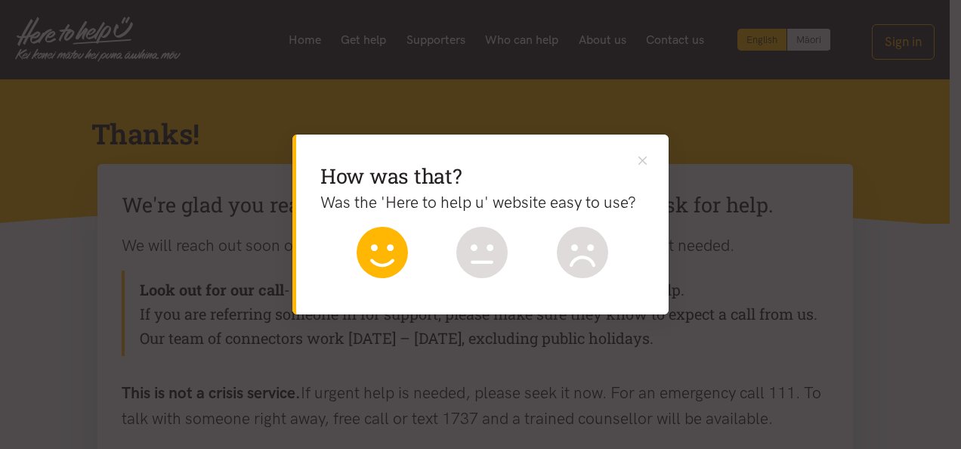
click at [375, 251] on icon at bounding box center [381, 252] width 51 height 51
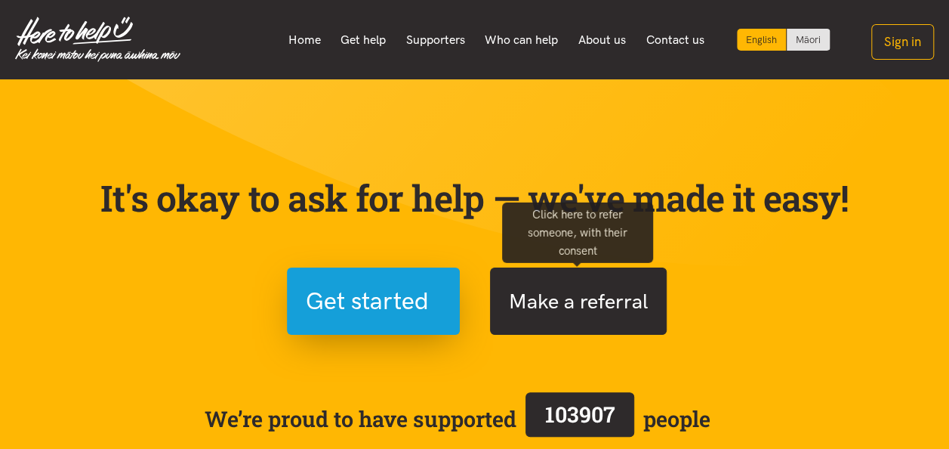
click at [566, 307] on button "Make a referral" at bounding box center [578, 300] width 177 height 67
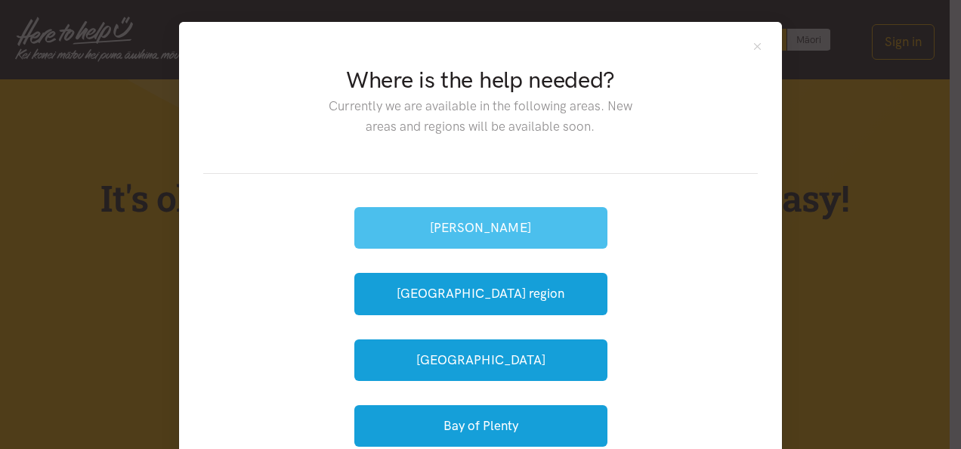
click at [484, 227] on button "[PERSON_NAME]" at bounding box center [480, 228] width 253 height 42
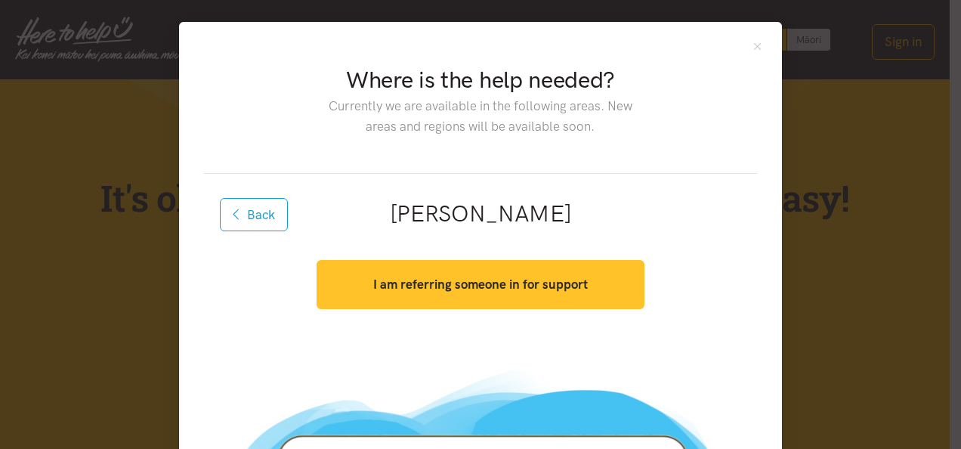
click at [454, 279] on strong "I am referring someone in for support" at bounding box center [480, 283] width 215 height 15
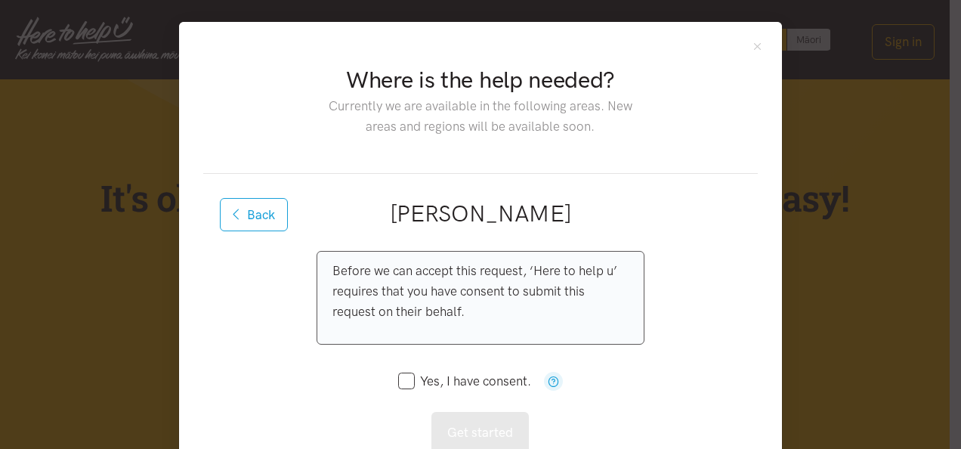
scroll to position [151, 0]
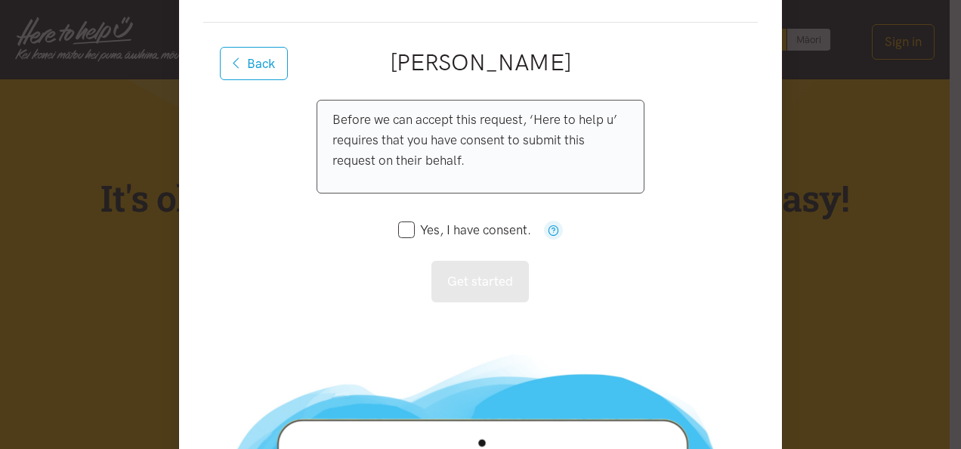
click at [400, 227] on input "Yes, I have consent." at bounding box center [464, 230] width 133 height 13
checkbox input "true"
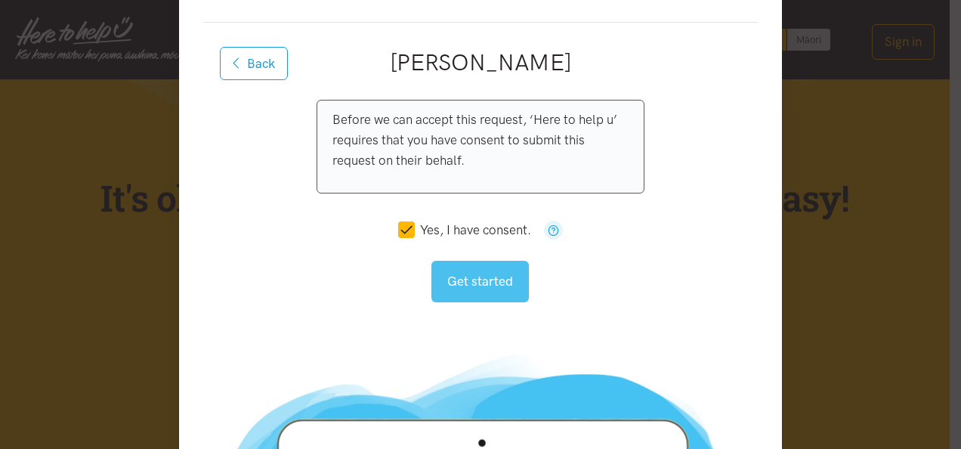
click at [480, 279] on button "Get started" at bounding box center [479, 282] width 97 height 42
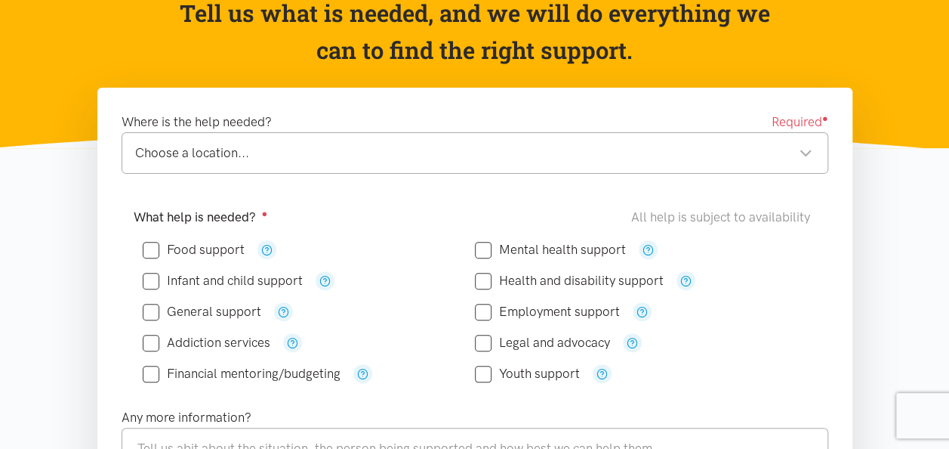
scroll to position [227, 0]
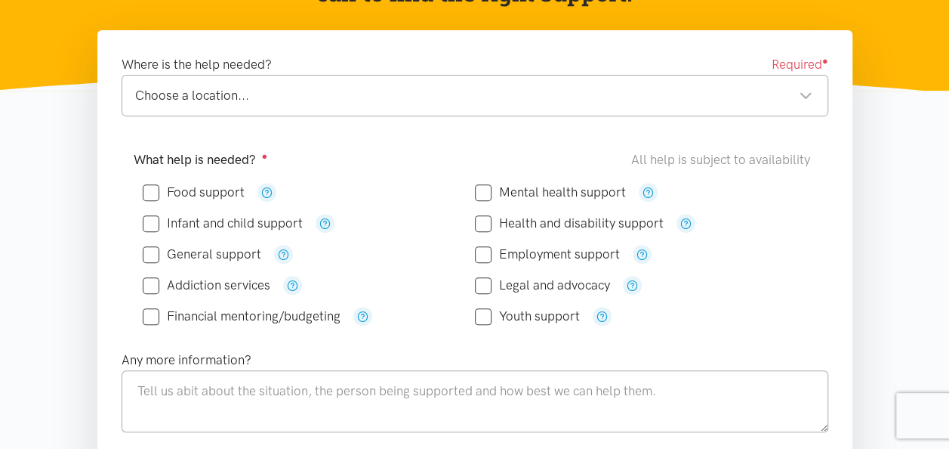
click at [807, 95] on div "Choose a location..." at bounding box center [473, 95] width 677 height 20
click at [153, 192] on input "Food support" at bounding box center [194, 192] width 102 height 13
checkbox input "true"
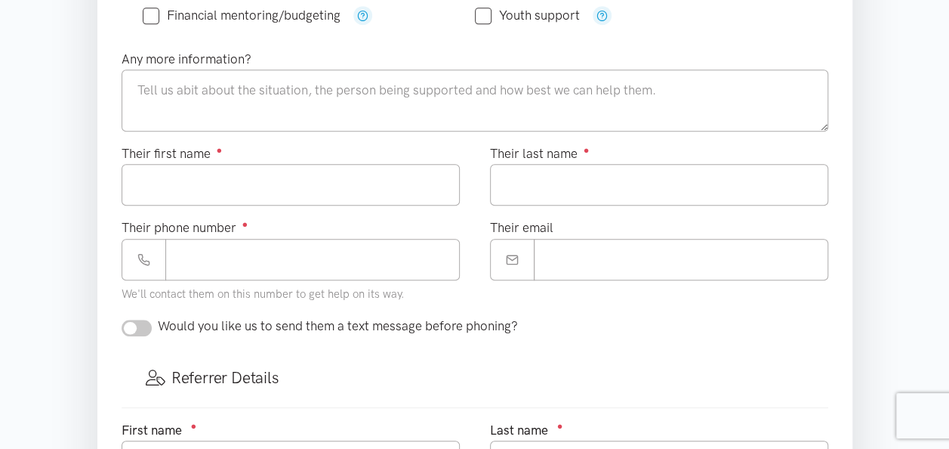
scroll to position [529, 0]
click at [162, 175] on input "Their first name ●" at bounding box center [291, 183] width 338 height 42
type input "****"
type input "********"
click at [208, 250] on input "Their phone number ●" at bounding box center [312, 258] width 295 height 42
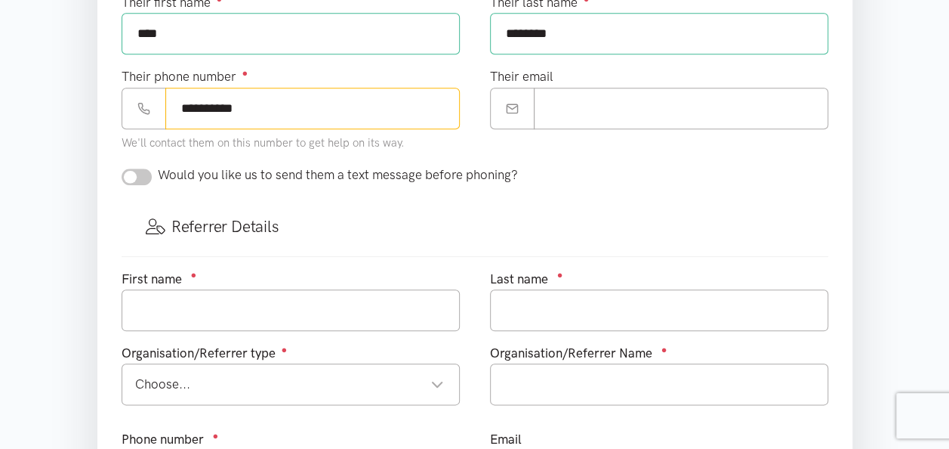
scroll to position [680, 0]
type input "**********"
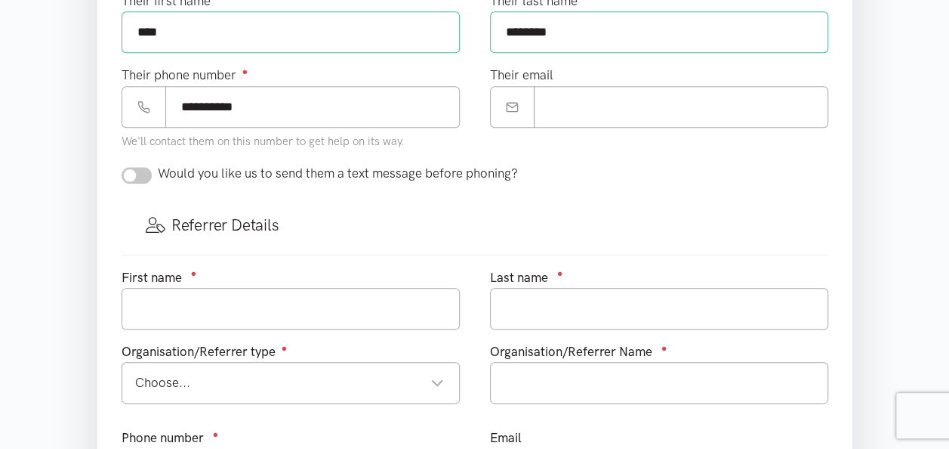
click at [134, 170] on input "checkbox" at bounding box center [137, 175] width 30 height 17
checkbox input "true"
click at [168, 294] on input "text" at bounding box center [291, 309] width 338 height 42
type input "Tavita"
click at [333, 379] on div "Choose..." at bounding box center [289, 382] width 309 height 20
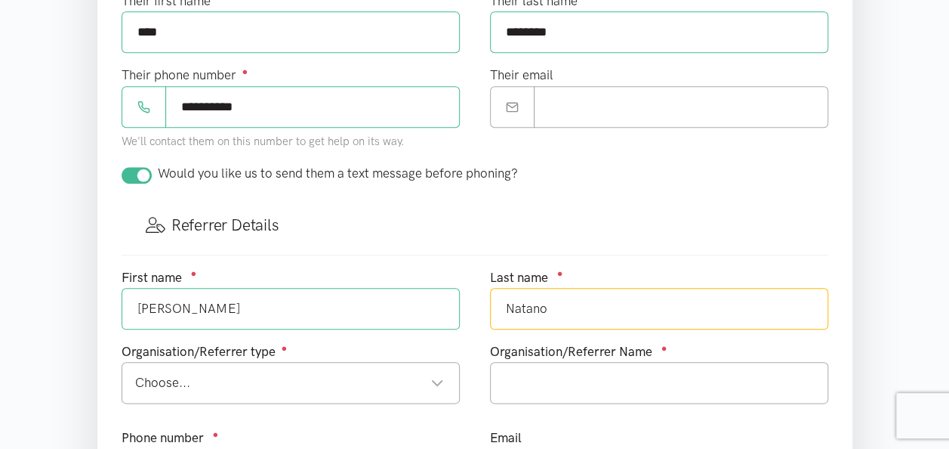
type input "Natano"
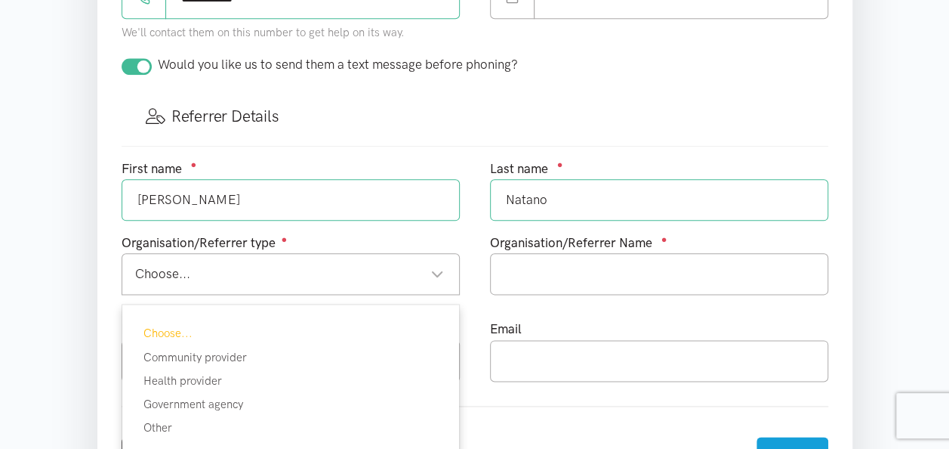
scroll to position [831, 0]
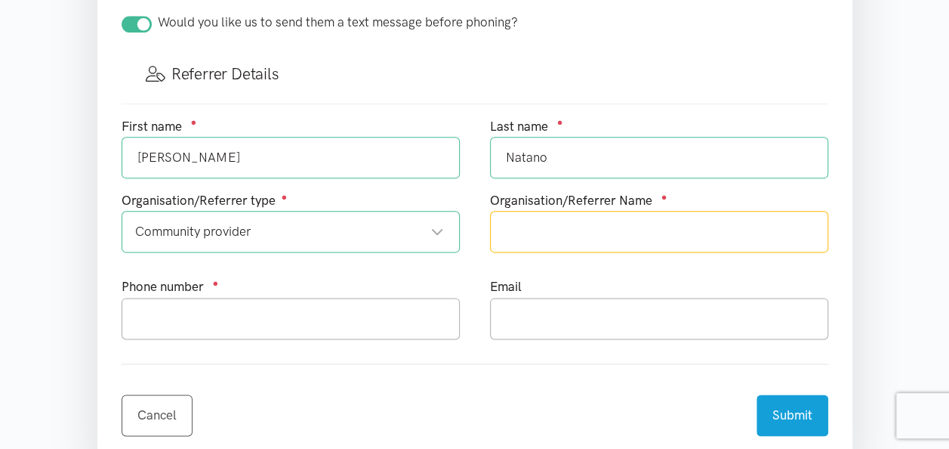
click at [580, 227] on input "text" at bounding box center [659, 232] width 338 height 42
type input "Matua mai Moana Community Day Program Kaute Pasifika"
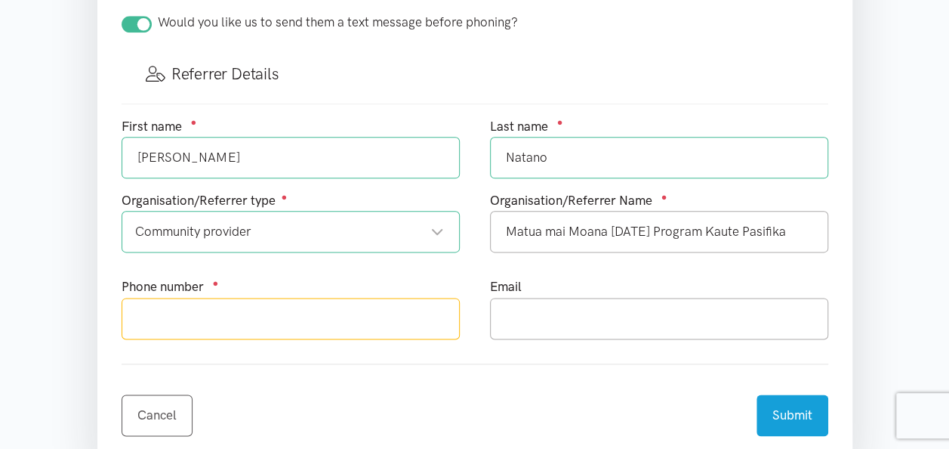
click at [267, 313] on input "text" at bounding box center [291, 319] width 338 height 42
type input "0211744018"
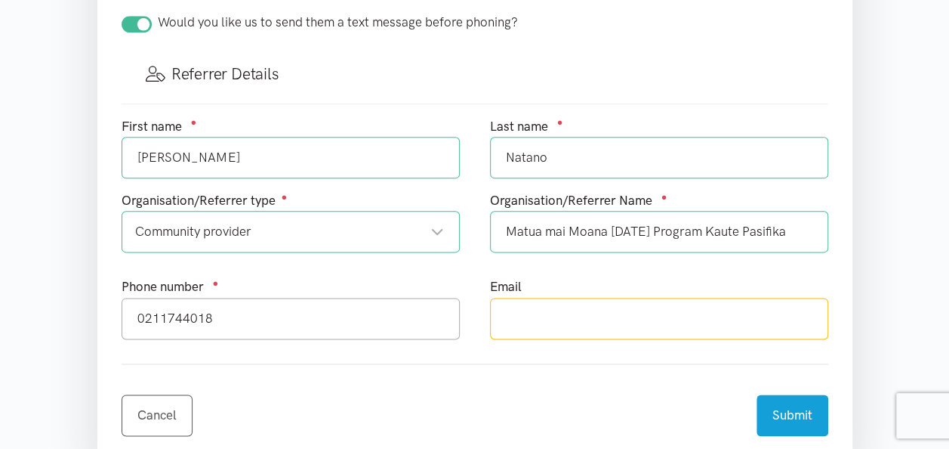
click at [532, 314] on input "text" at bounding box center [659, 319] width 338 height 42
type input "tavita.natano@kautepasifika.co.nz"
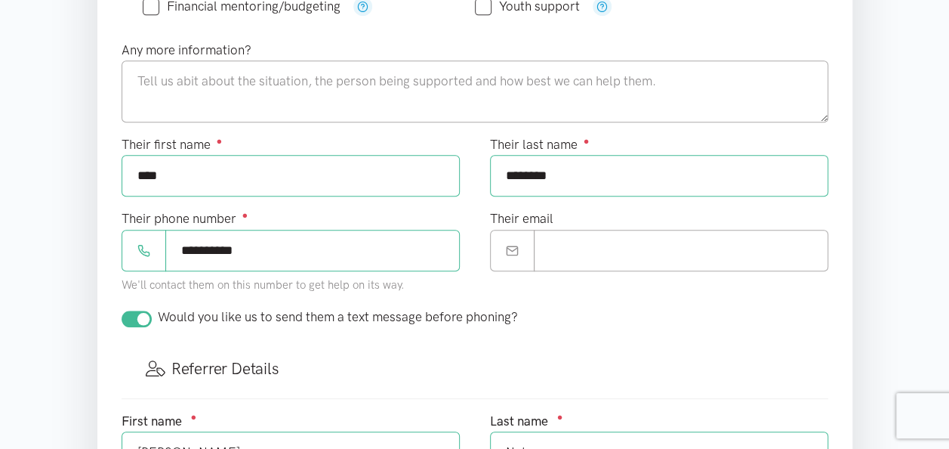
scroll to position [529, 0]
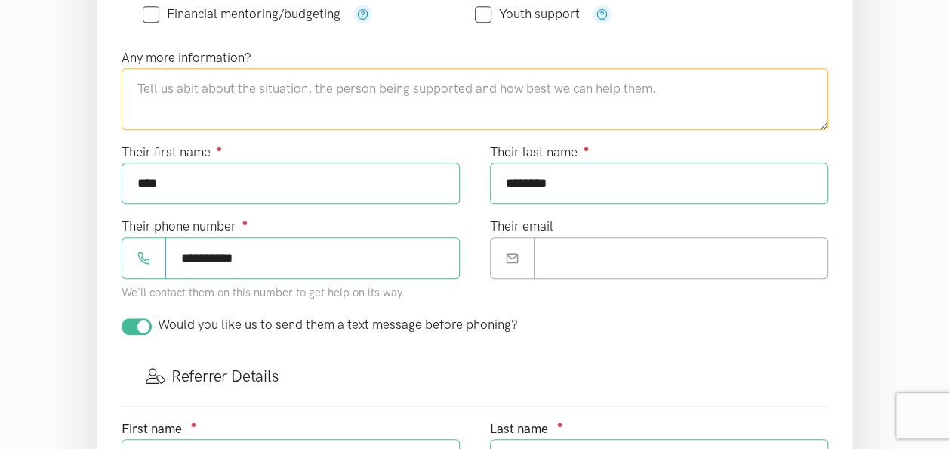
click at [139, 79] on textarea at bounding box center [475, 99] width 707 height 62
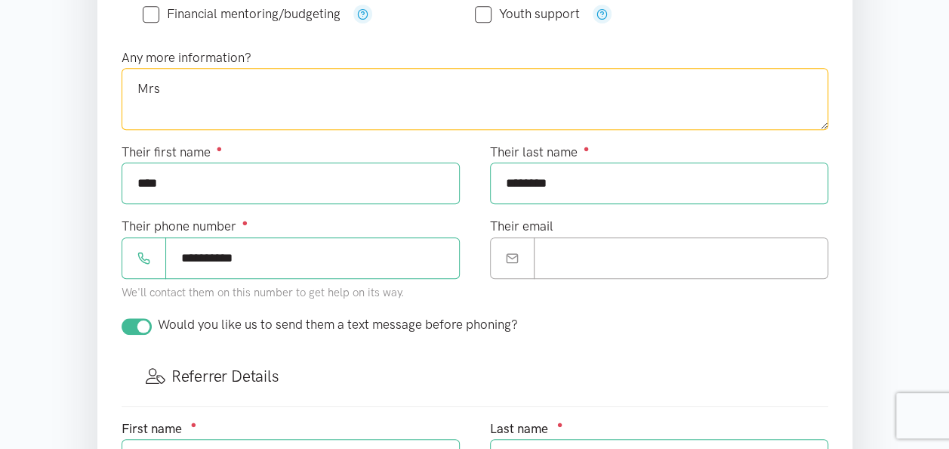
type textarea "Mrs"
click at [195, 175] on input "****" at bounding box center [291, 183] width 338 height 42
type input "*"
type input "**********"
click at [176, 85] on textarea "Mrs" at bounding box center [475, 99] width 707 height 62
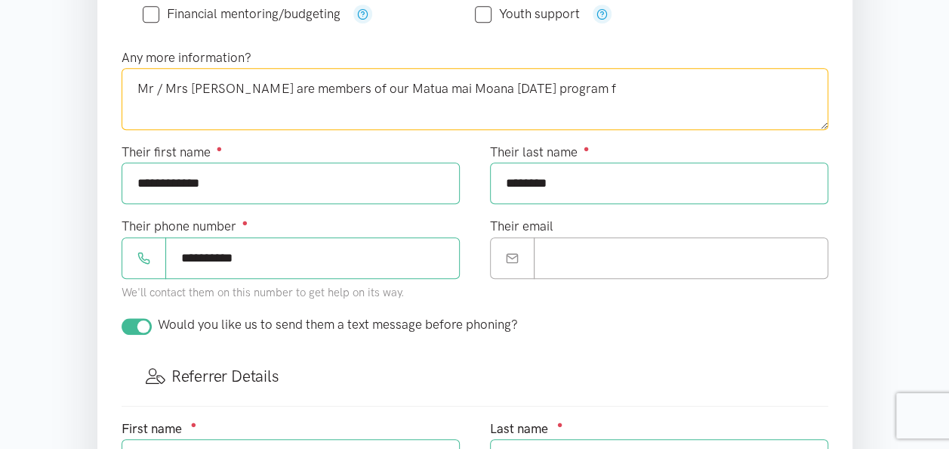
click at [189, 88] on textarea "Mr / Mrs Ave Soli are members of our Matua mai Moana Community day program f" at bounding box center [475, 99] width 707 height 62
click at [637, 77] on textarea "Mr / Mrs or Ave Soli are members of our Matua mai Moana Community Day program f" at bounding box center [475, 99] width 707 height 62
click at [650, 85] on textarea "Mr / Mrs or Ave Soli are members of our Matua mai Moana Community Day program f…" at bounding box center [475, 99] width 707 height 62
click at [666, 100] on textarea "Mr / Mrs or Ave Soli are members of our Matua mai Moana Community Day program f…" at bounding box center [475, 99] width 707 height 62
drag, startPoint x: 674, startPoint y: 83, endPoint x: 681, endPoint y: 91, distance: 10.7
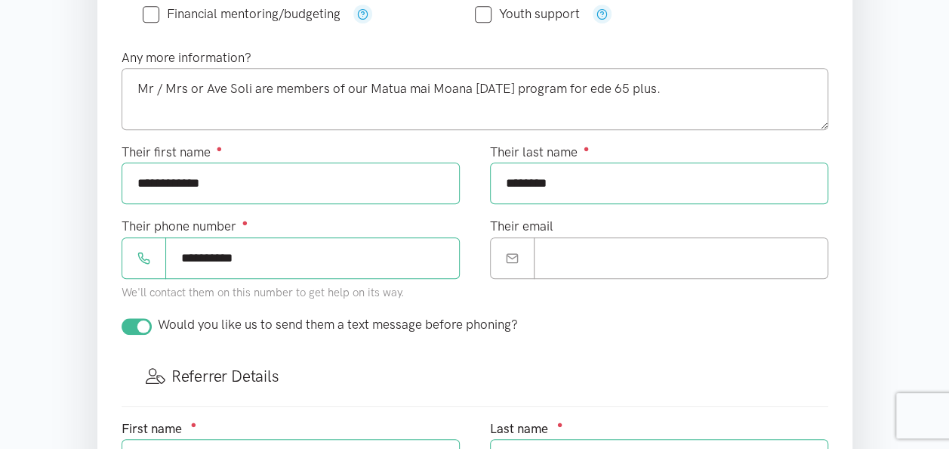
click at [711, 129] on div "Any more information? Mr / Mrs or Ave Soli are members of our Matua mai Moana C…" at bounding box center [474, 95] width 737 height 95
drag, startPoint x: 659, startPoint y: 82, endPoint x: 667, endPoint y: 88, distance: 10.3
click at [659, 82] on textarea "Mr / Mrs or Ave Soli are members of our Matua mai Moana Community Day program f…" at bounding box center [475, 99] width 707 height 62
click at [663, 84] on textarea "Mr / Mrs or Ave Soli are members of our Matua mai Moana Community Day program f…" at bounding box center [475, 99] width 707 height 62
click at [732, 86] on textarea "Mr / Mrs or Ave Soli are members of our Matua mai Moana Community Day program f…" at bounding box center [475, 99] width 707 height 62
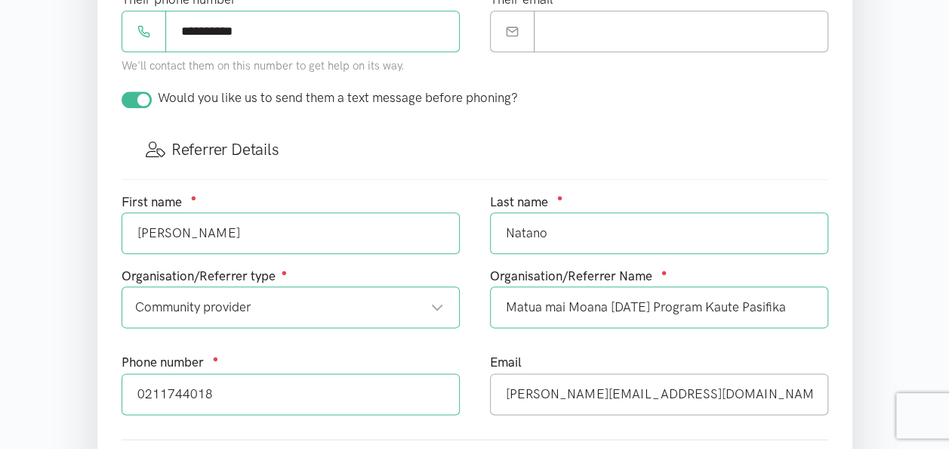
scroll to position [982, 0]
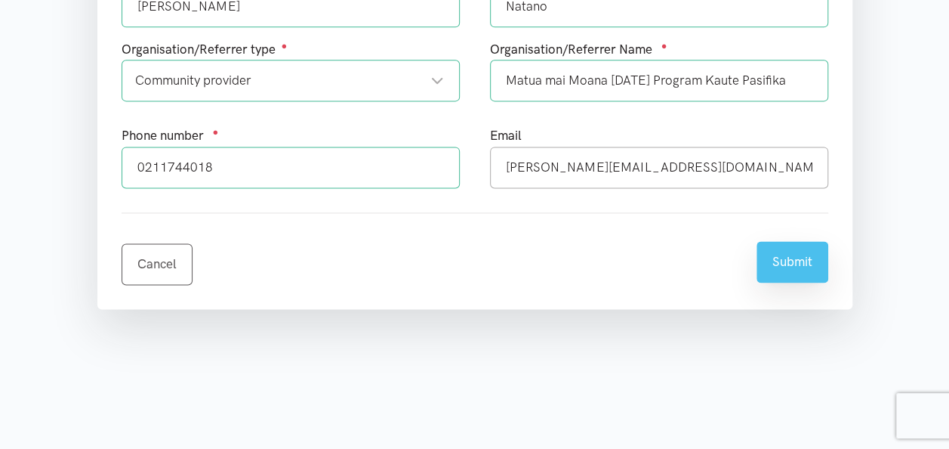
type textarea "Mr / Mrs or Ave Soli are members of our Matua mai Moana Community Day program f…"
click at [794, 248] on button "Submit" at bounding box center [793, 262] width 72 height 42
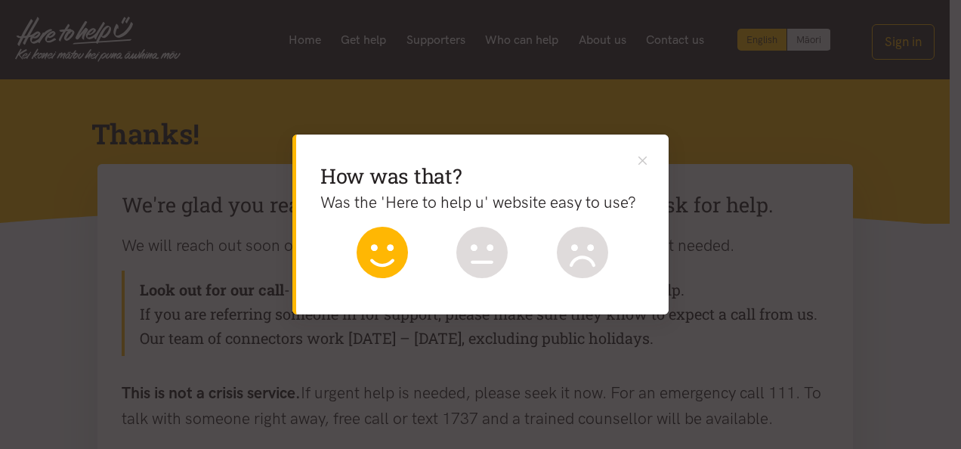
click at [369, 246] on icon at bounding box center [381, 252] width 51 height 51
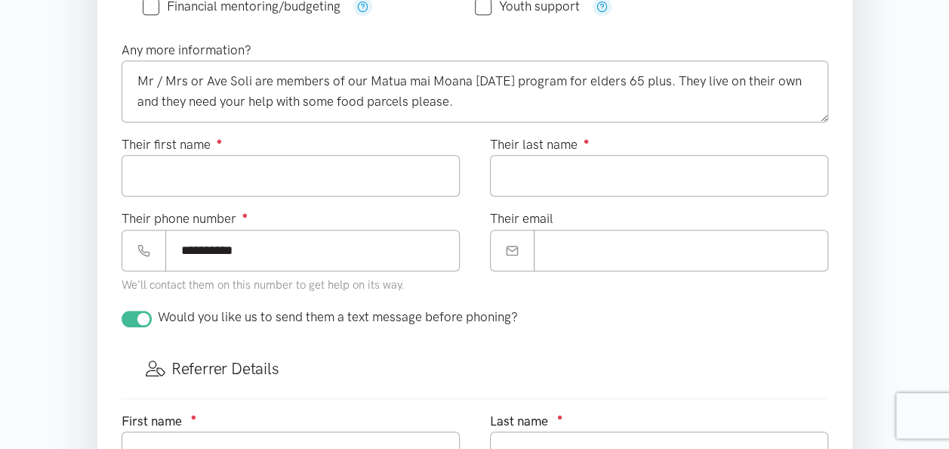
scroll to position [529, 0]
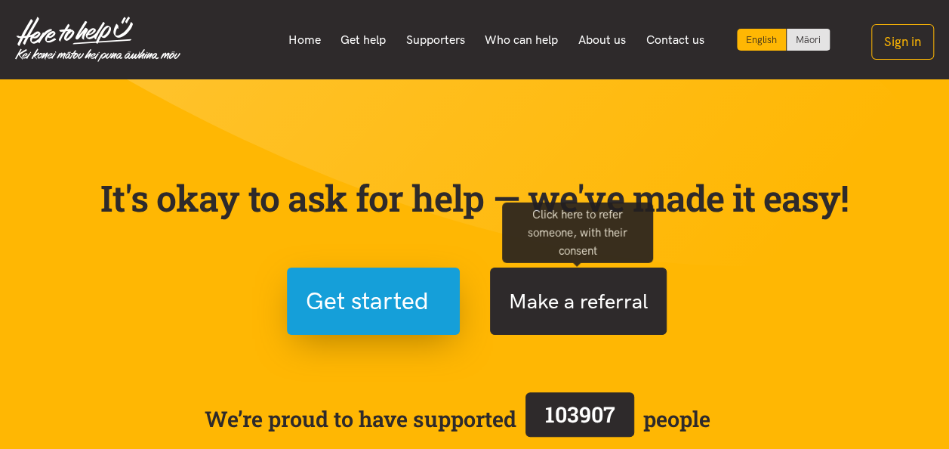
click at [580, 303] on button "Make a referral" at bounding box center [578, 300] width 177 height 67
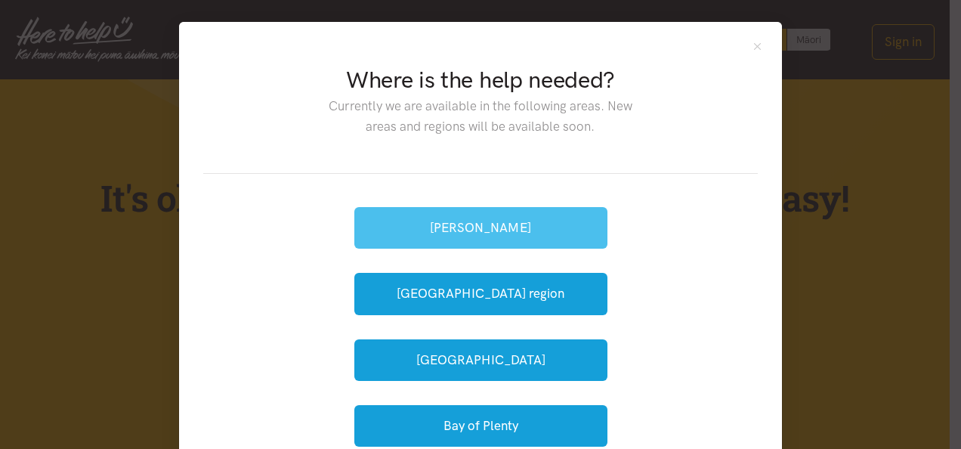
click at [482, 220] on button "[PERSON_NAME]" at bounding box center [480, 228] width 253 height 42
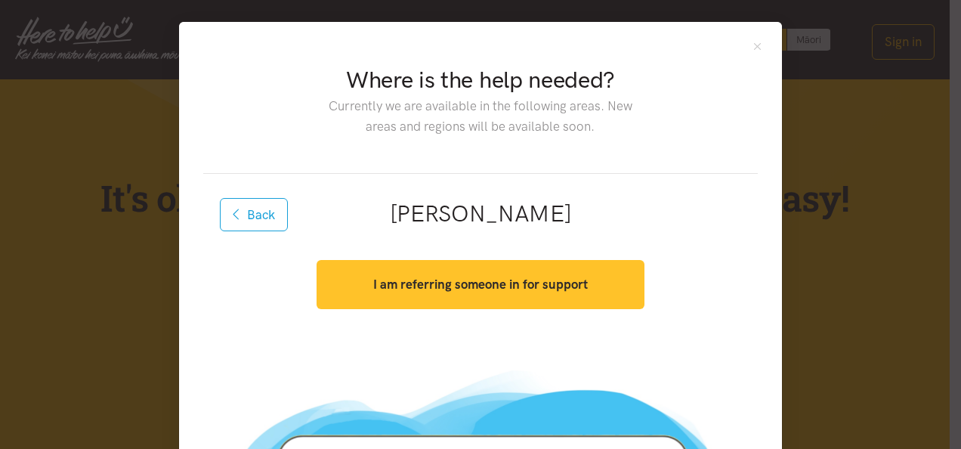
click at [488, 276] on strong "I am referring someone in for support" at bounding box center [480, 283] width 215 height 15
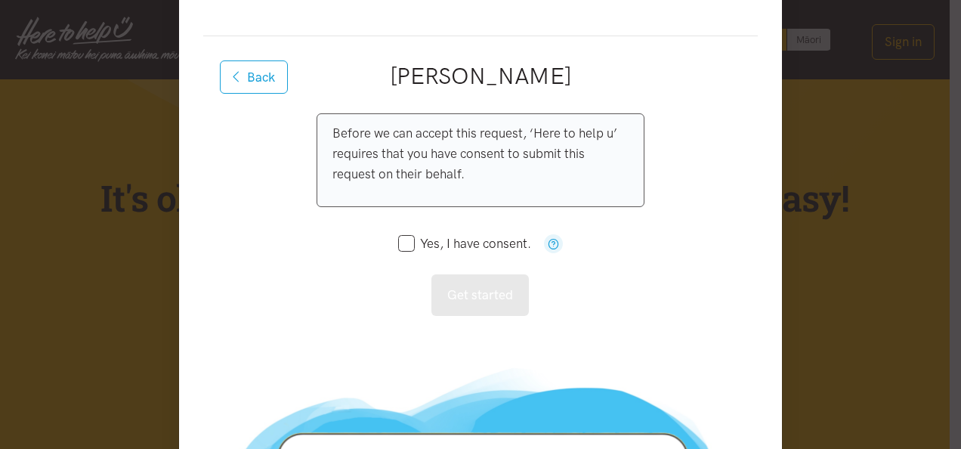
scroll to position [151, 0]
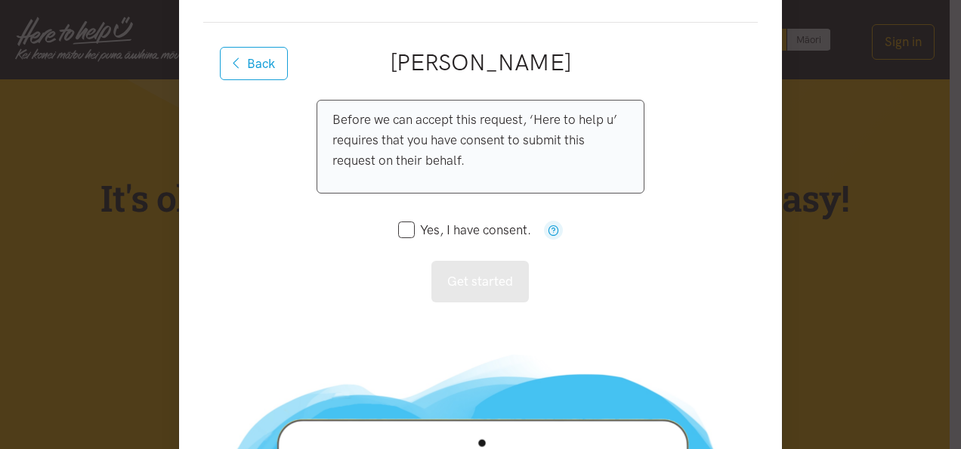
click at [403, 231] on input "Yes, I have consent." at bounding box center [464, 230] width 133 height 13
checkbox input "true"
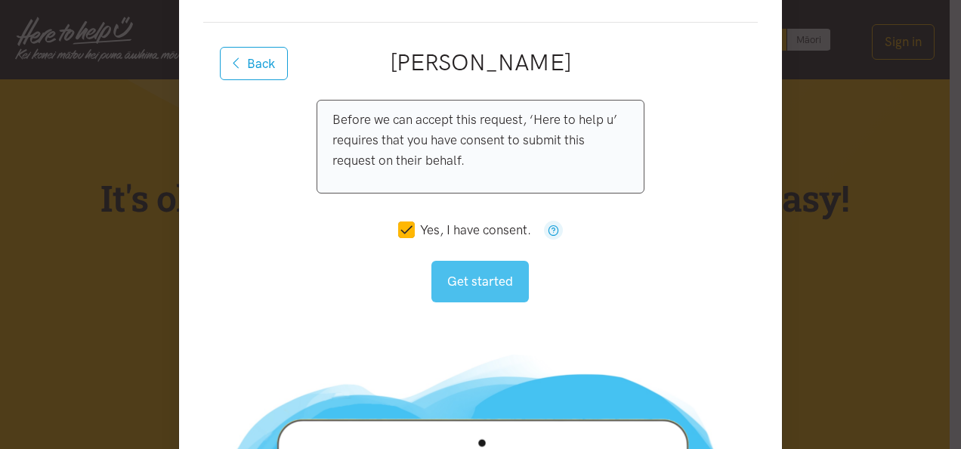
click at [486, 280] on button "Get started" at bounding box center [479, 282] width 97 height 42
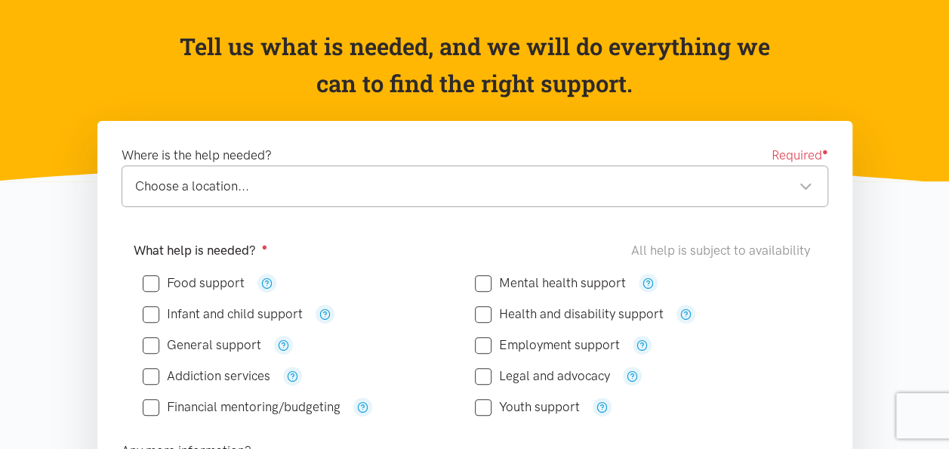
scroll to position [151, 0]
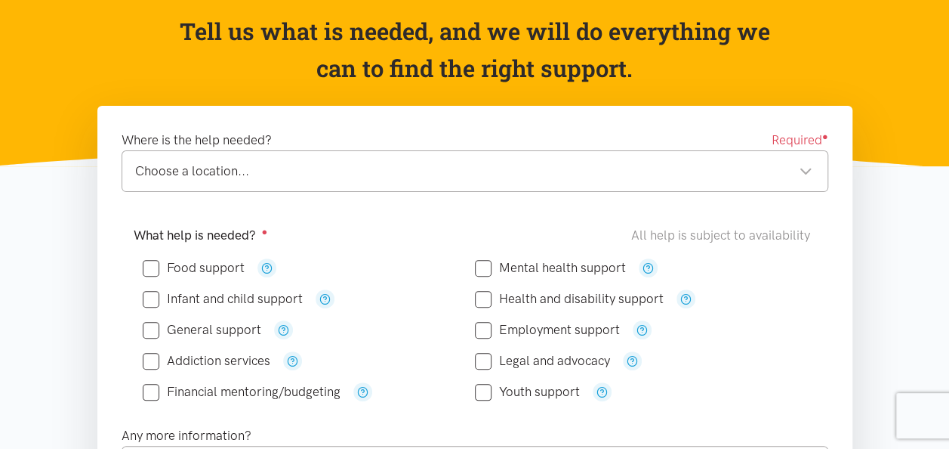
click at [474, 183] on div "Choose a location... Choose a location..." at bounding box center [475, 171] width 707 height 42
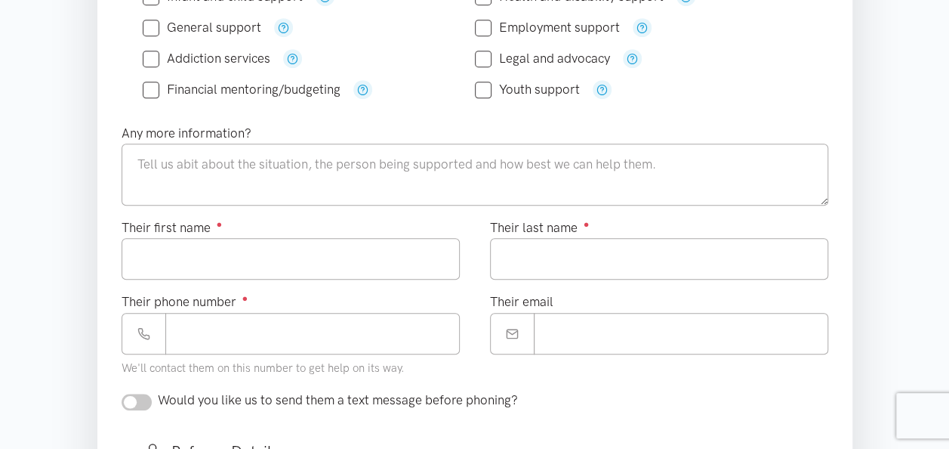
scroll to position [302, 0]
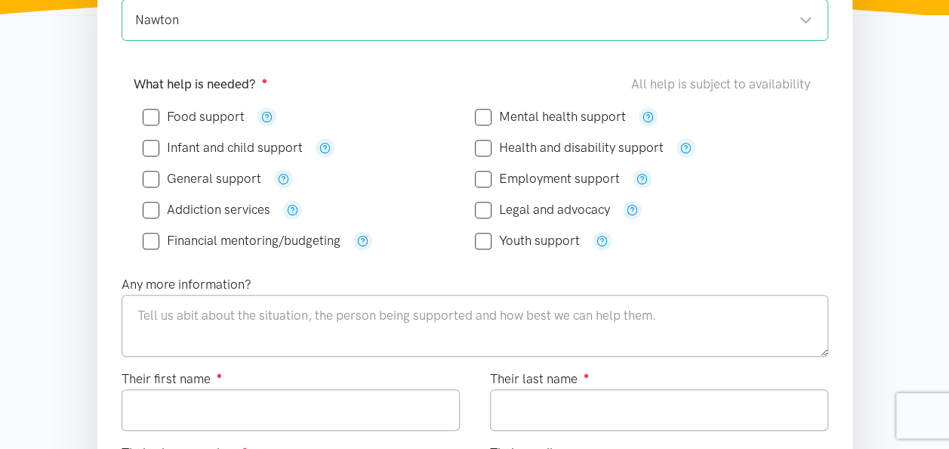
click at [156, 118] on input "Food support" at bounding box center [194, 116] width 102 height 13
checkbox input "true"
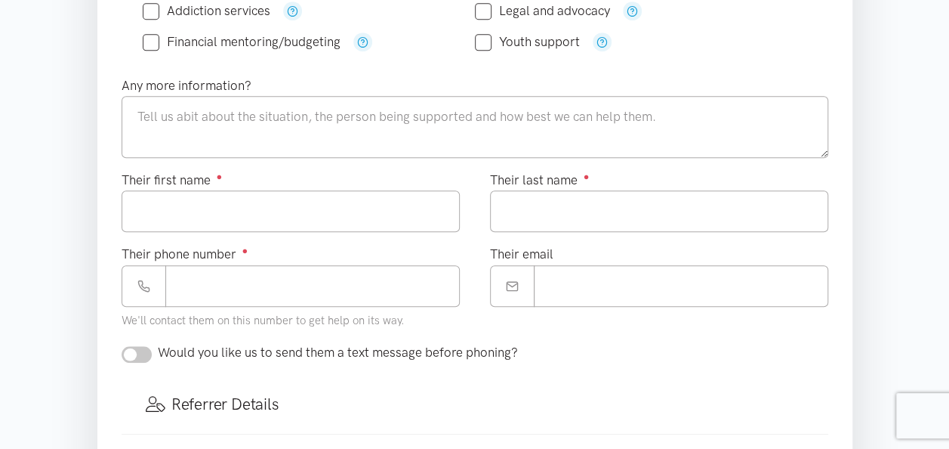
scroll to position [529, 0]
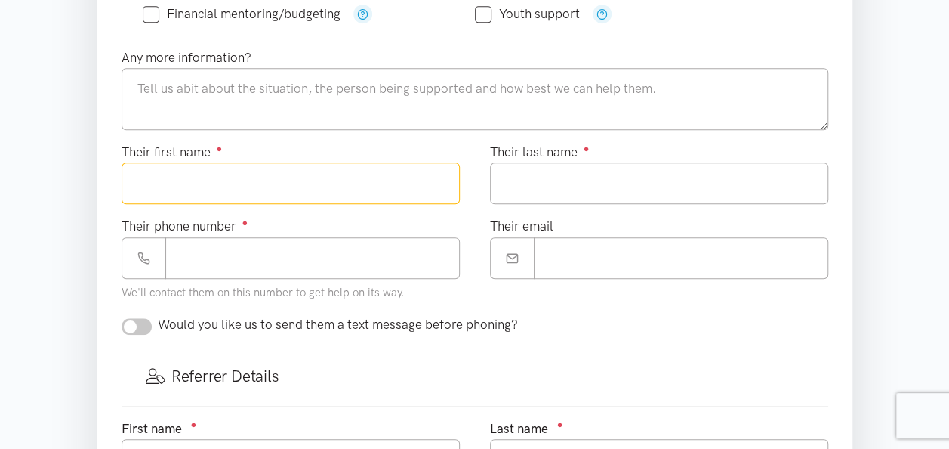
click at [169, 171] on input "Their first name ●" at bounding box center [291, 183] width 338 height 42
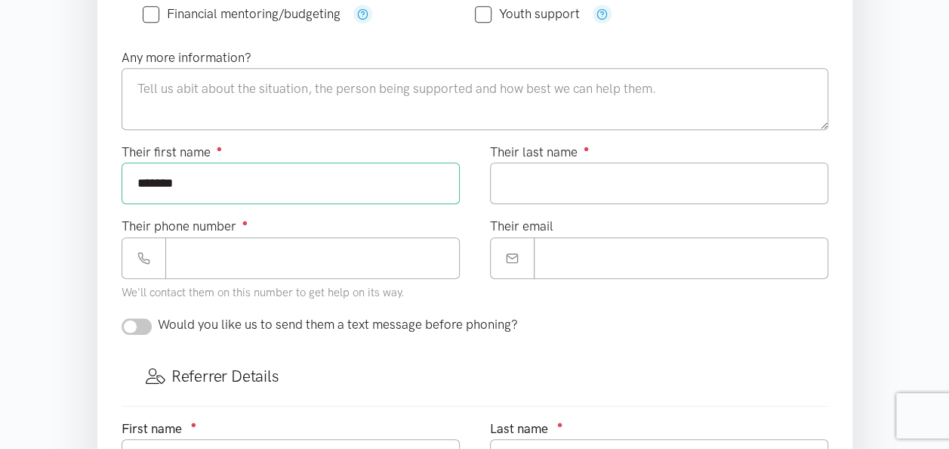
click at [464, 216] on div "Their phone number ● We'll contact them on this number to get help on its way." at bounding box center [290, 265] width 369 height 98
type input "*****"
click at [464, 216] on div "Their phone number ● We'll contact them on this number to get help on its way." at bounding box center [290, 265] width 369 height 98
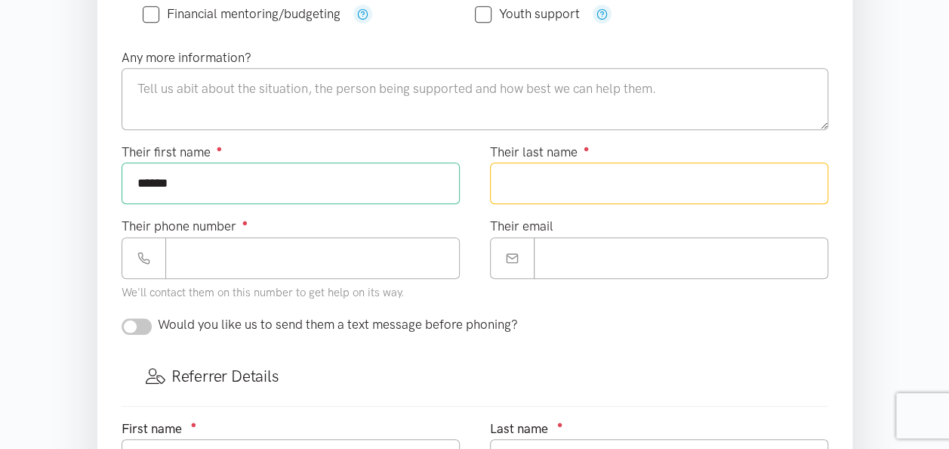
click at [554, 184] on input "Their last name ●" at bounding box center [659, 183] width 338 height 42
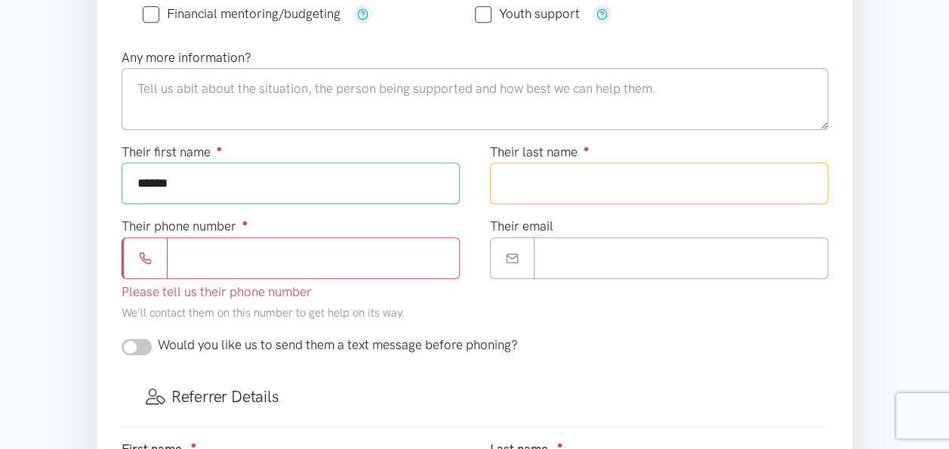
click at [554, 184] on input "Their last name ●" at bounding box center [659, 183] width 338 height 42
type input "*****"
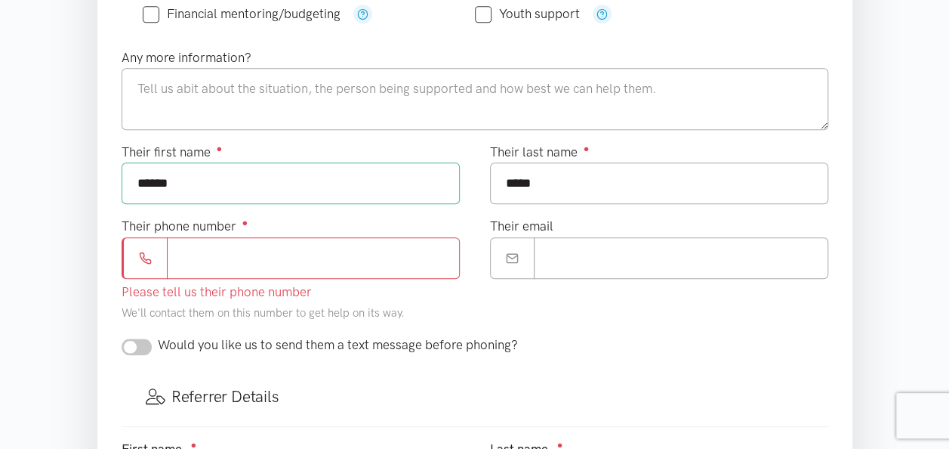
click at [202, 251] on input "Their phone number ●" at bounding box center [313, 258] width 293 height 42
click at [202, 251] on input "*****" at bounding box center [313, 258] width 293 height 42
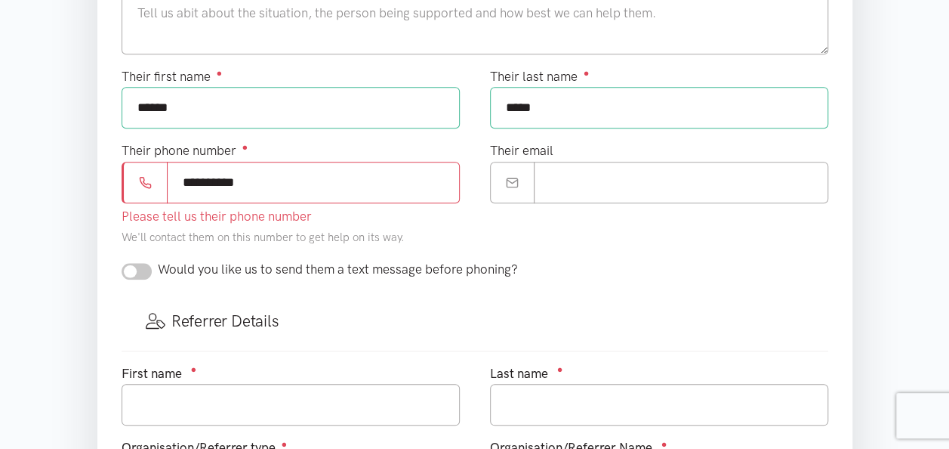
type input "**********"
click at [133, 266] on div "Would you like us to send them a text message before phoning?" at bounding box center [474, 275] width 737 height 32
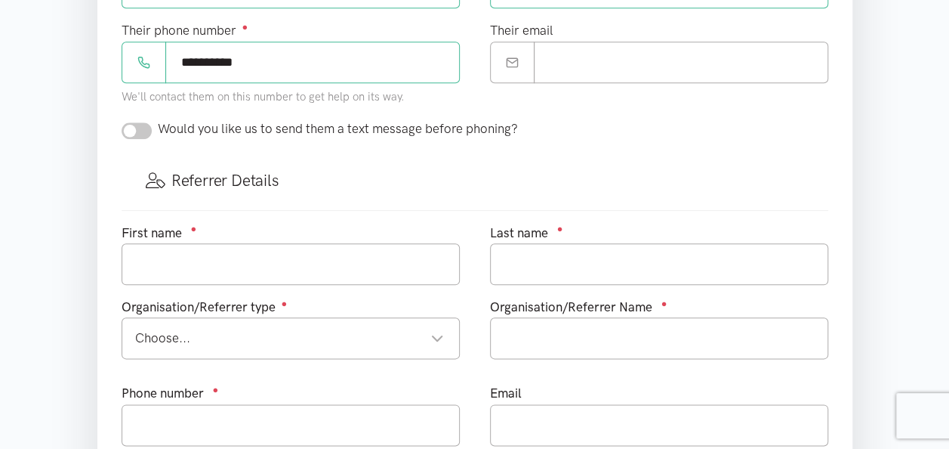
scroll to position [755, 0]
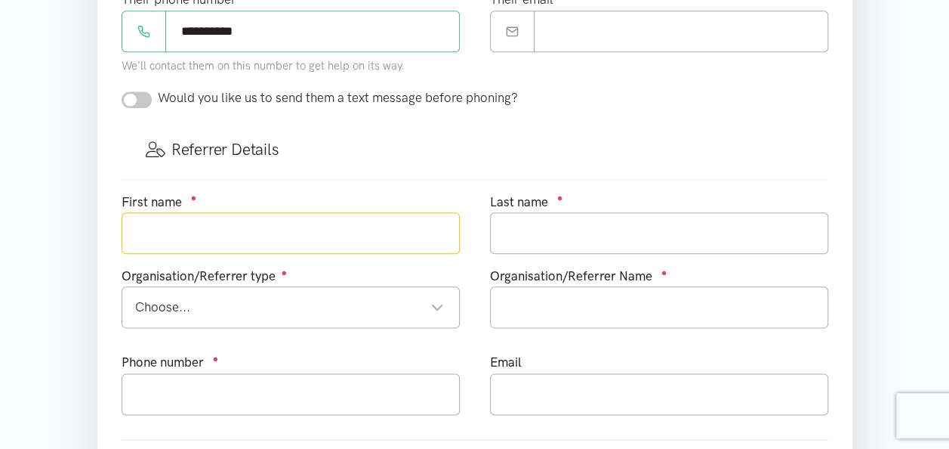
click at [186, 228] on input "text" at bounding box center [291, 233] width 338 height 42
type input "Tavita"
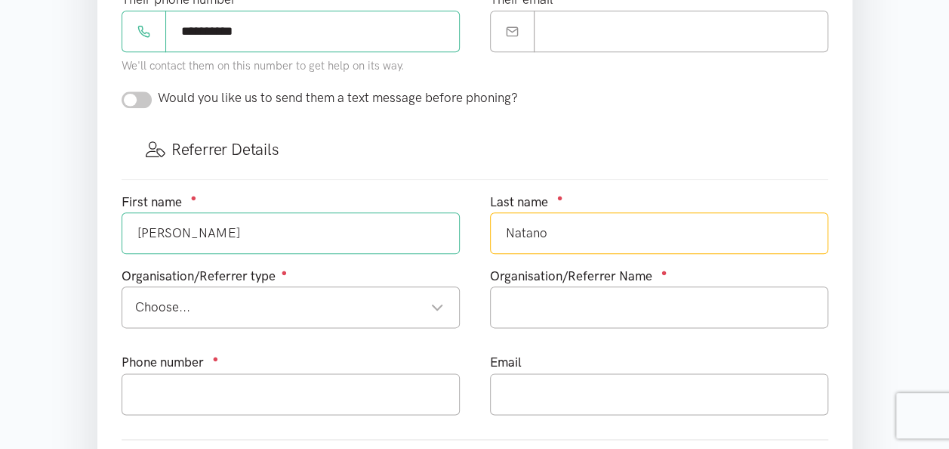
click at [259, 297] on div "Choose..." at bounding box center [289, 307] width 309 height 20
type input "Natano"
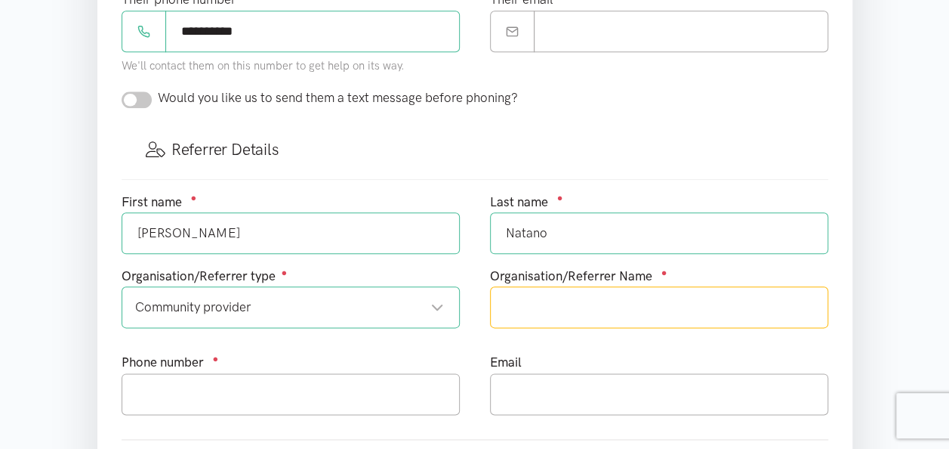
click at [515, 286] on input "text" at bounding box center [659, 307] width 338 height 42
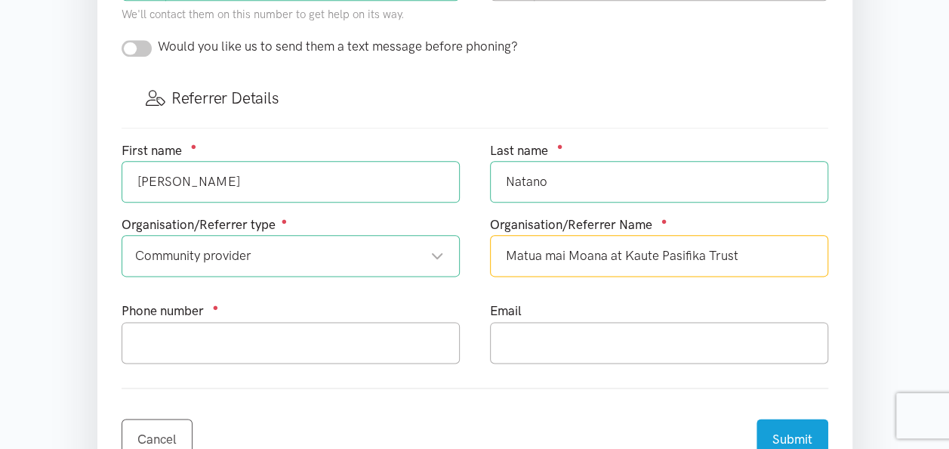
scroll to position [831, 0]
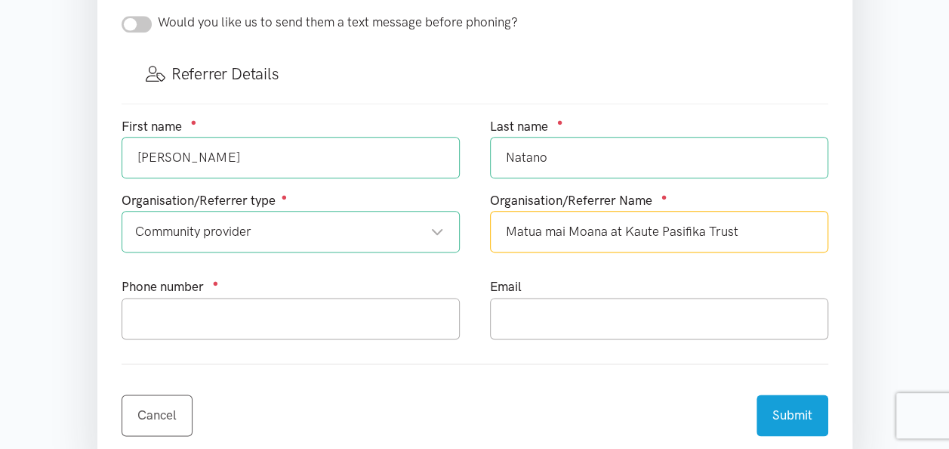
type input "Matua mai Moana at Kaute Pasifika Trust"
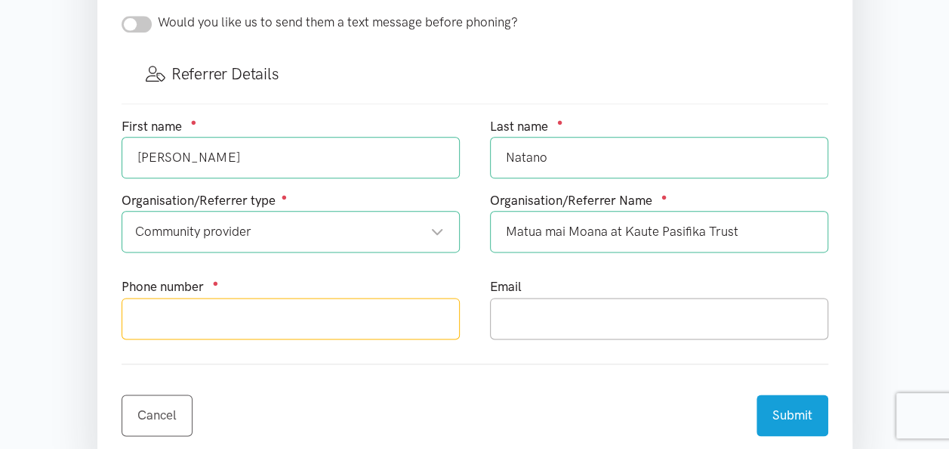
click at [192, 307] on input "text" at bounding box center [291, 319] width 338 height 42
click at [219, 322] on input "0" at bounding box center [291, 319] width 338 height 42
type input "0211744018"
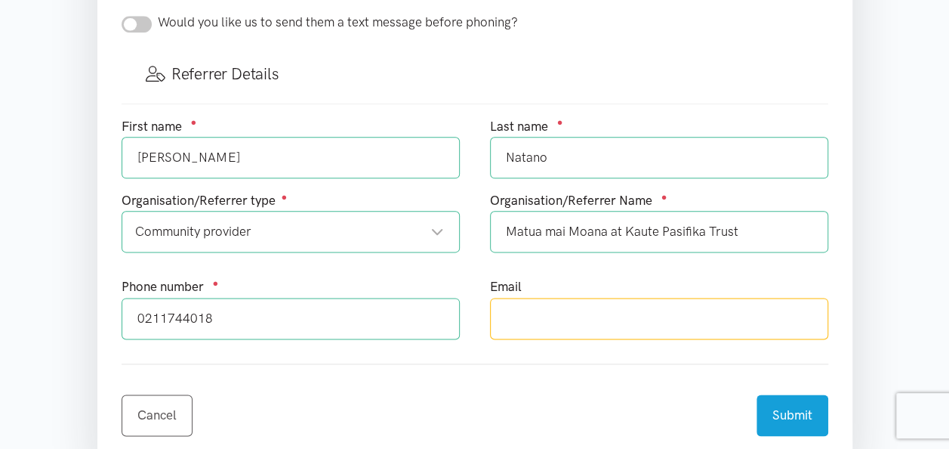
click at [535, 313] on input "text" at bounding box center [659, 319] width 338 height 42
type input "tavita.natano@kautepasifika.co.nz"
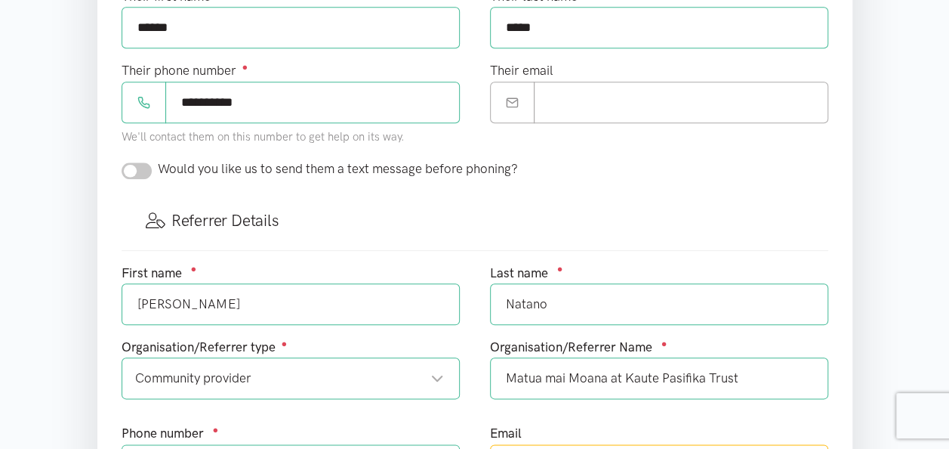
scroll to position [378, 0]
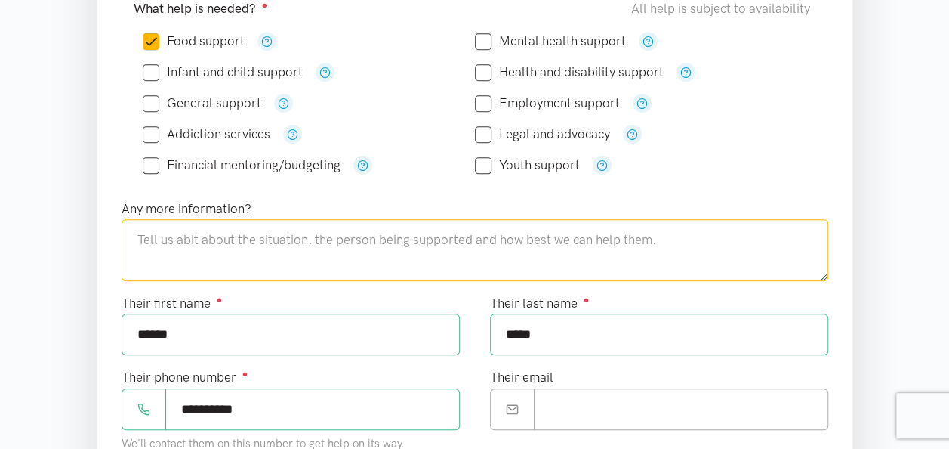
click at [147, 237] on textarea at bounding box center [475, 250] width 707 height 62
click at [237, 252] on textarea at bounding box center [475, 250] width 707 height 62
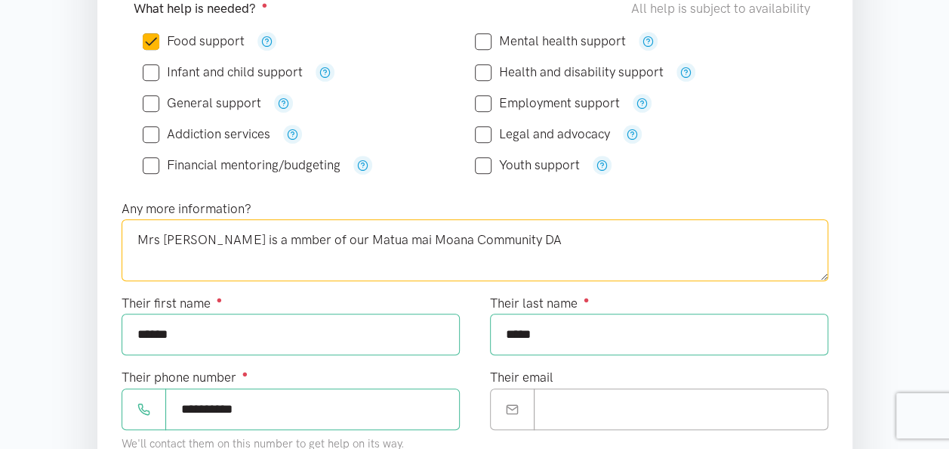
click at [237, 252] on textarea "Mrs Leofo is a mmber of our Matua mai Moana Community DA" at bounding box center [475, 250] width 707 height 62
click at [507, 237] on textarea "Mrs Leofo is member of our Matua mai Moana Community DA" at bounding box center [475, 250] width 707 height 62
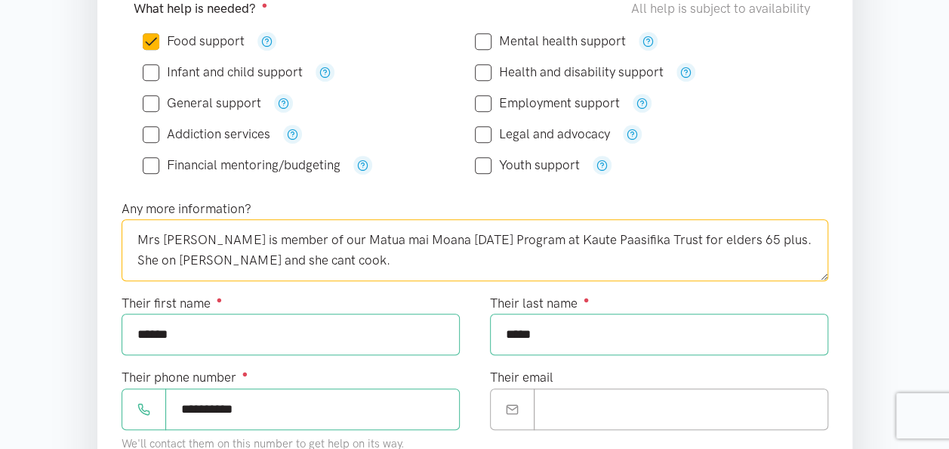
type textarea "Mrs Leofo is member of our Matua mai Moana Community Day Program at Kaute Paasi…"
type input "*"
click at [536, 388] on input "*" at bounding box center [681, 409] width 295 height 42
click at [356, 261] on textarea "Mrs Leofo is member of our Matua mai Moana Community Day Program at Kaute Paasi…" at bounding box center [475, 250] width 707 height 62
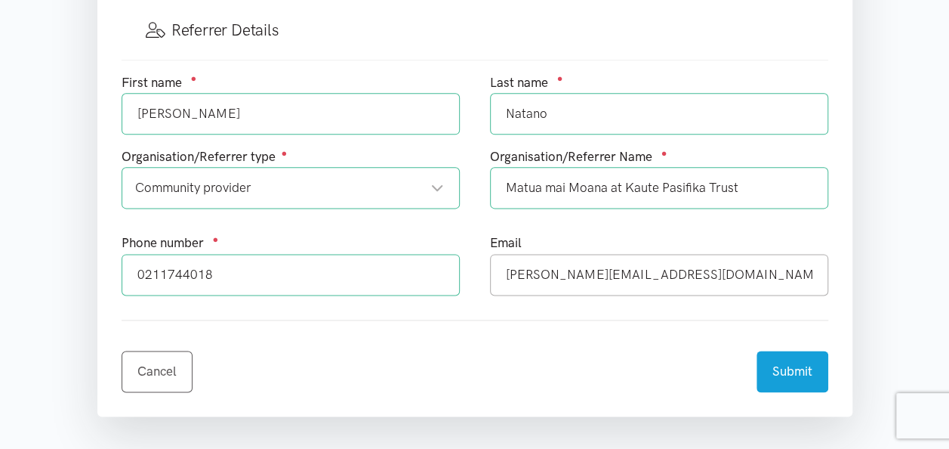
scroll to position [906, 0]
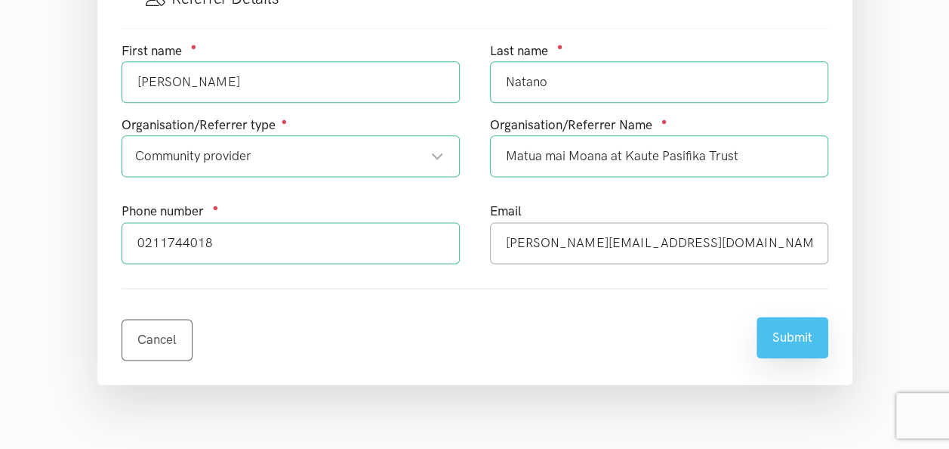
type textarea "Mrs Leofo is member of our Matua mai Moana Community Day Program at Kaute Pasif…"
click at [788, 334] on button "Submit" at bounding box center [793, 337] width 72 height 42
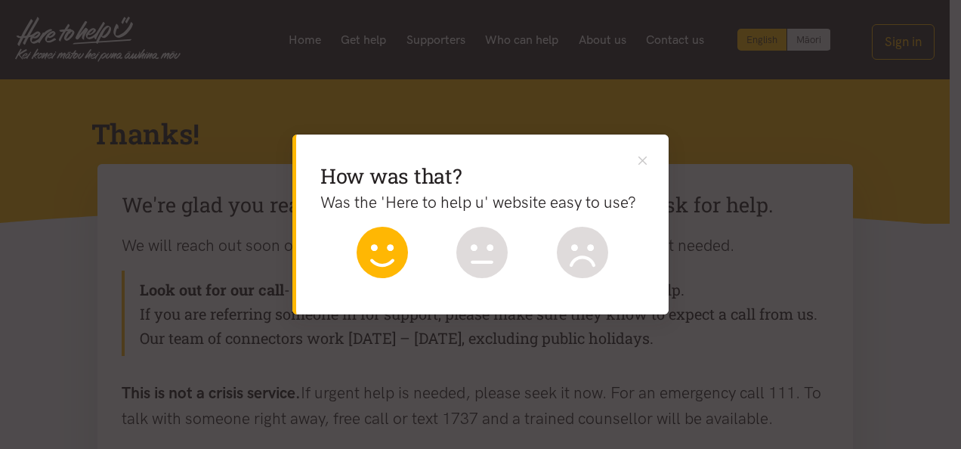
click at [382, 250] on icon at bounding box center [381, 252] width 51 height 51
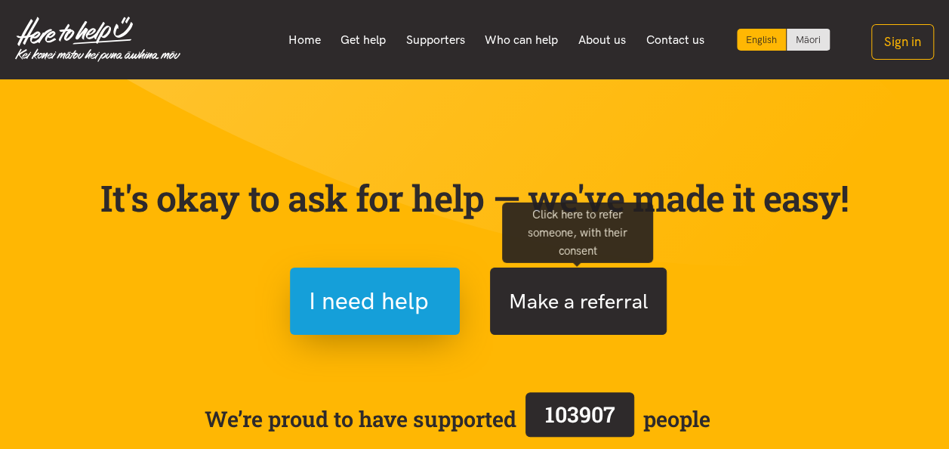
click at [573, 309] on button "Make a referral" at bounding box center [578, 300] width 177 height 67
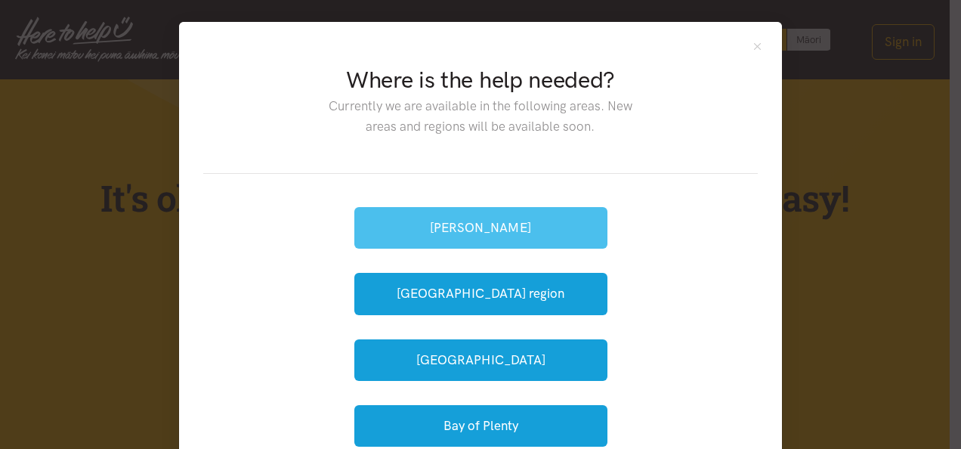
click at [479, 225] on button "[PERSON_NAME]" at bounding box center [480, 228] width 253 height 42
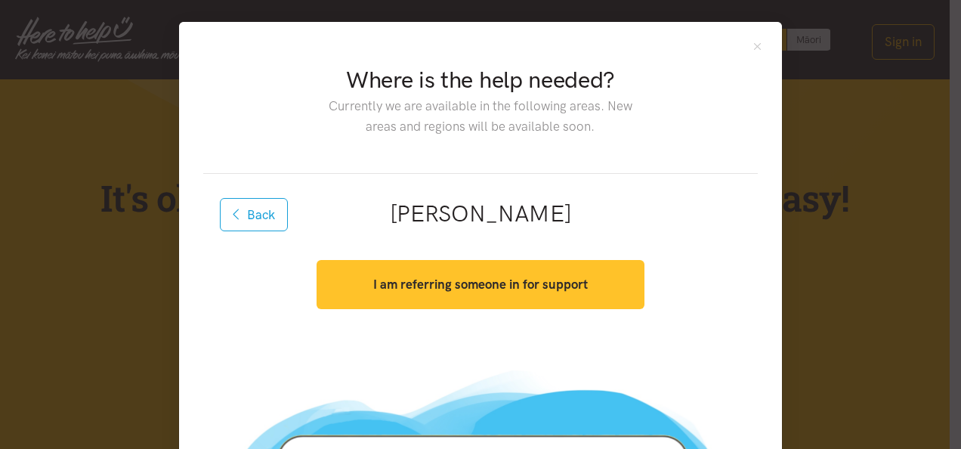
click at [501, 280] on strong "I am referring someone in for support" at bounding box center [480, 283] width 215 height 15
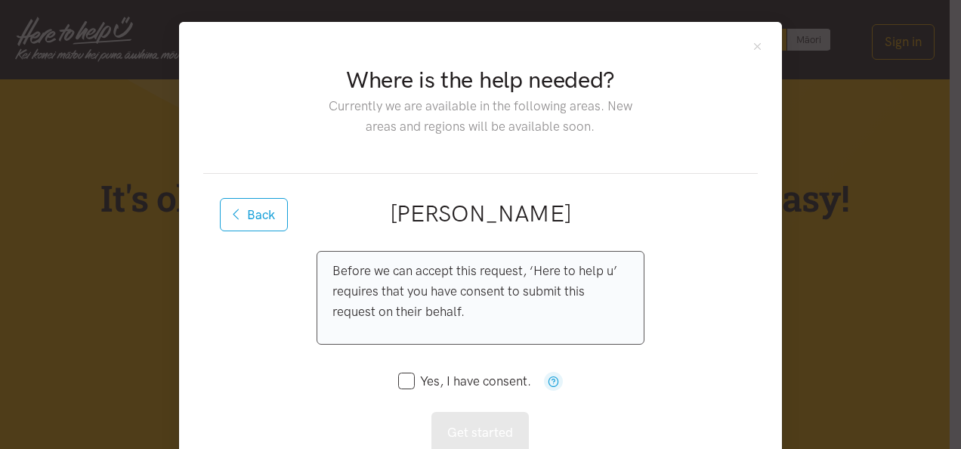
click at [403, 381] on input "Yes, I have consent." at bounding box center [464, 381] width 133 height 13
checkbox input "true"
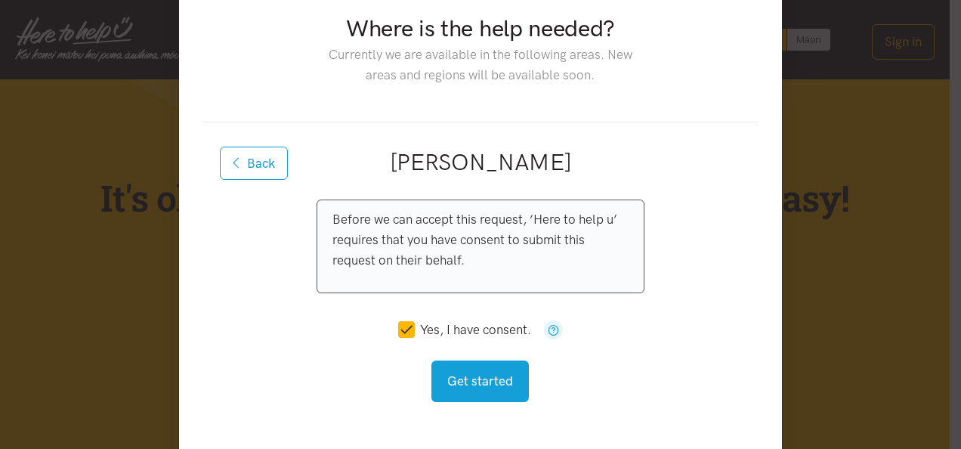
scroll to position [76, 0]
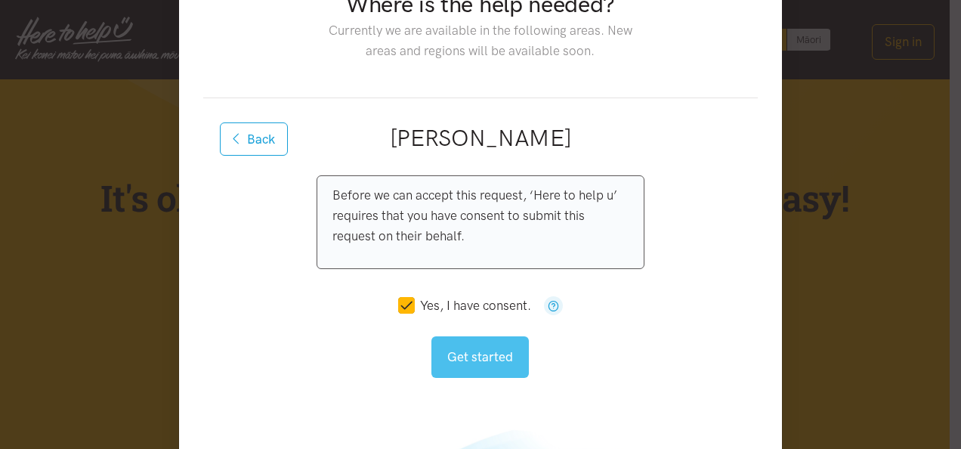
click at [483, 353] on button "Get started" at bounding box center [479, 357] width 97 height 42
